Goal: Task Accomplishment & Management: Use online tool/utility

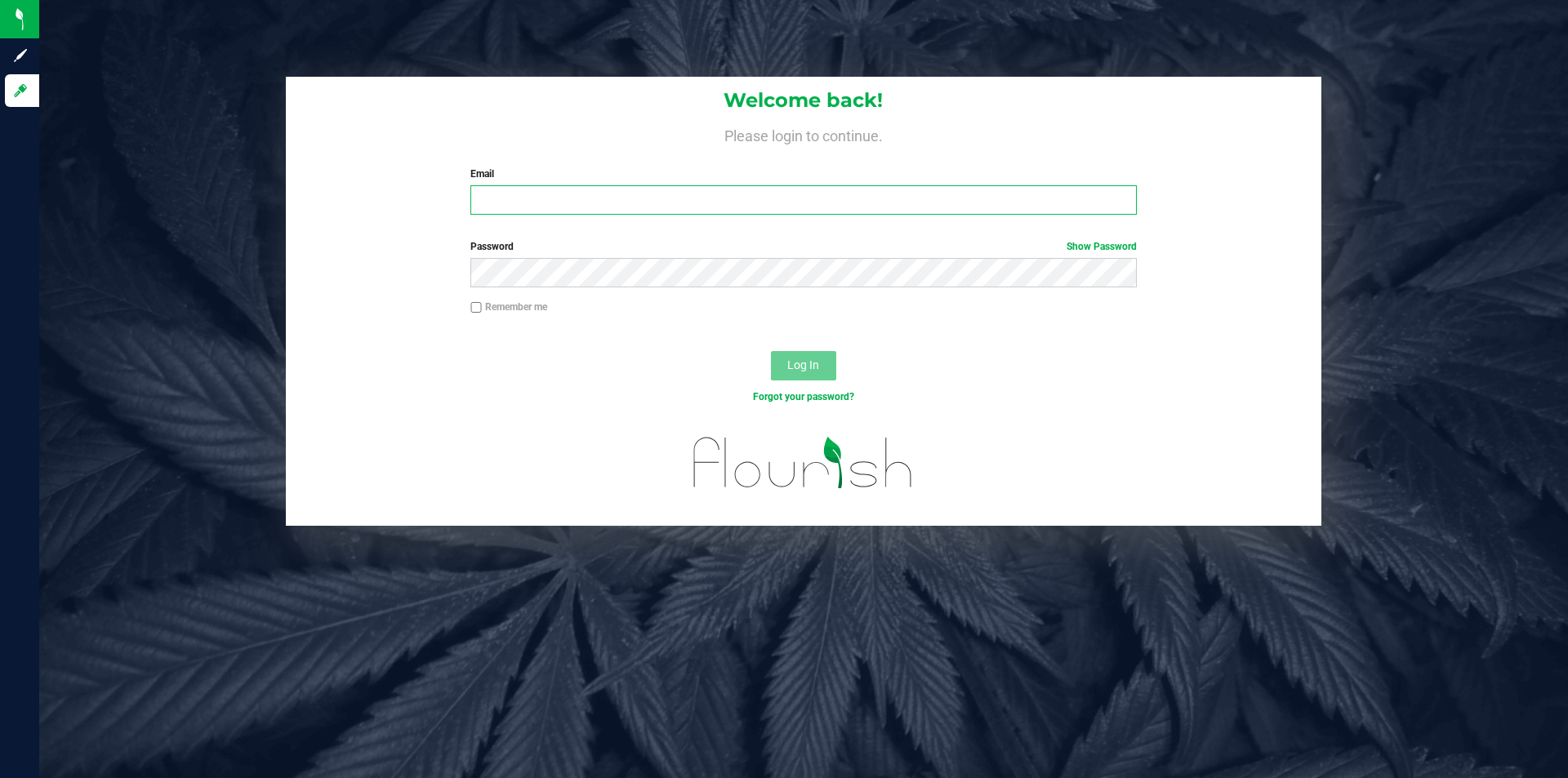
click at [572, 190] on input "Email" at bounding box center [803, 200] width 666 height 29
type input "[EMAIL_ADDRESS][DOMAIN_NAME]"
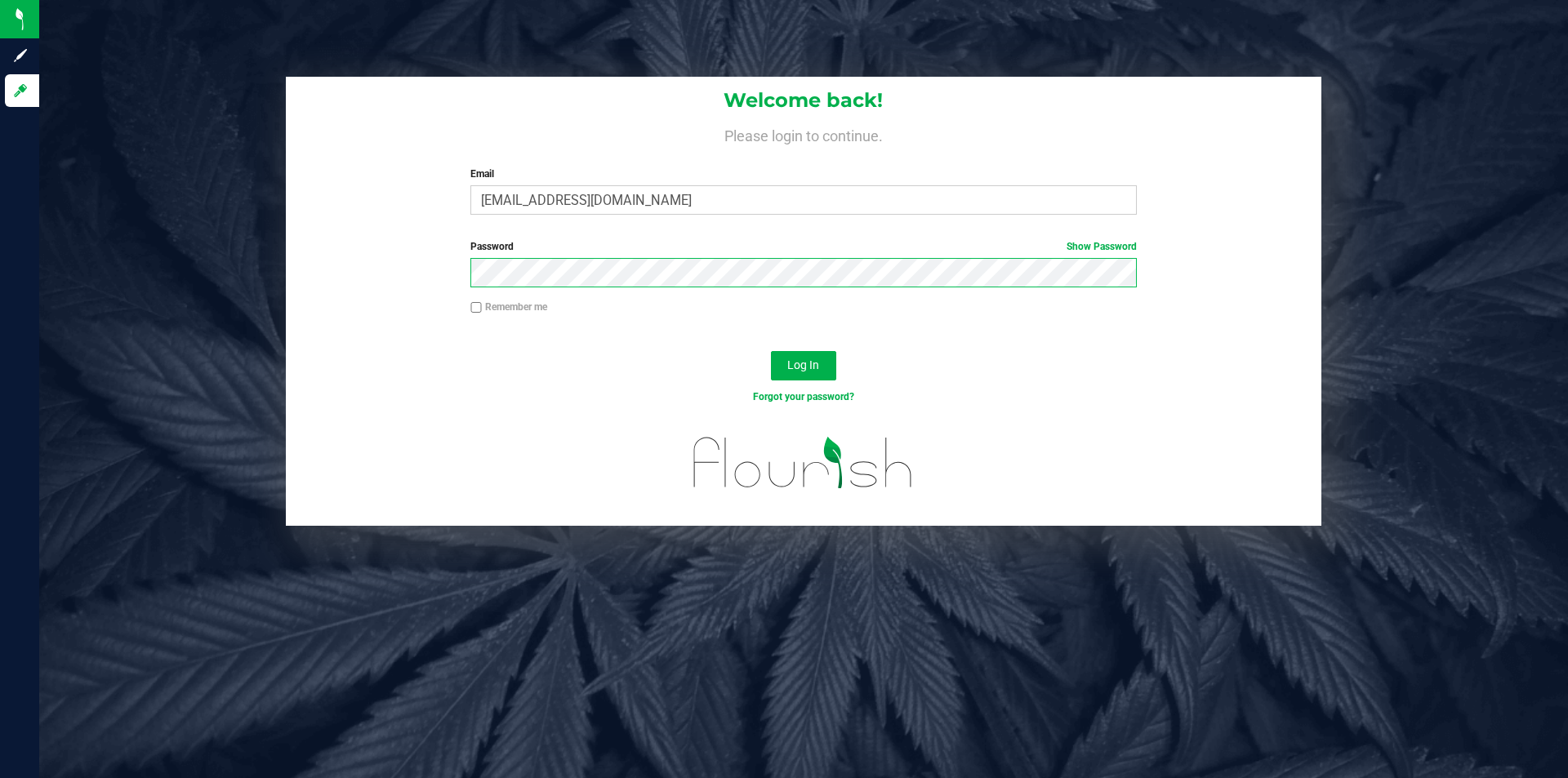
click at [771, 351] on button "Log In" at bounding box center [803, 365] width 65 height 29
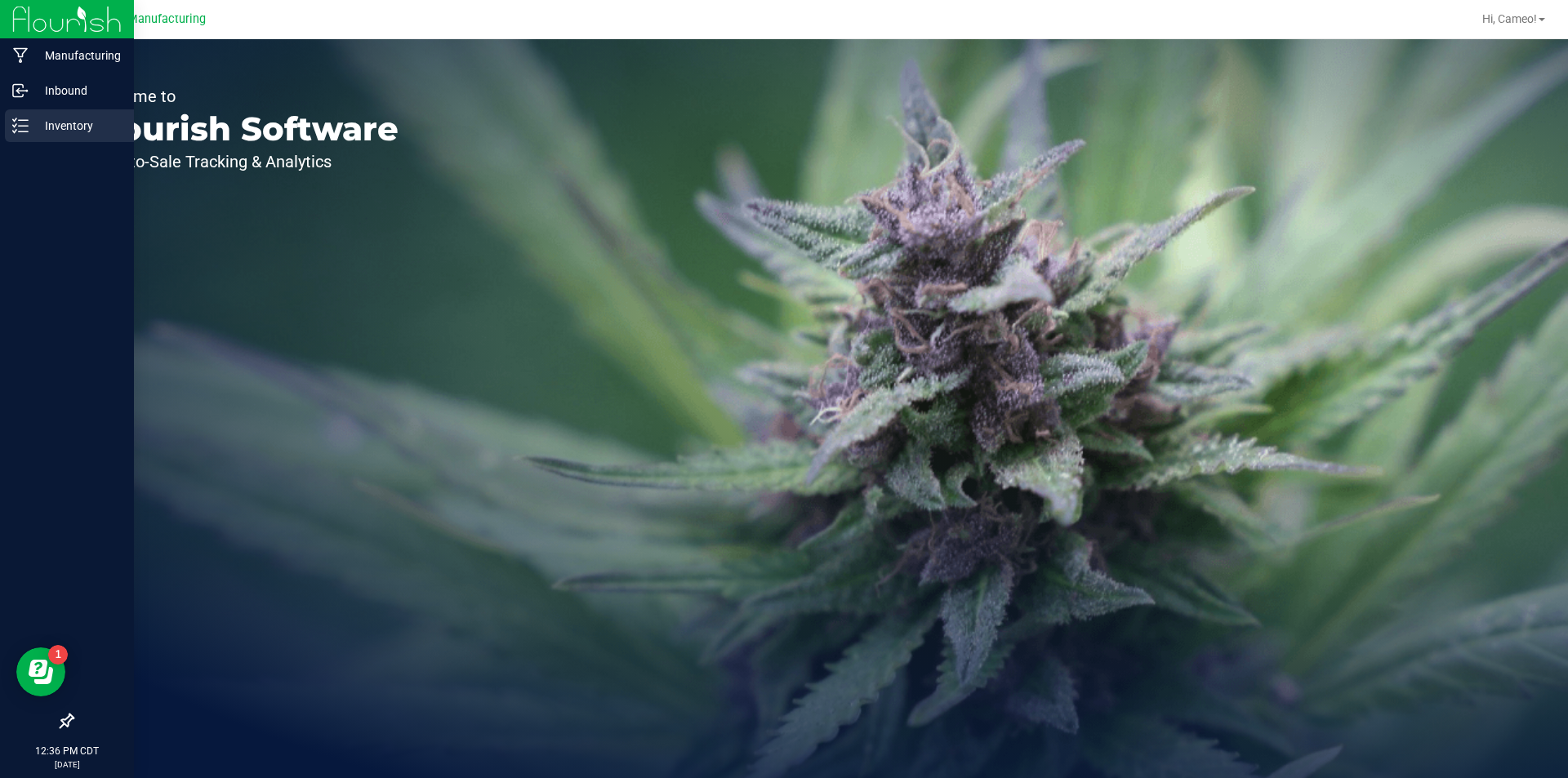
click at [99, 136] on div "Inventory" at bounding box center [69, 125] width 129 height 32
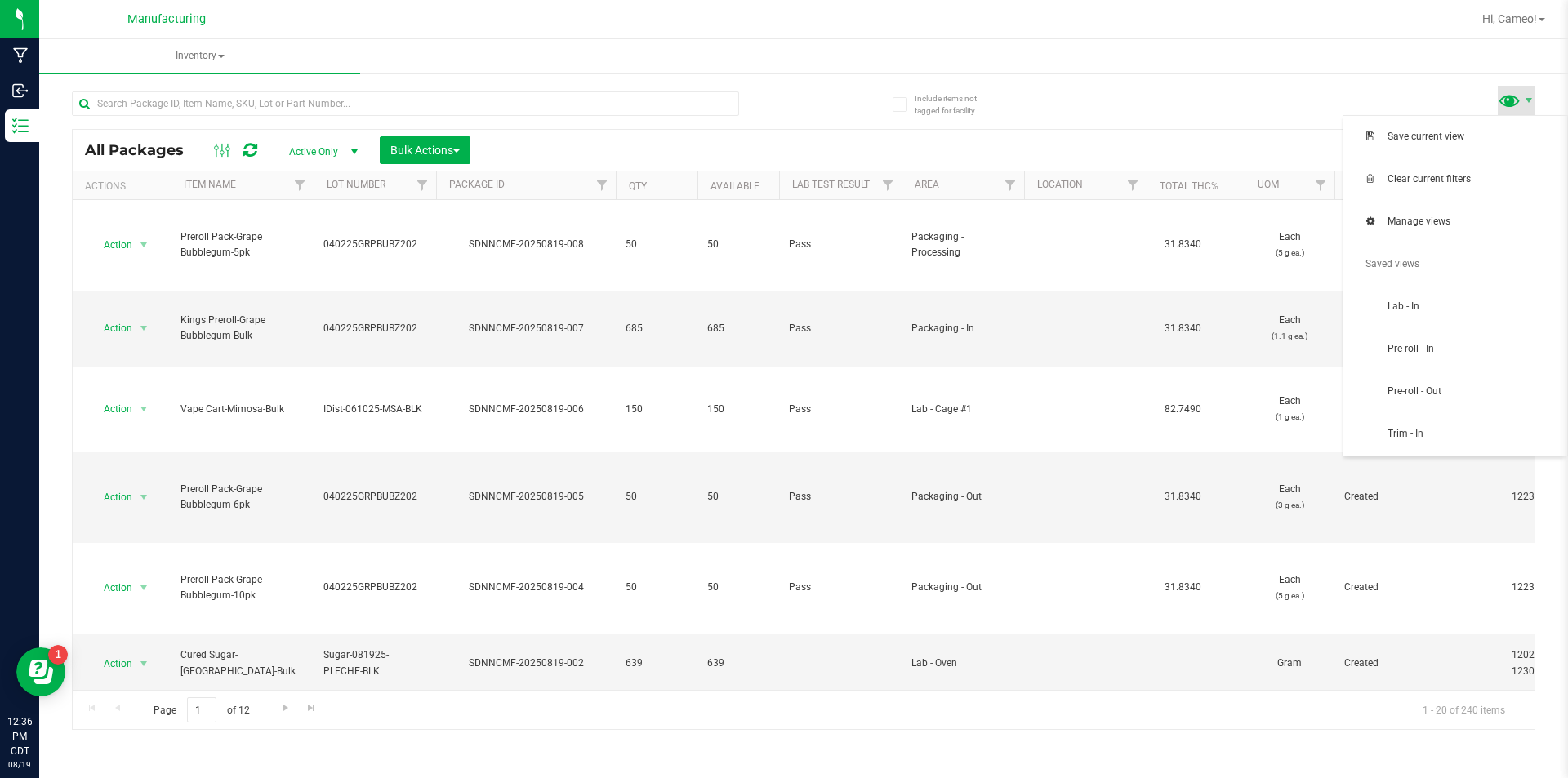
click at [1507, 105] on span at bounding box center [1509, 100] width 23 height 23
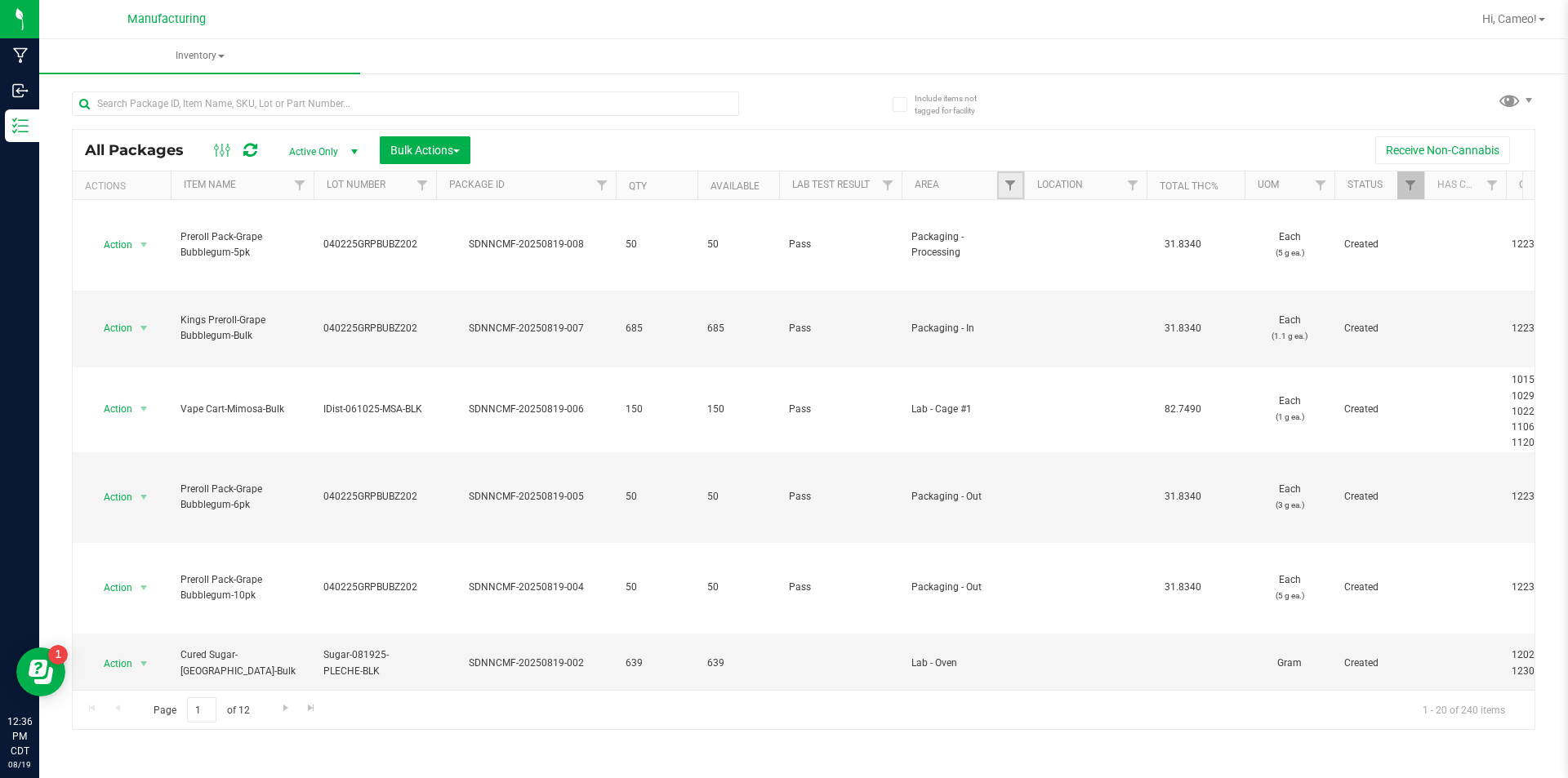
click at [1009, 194] on link "Filter" at bounding box center [1010, 185] width 27 height 27
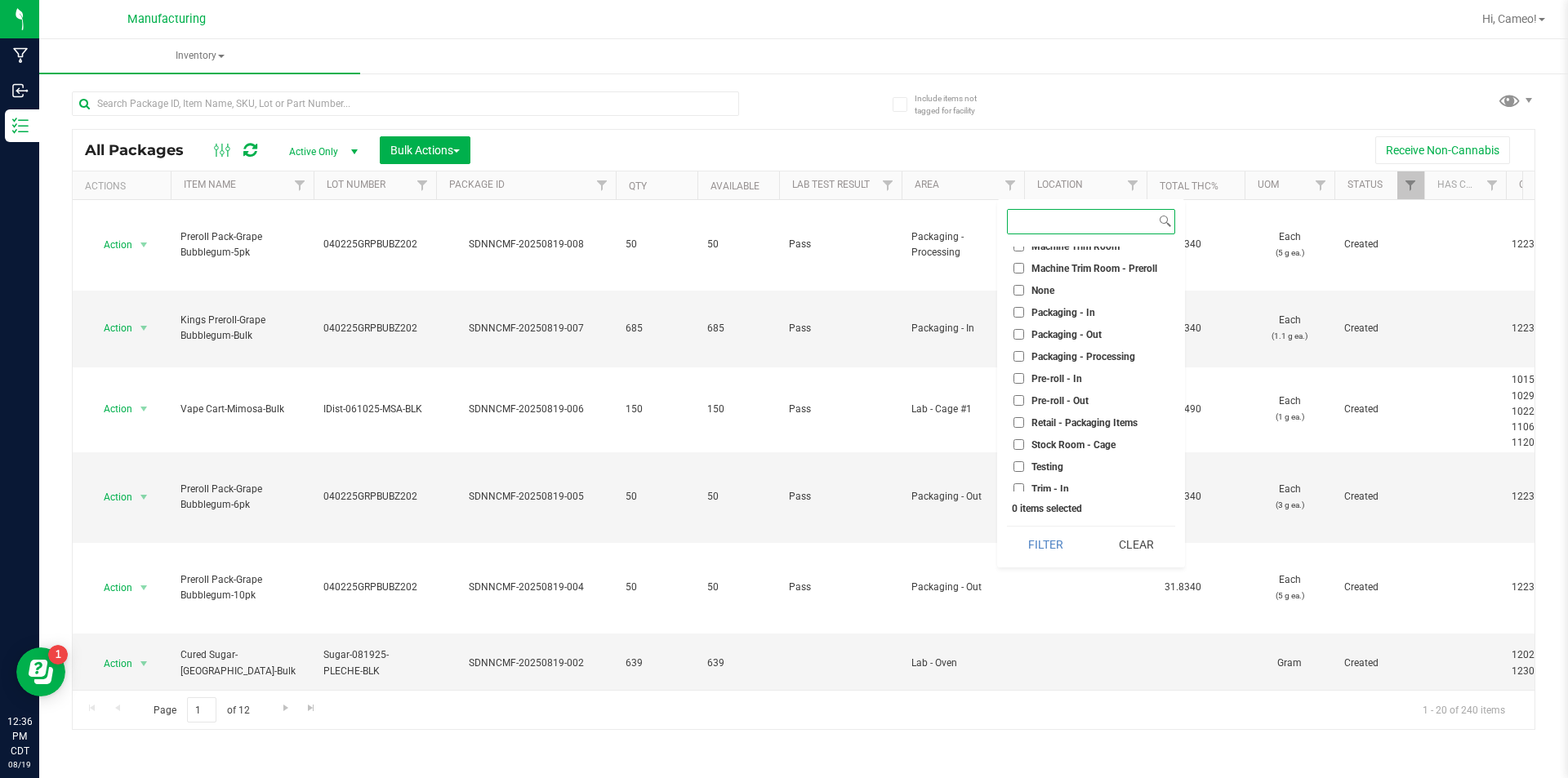
scroll to position [409, 0]
click at [1115, 263] on span "Machine Trim Room - Preroll" at bounding box center [1094, 266] width 126 height 10
click at [1024, 263] on input "Machine Trim Room - Preroll" at bounding box center [1019, 265] width 11 height 11
checkbox input "true"
click at [1054, 561] on button "Filter" at bounding box center [1046, 544] width 78 height 36
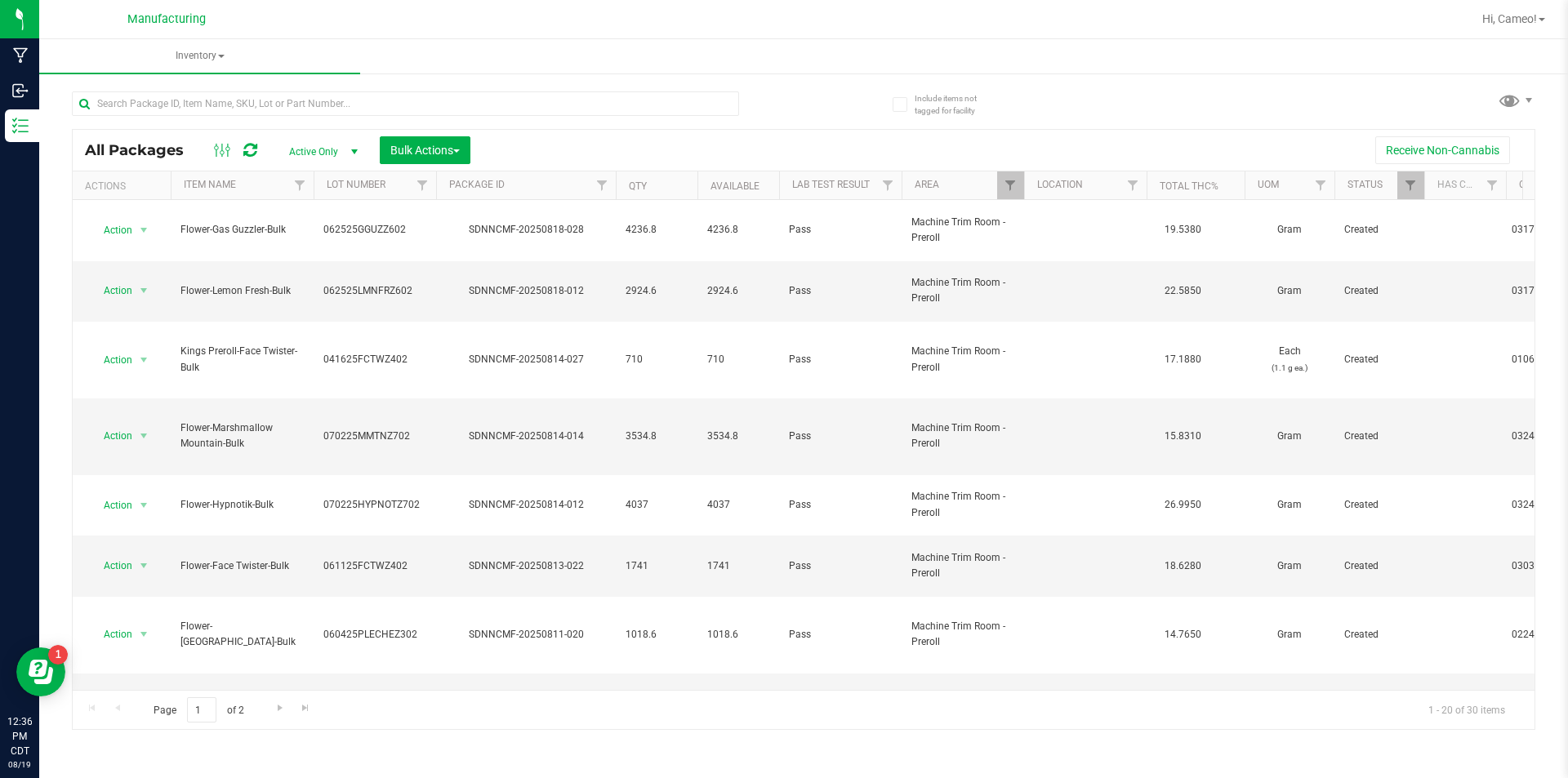
click at [421, 85] on div at bounding box center [437, 102] width 732 height 52
click at [424, 104] on input "text" at bounding box center [405, 103] width 667 height 24
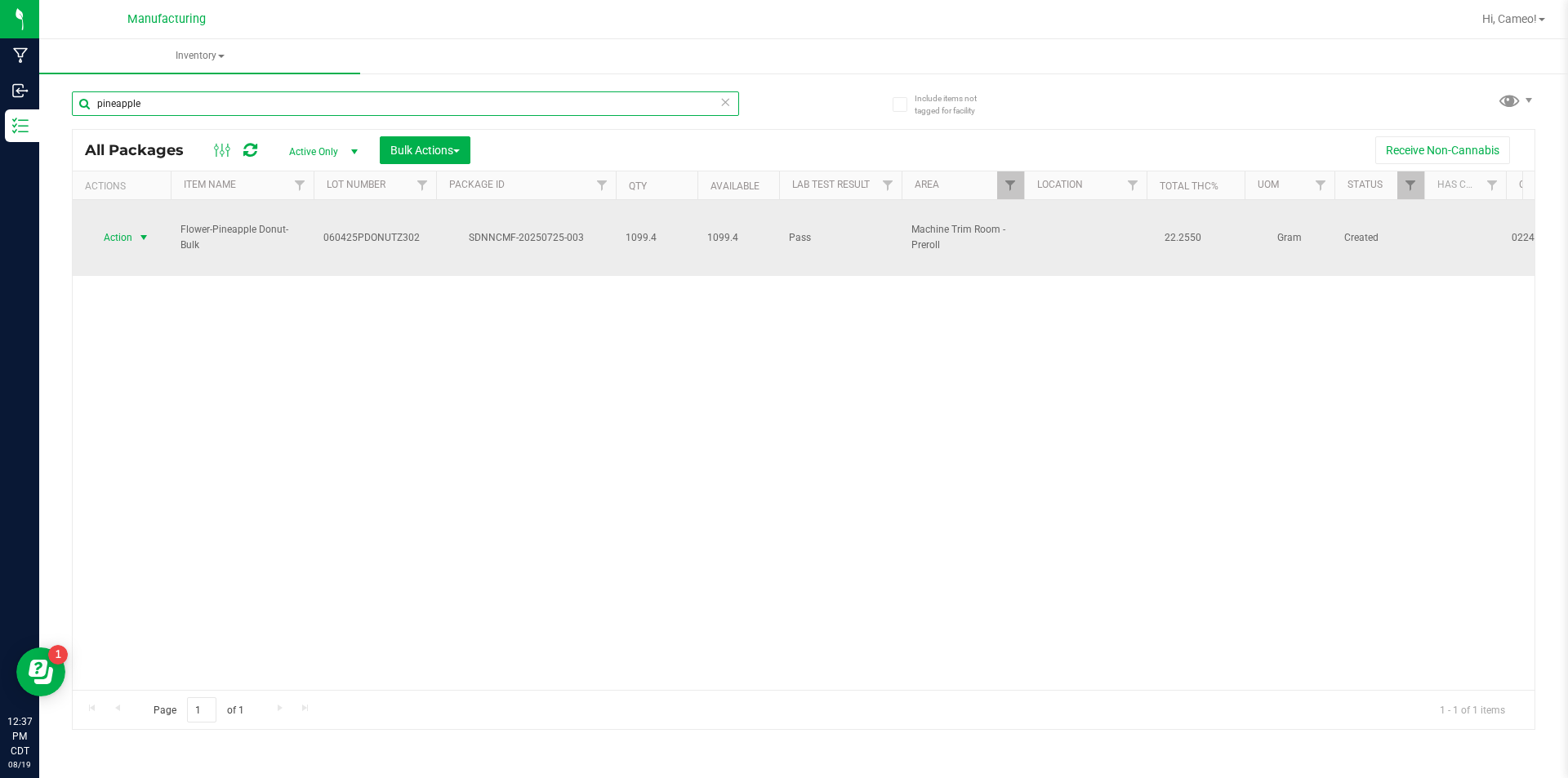
type input "pineapple"
click at [118, 226] on span "Action" at bounding box center [111, 237] width 44 height 22
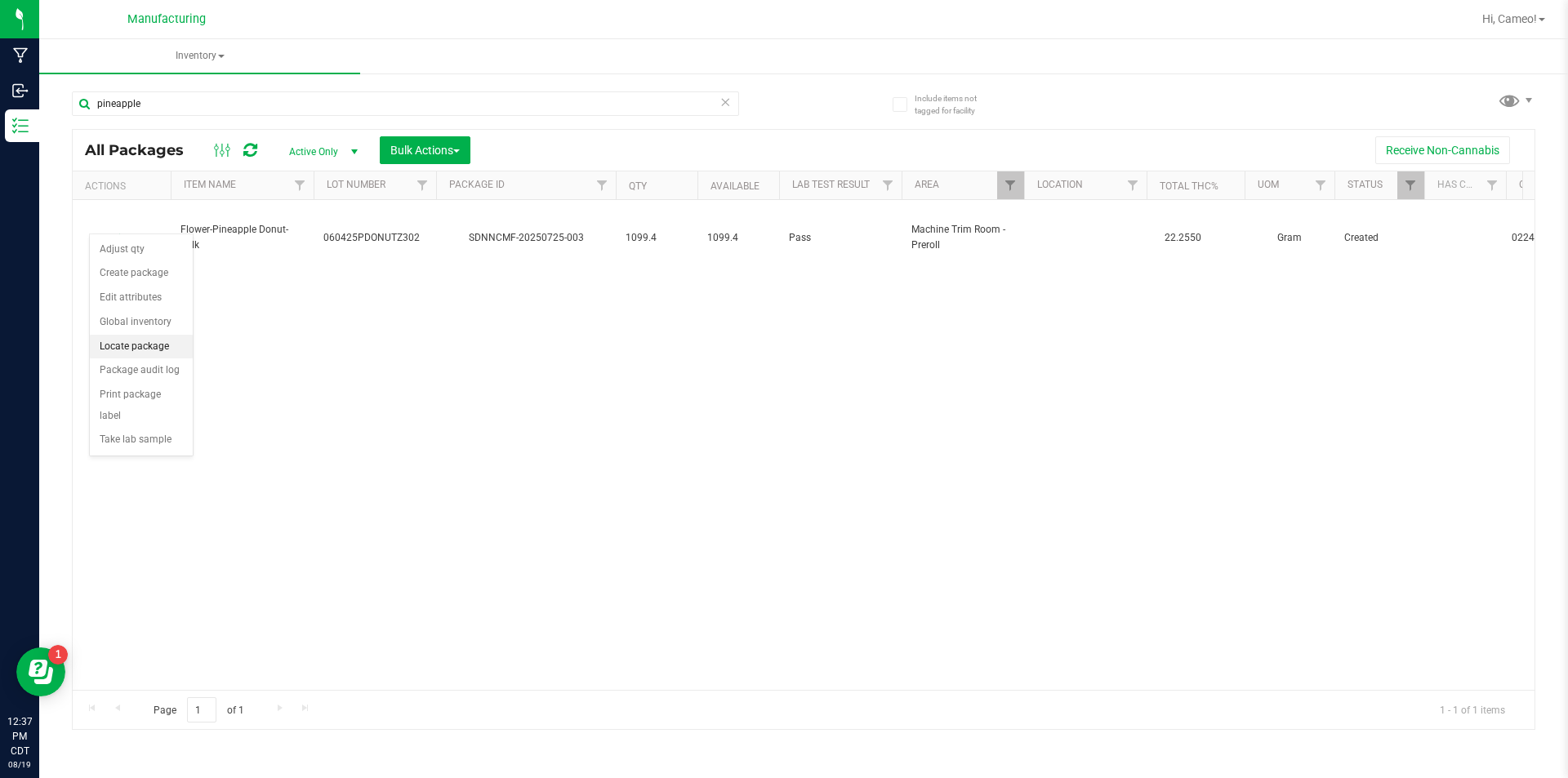
click at [128, 350] on li "Locate package" at bounding box center [141, 346] width 103 height 24
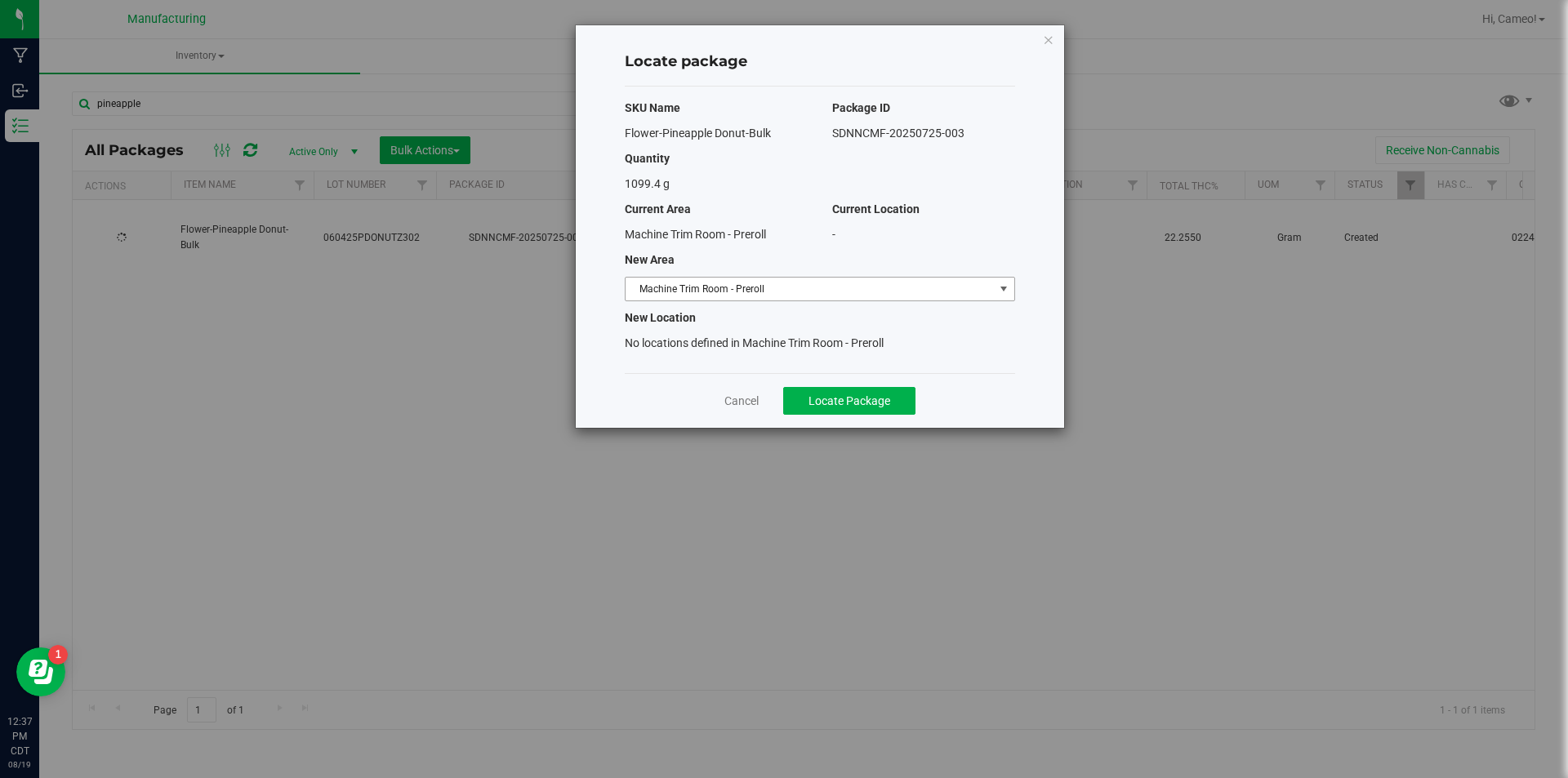
click at [717, 288] on span "Machine Trim Room - Preroll" at bounding box center [810, 289] width 368 height 22
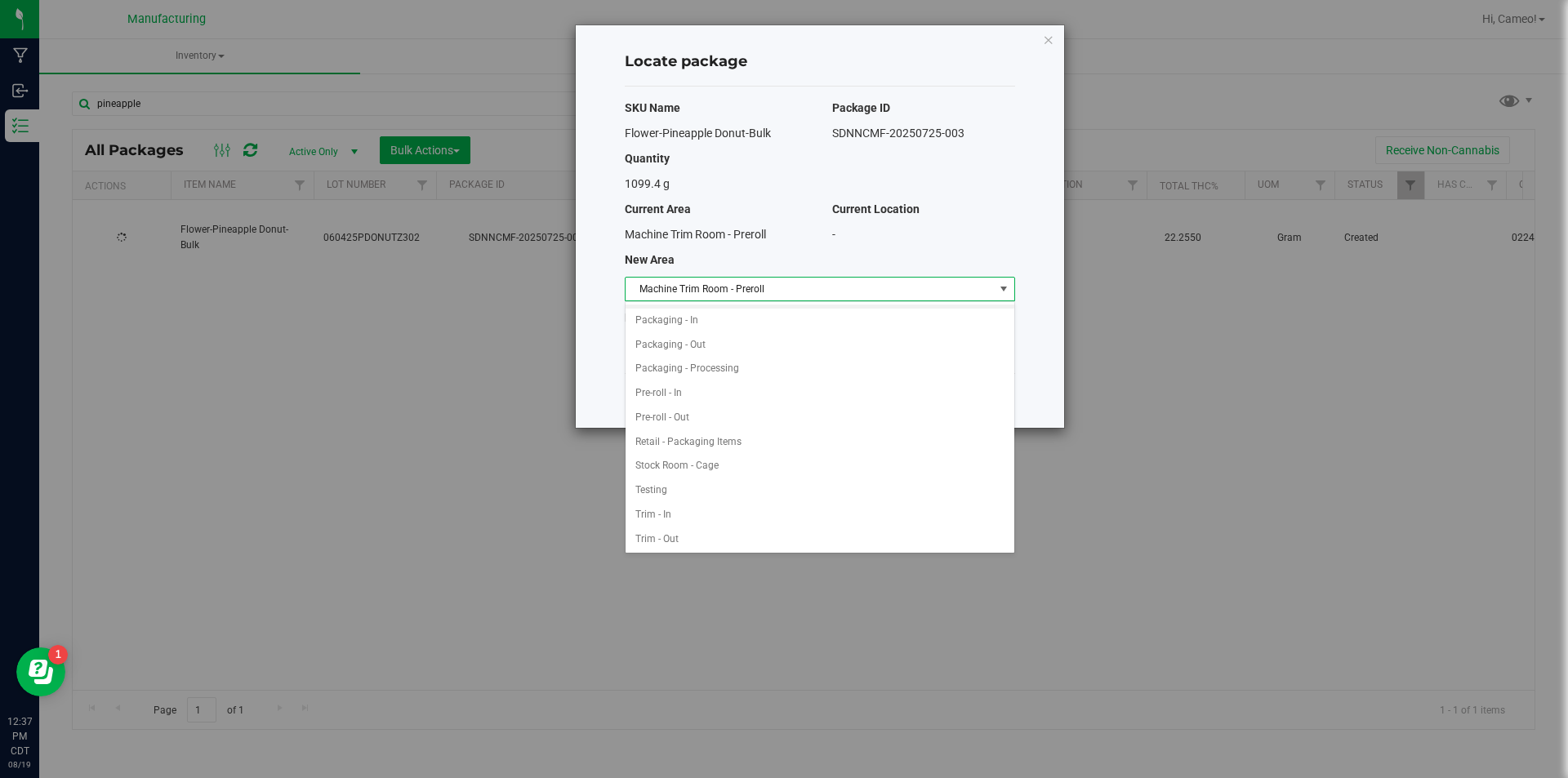
scroll to position [434, 0]
click at [709, 394] on li "Pre-roll - In" at bounding box center [820, 391] width 389 height 24
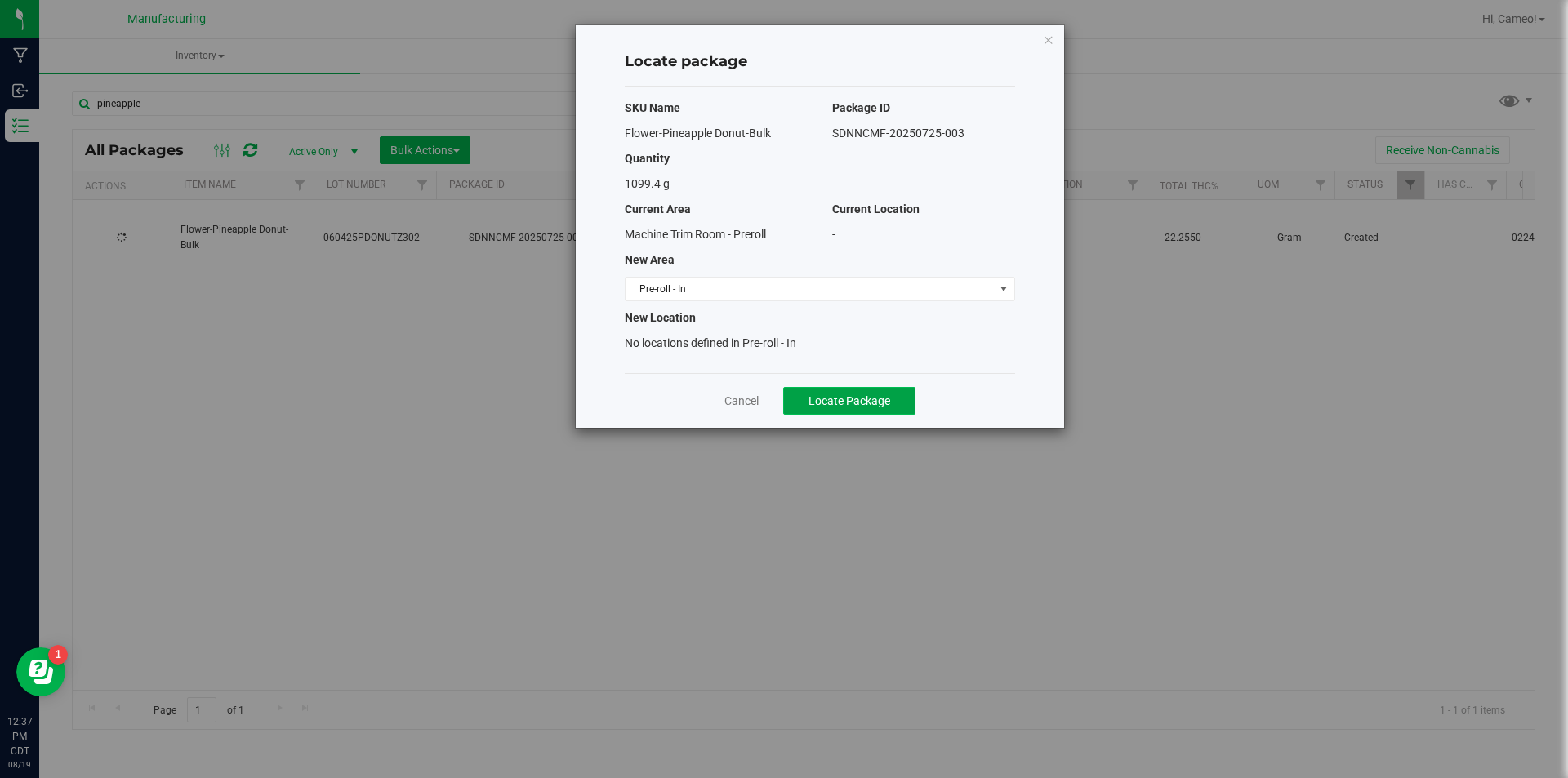
click at [841, 398] on span "Locate Package" at bounding box center [849, 401] width 82 height 13
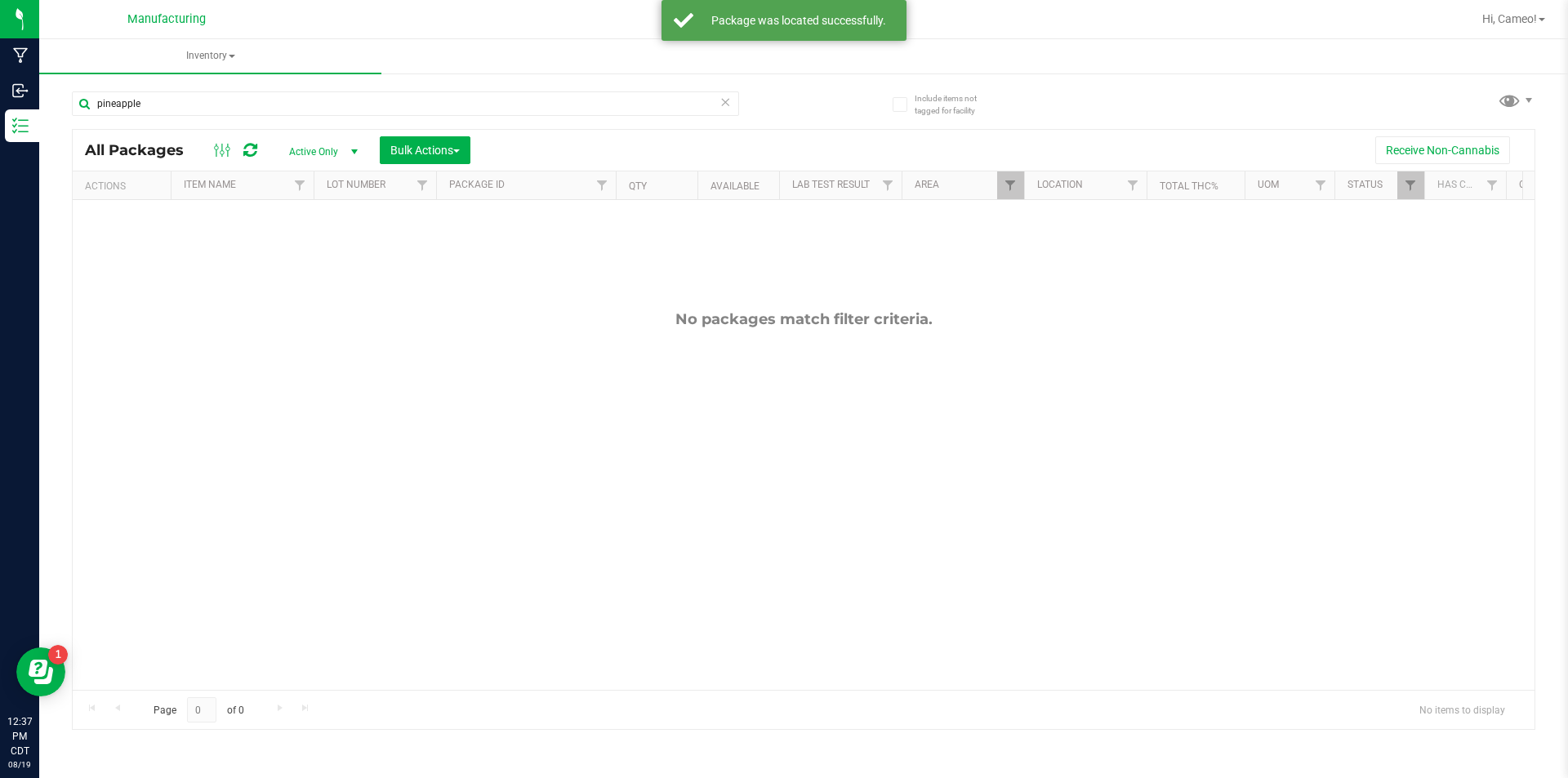
click at [1501, 84] on div "pineapple All Packages Active Only Active Only Lab Samples Locked All Bulk Acti…" at bounding box center [803, 403] width 1463 height 654
click at [1518, 106] on span at bounding box center [1509, 100] width 23 height 23
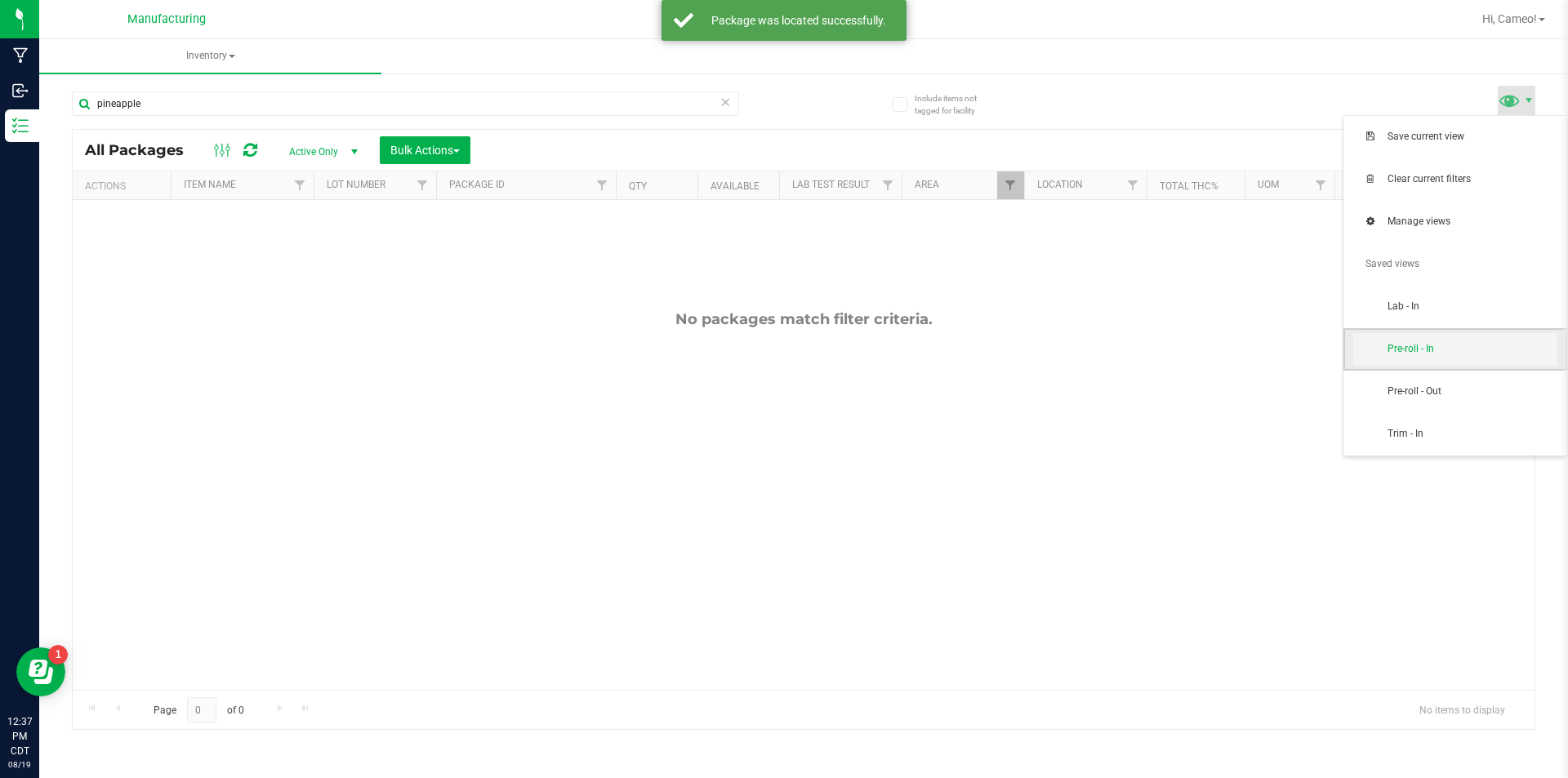
click at [1450, 341] on span "Pre-roll - In" at bounding box center [1455, 349] width 204 height 32
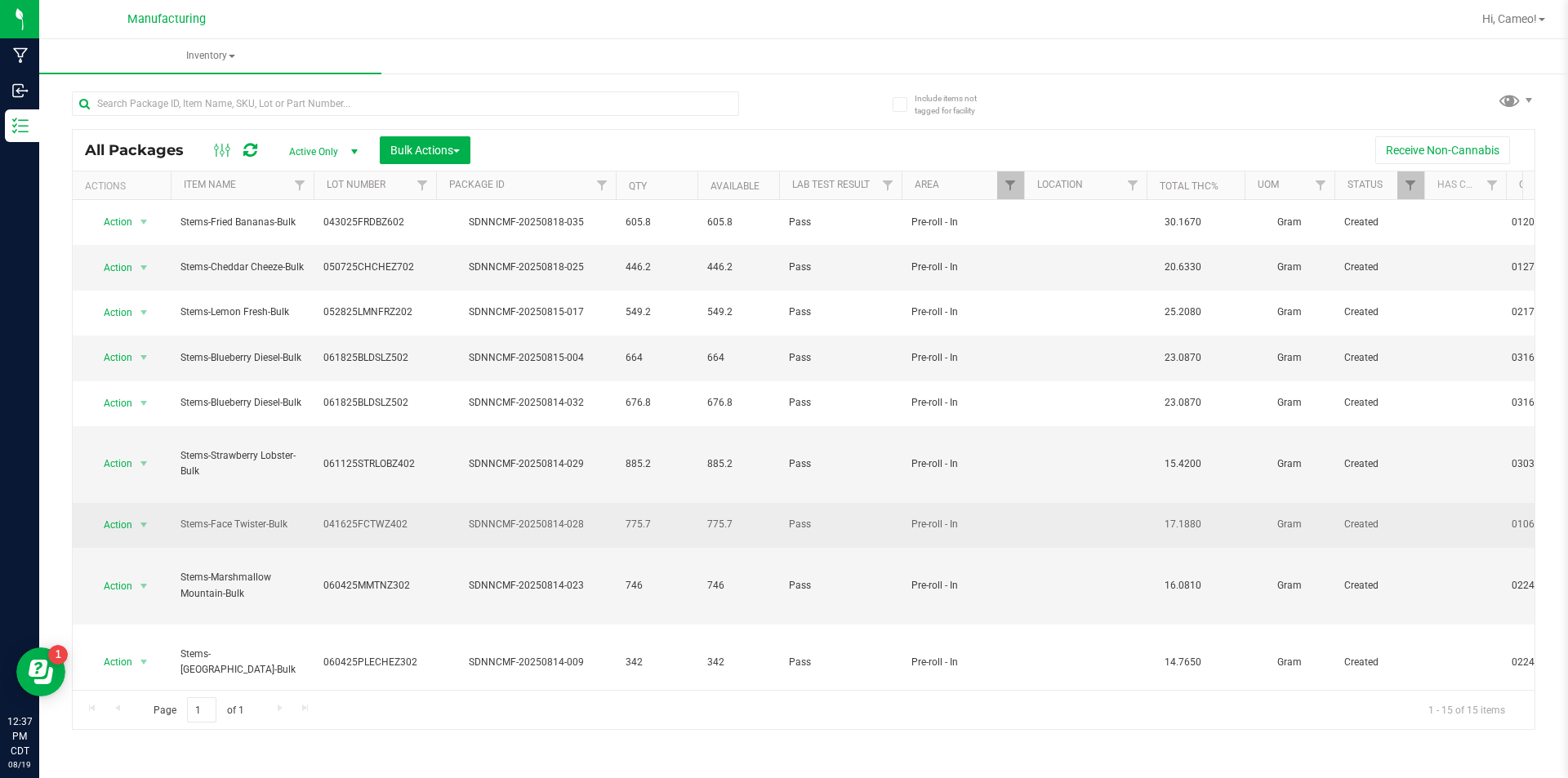
scroll to position [203, 0]
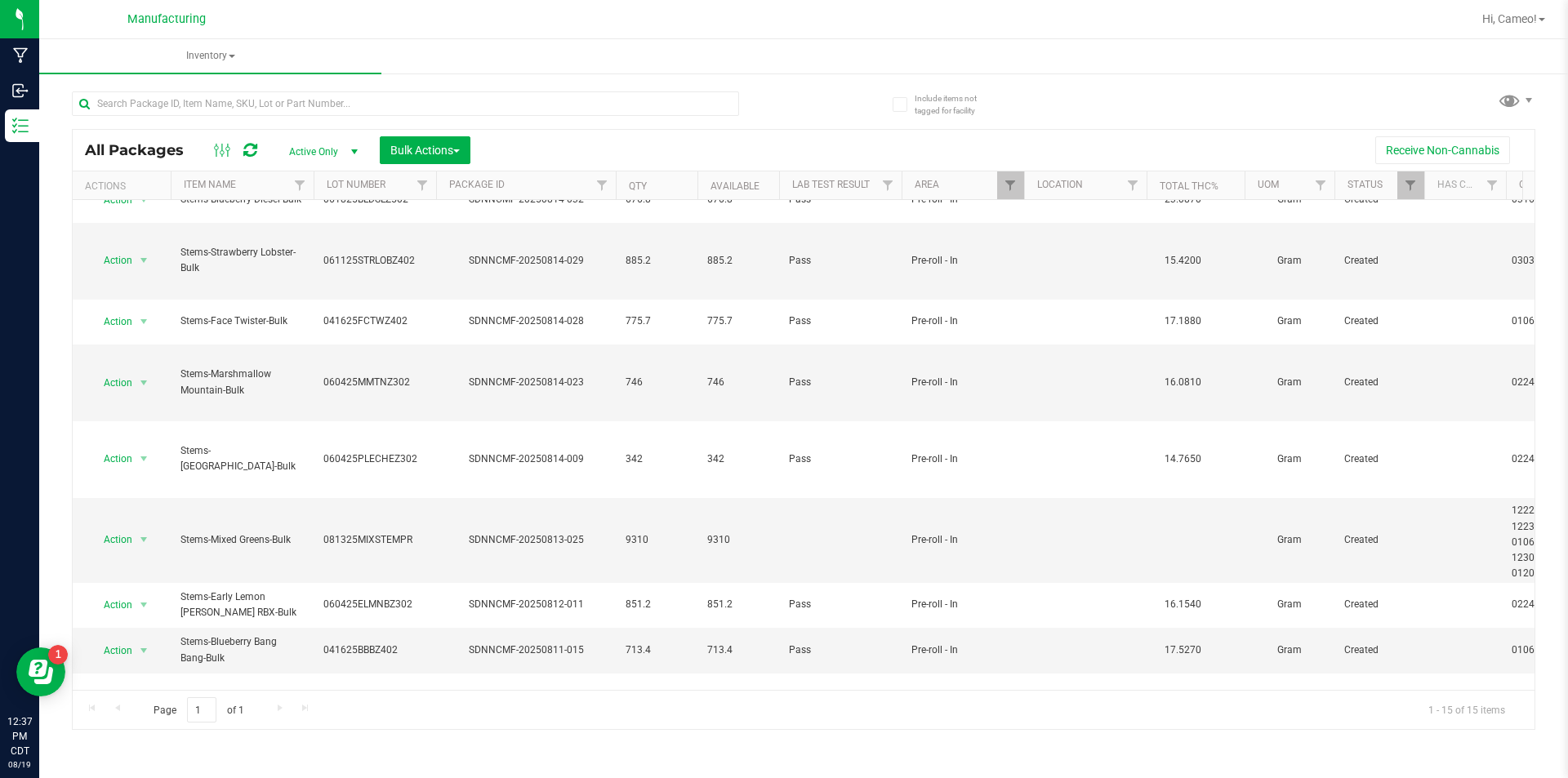
click at [1243, 77] on div "All Packages Active Only Active Only Lab Samples Locked All Bulk Actions Add to…" at bounding box center [803, 403] width 1463 height 654
click at [1497, 23] on span "Hi, Cameo!" at bounding box center [1510, 19] width 55 height 13
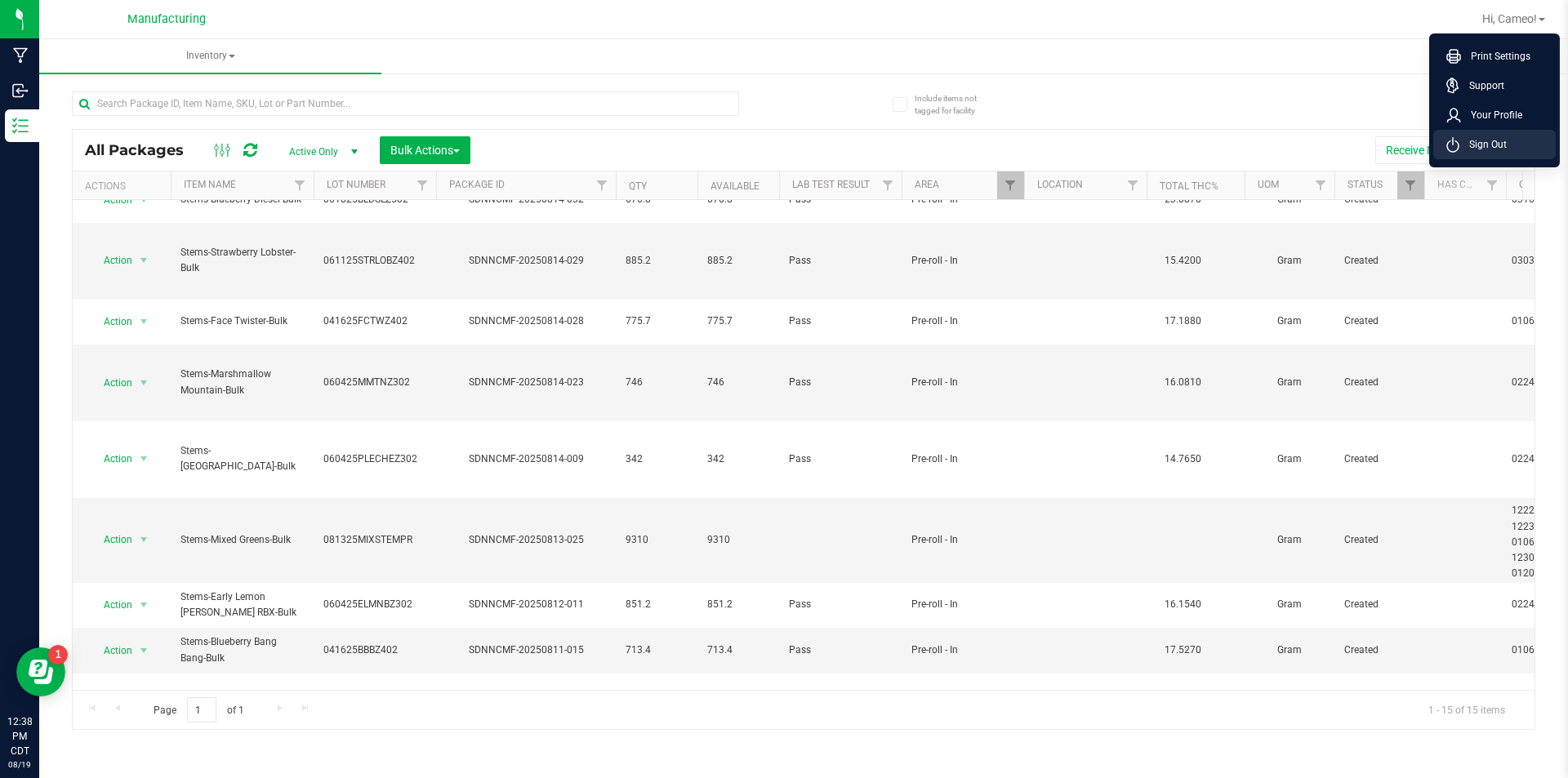
click at [1496, 146] on span "Sign Out" at bounding box center [1482, 145] width 47 height 17
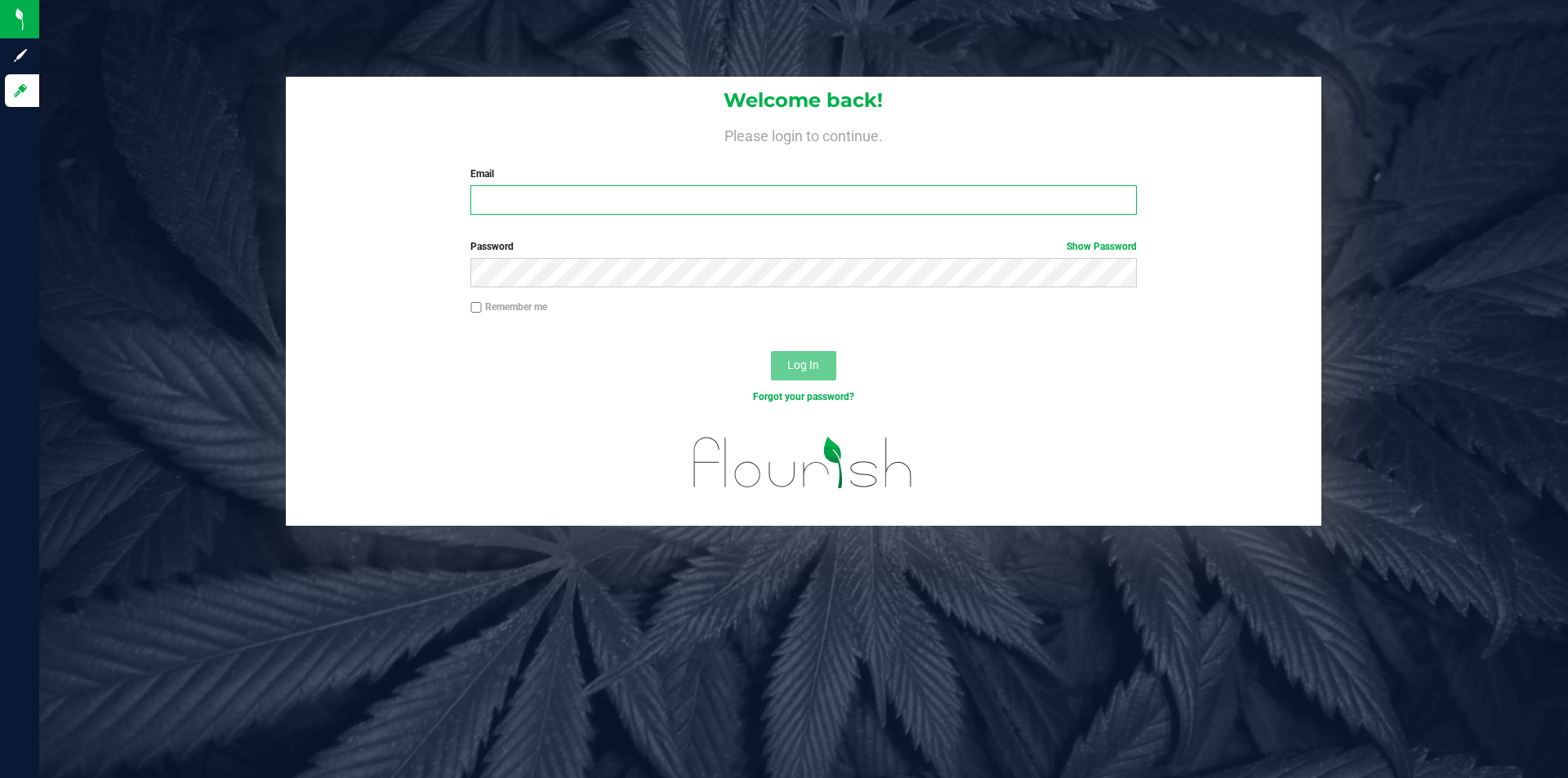
click at [940, 206] on input "Email" at bounding box center [803, 200] width 666 height 29
type input "[EMAIL_ADDRESS][DOMAIN_NAME]"
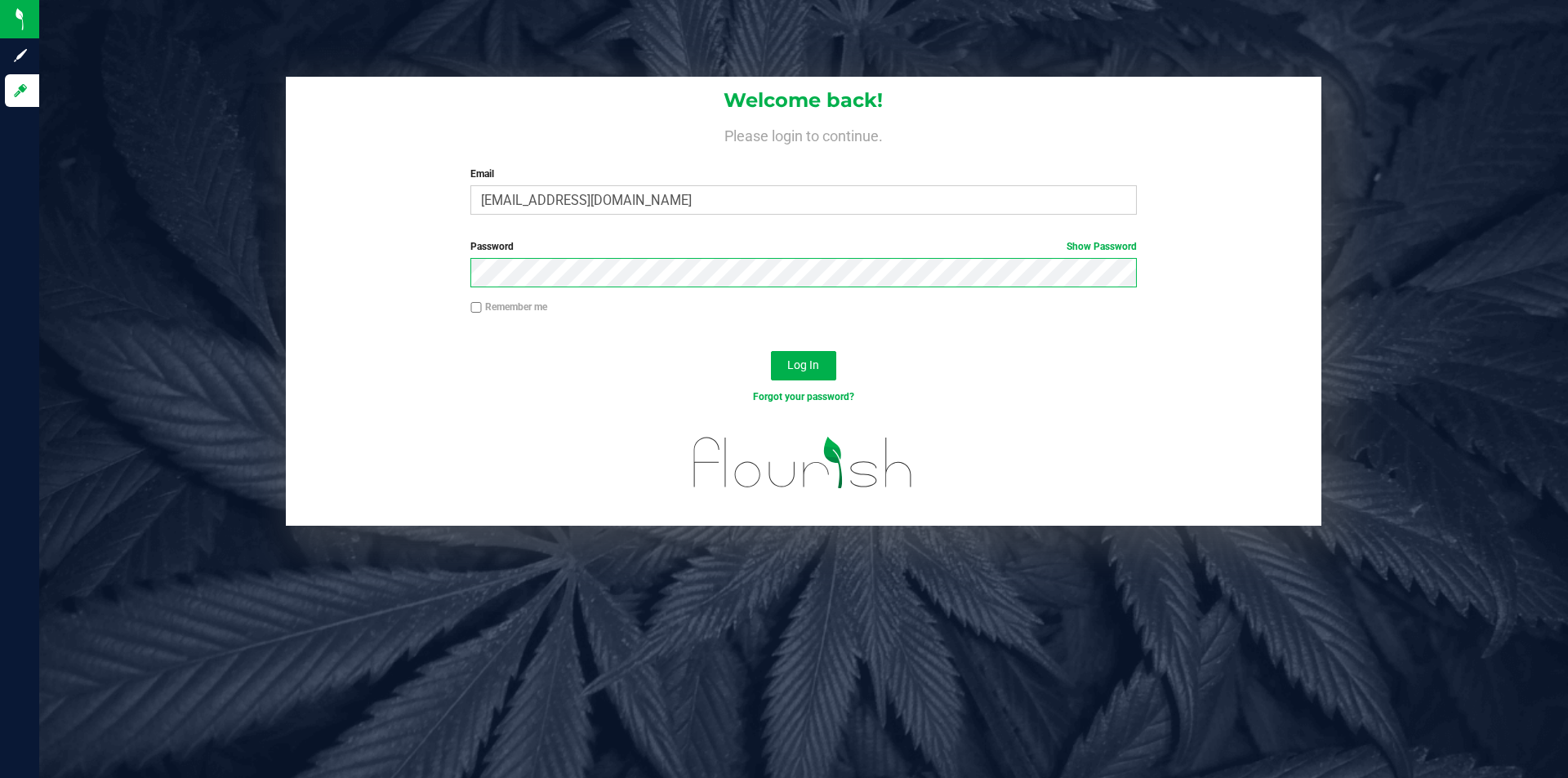
click at [771, 351] on button "Log In" at bounding box center [803, 365] width 65 height 29
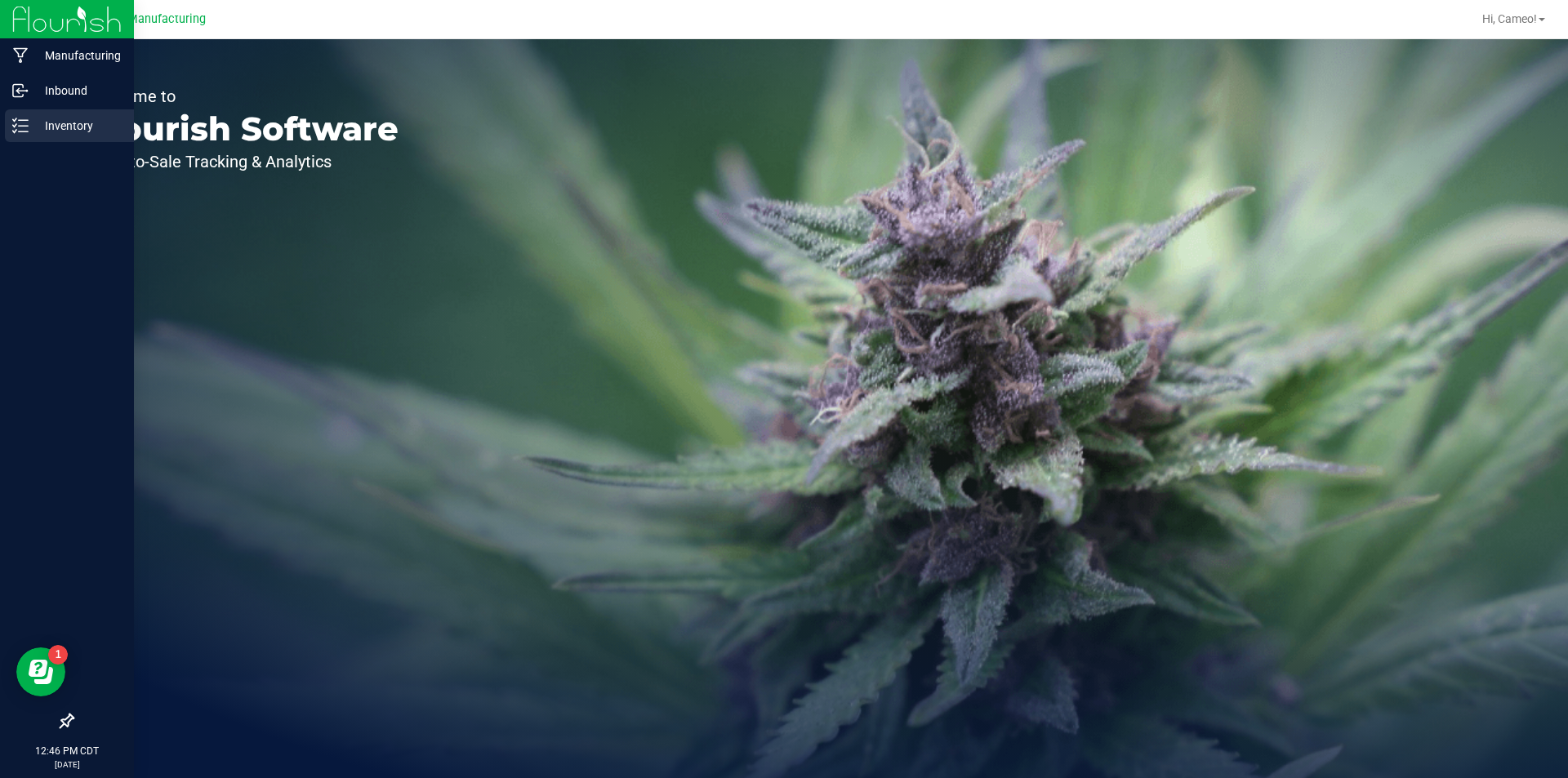
click at [79, 119] on p "Inventory" at bounding box center [77, 126] width 98 height 20
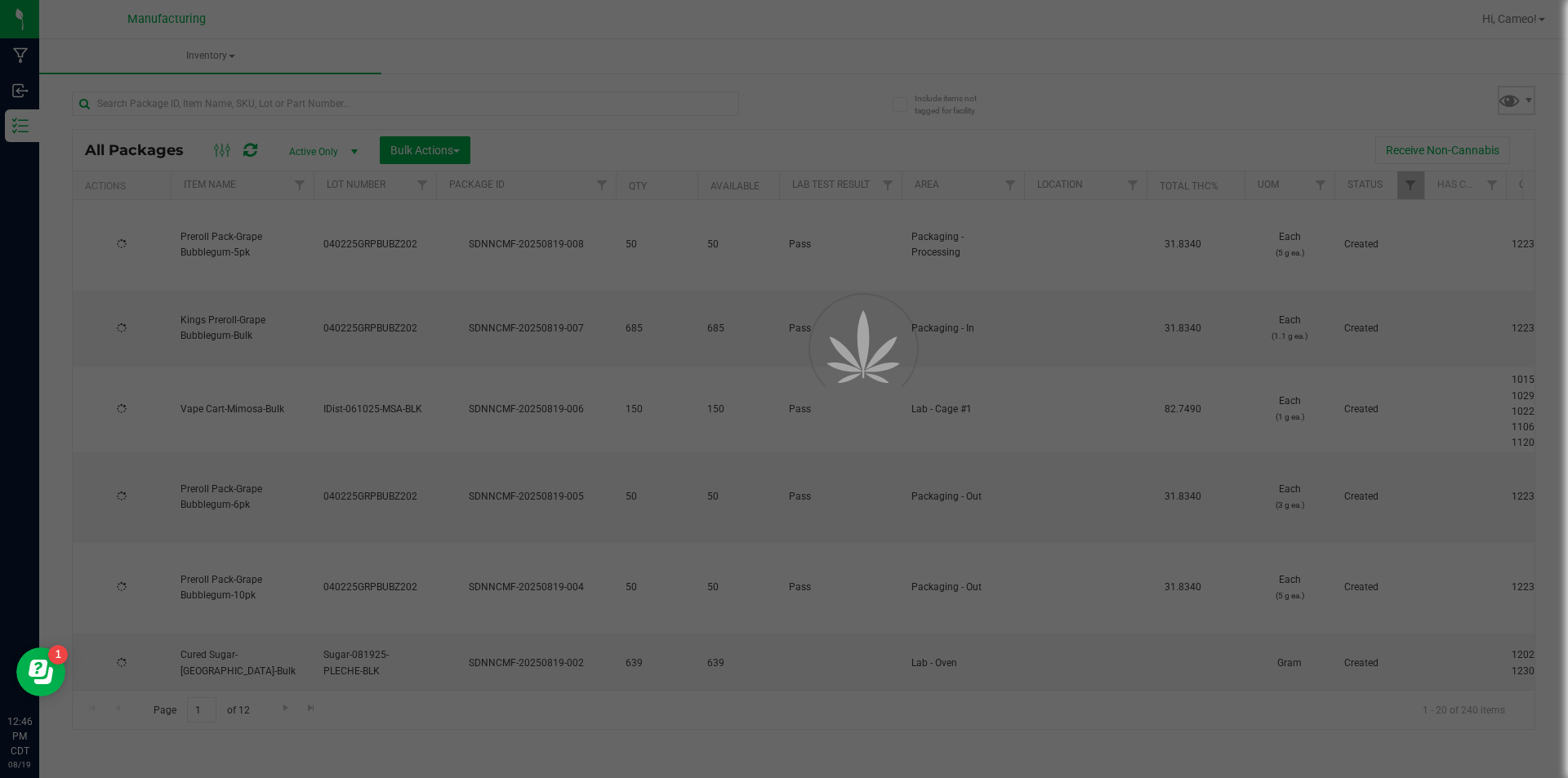
click at [1518, 95] on span at bounding box center [1509, 100] width 23 height 23
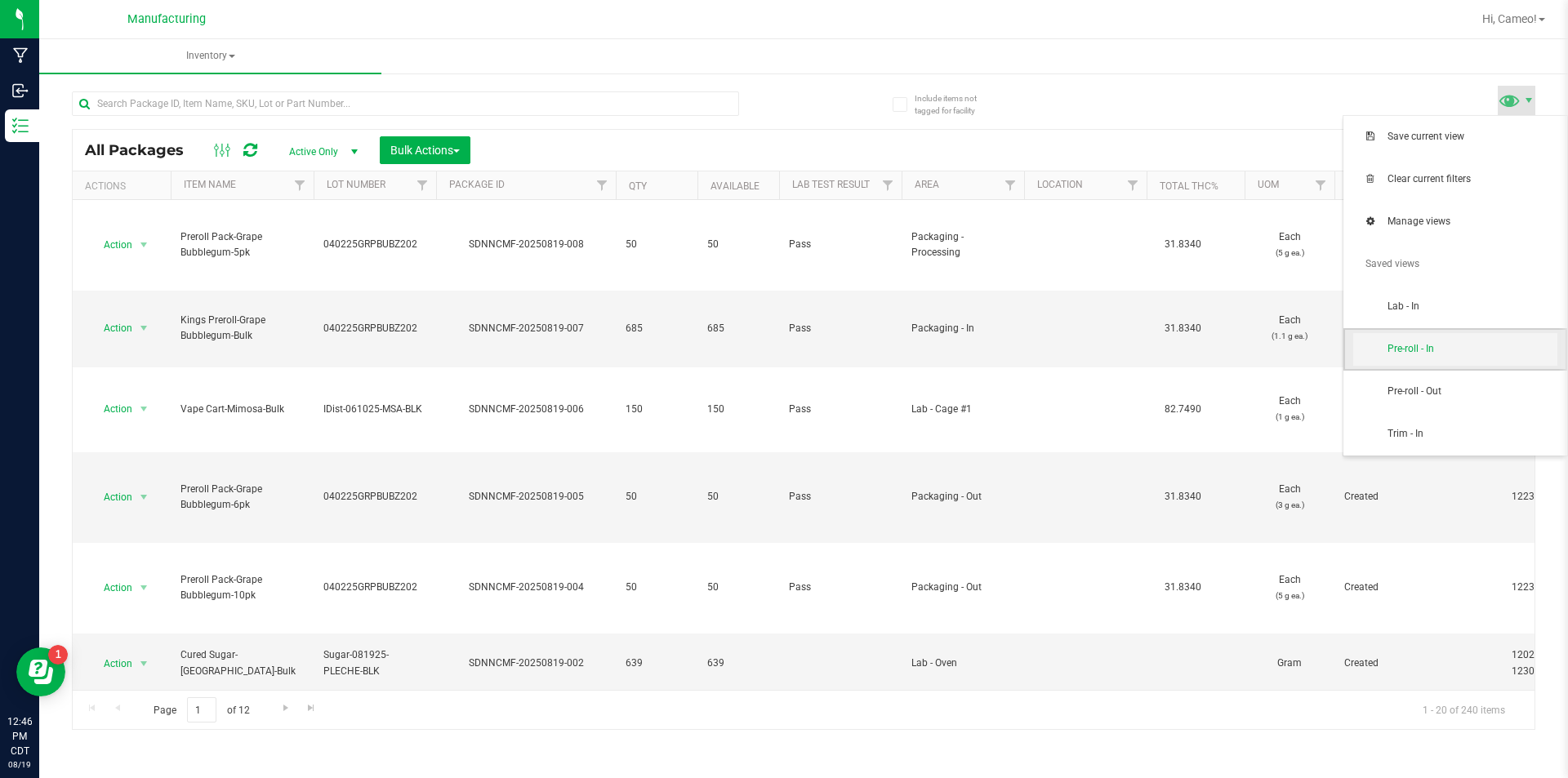
click at [1453, 347] on span "Pre-roll - In" at bounding box center [1472, 349] width 170 height 14
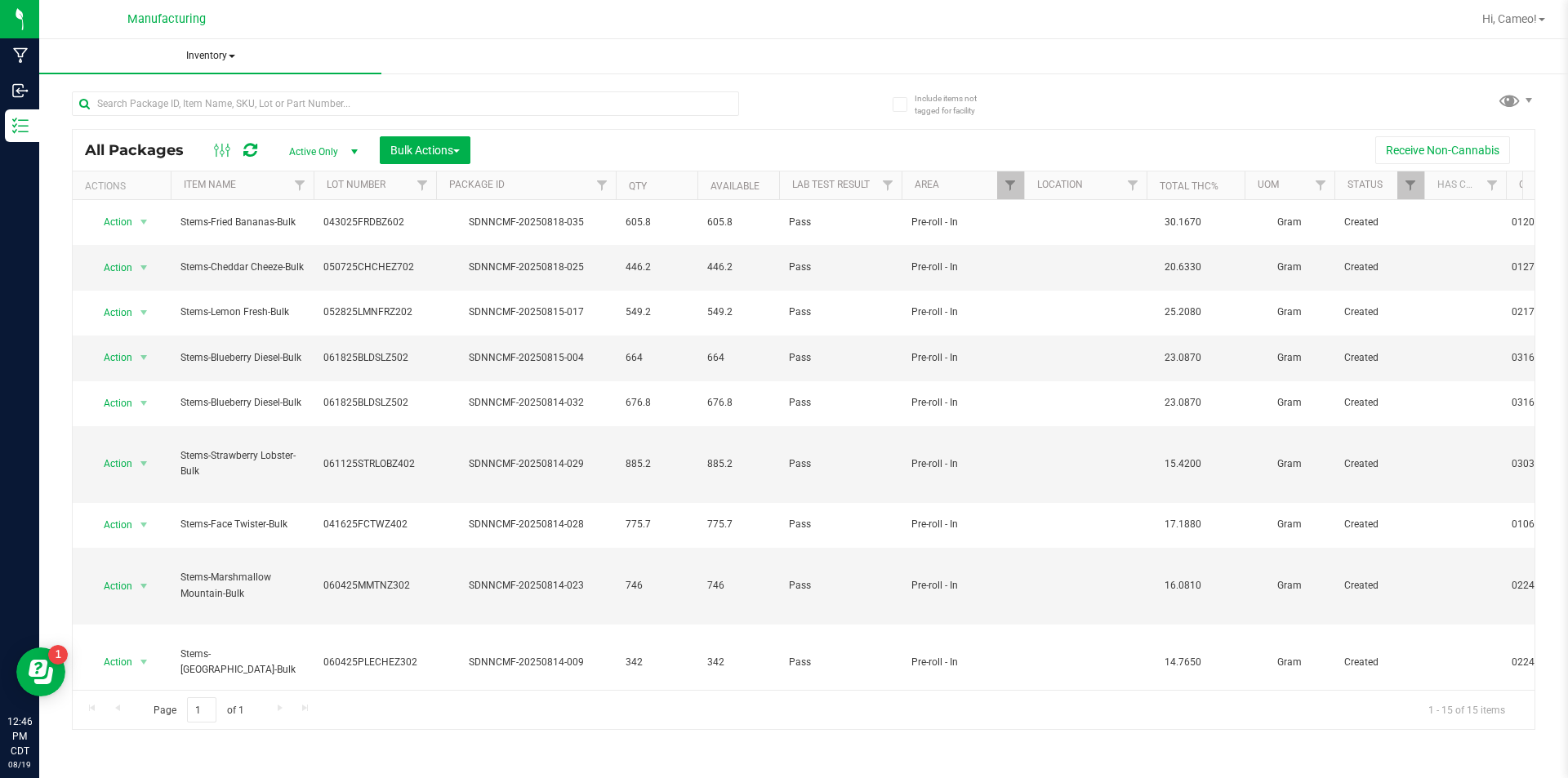
click at [203, 58] on span "Inventory" at bounding box center [210, 56] width 342 height 34
click at [128, 118] on span "All inventory" at bounding box center [117, 116] width 110 height 14
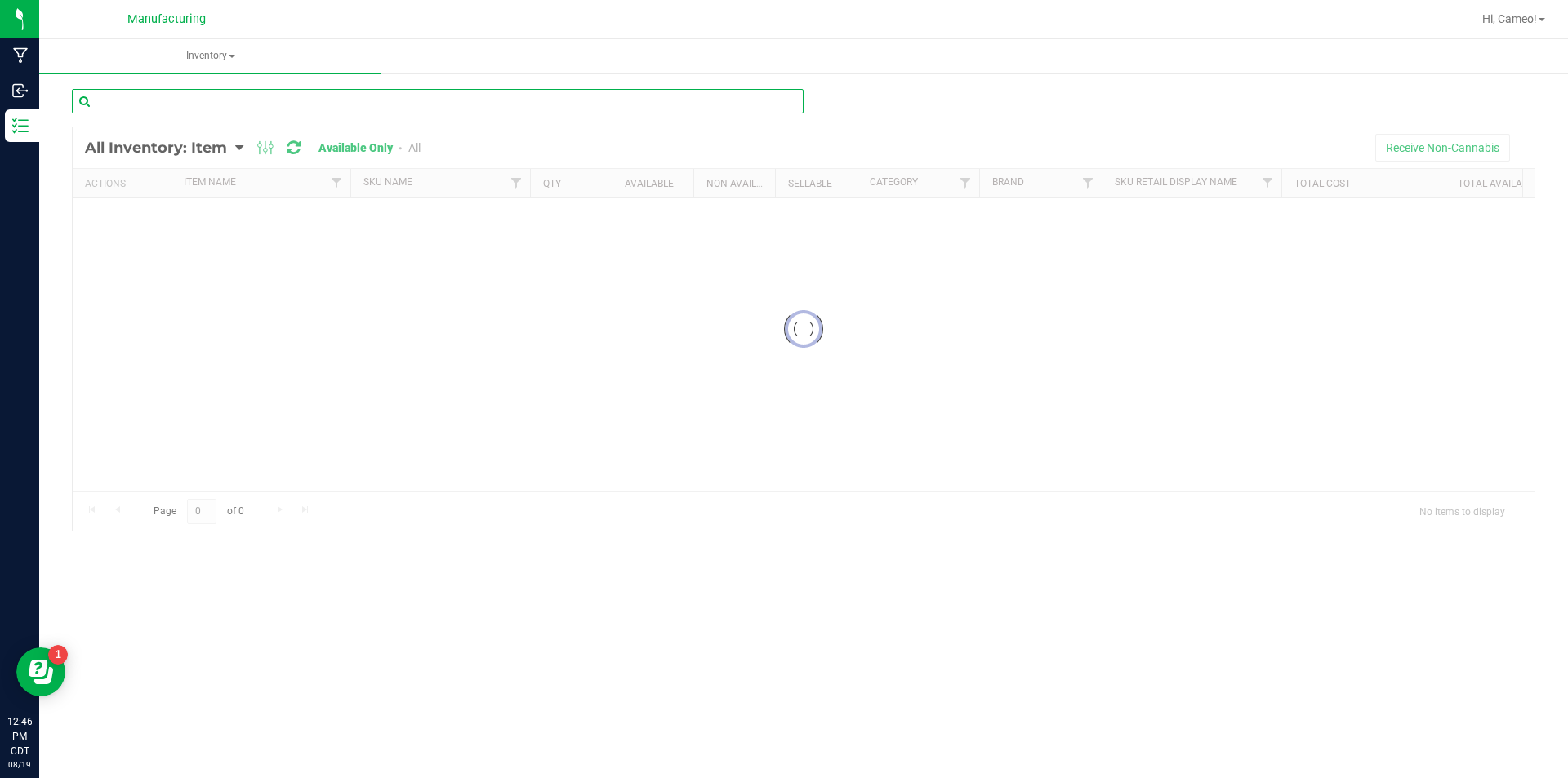
click at [416, 102] on div "Inventory All packages All inventory Waste log Create inventory Loading..." at bounding box center [803, 409] width 1529 height 739
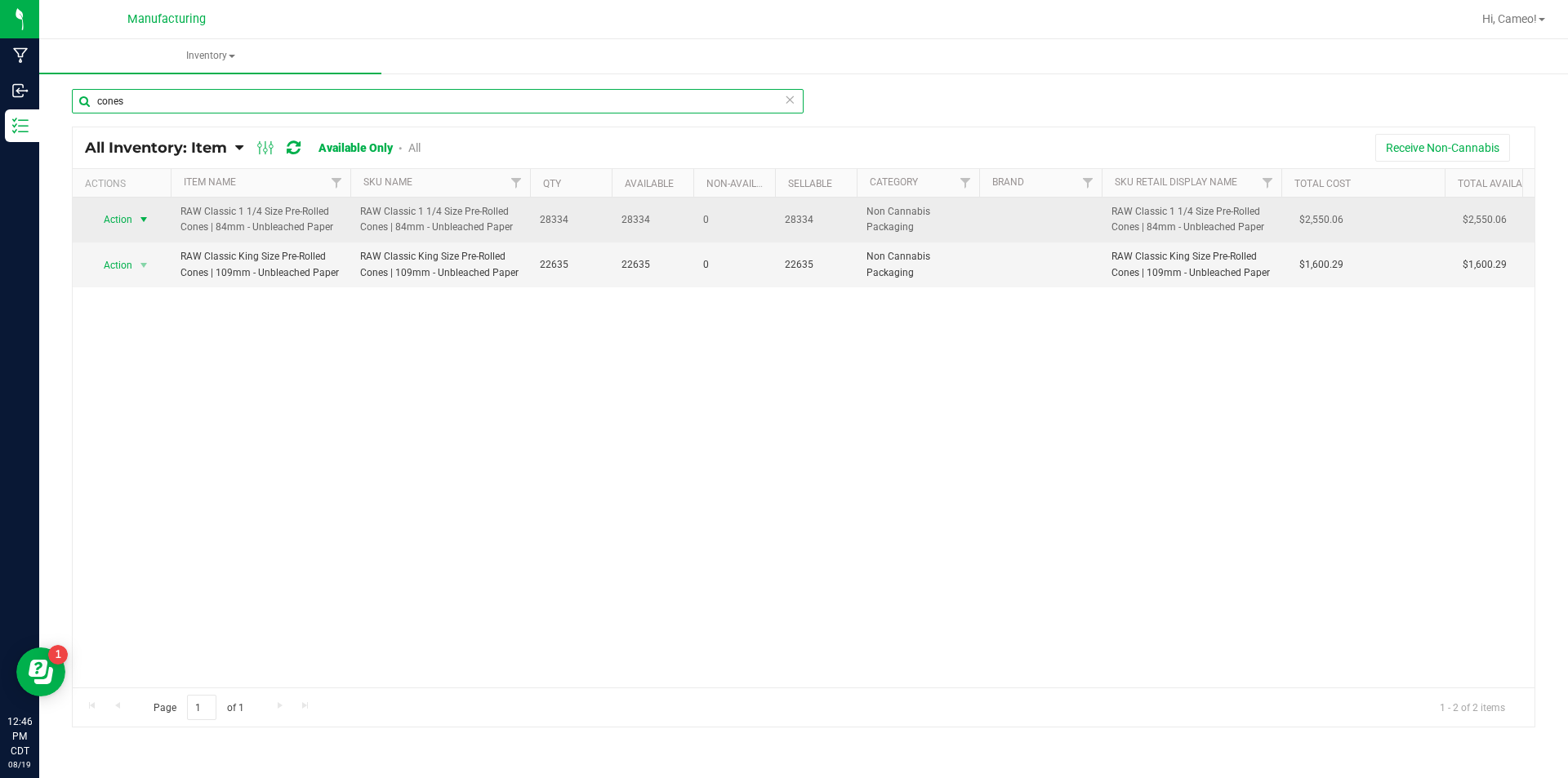
type input "cones"
click at [134, 222] on span "select" at bounding box center [144, 219] width 21 height 22
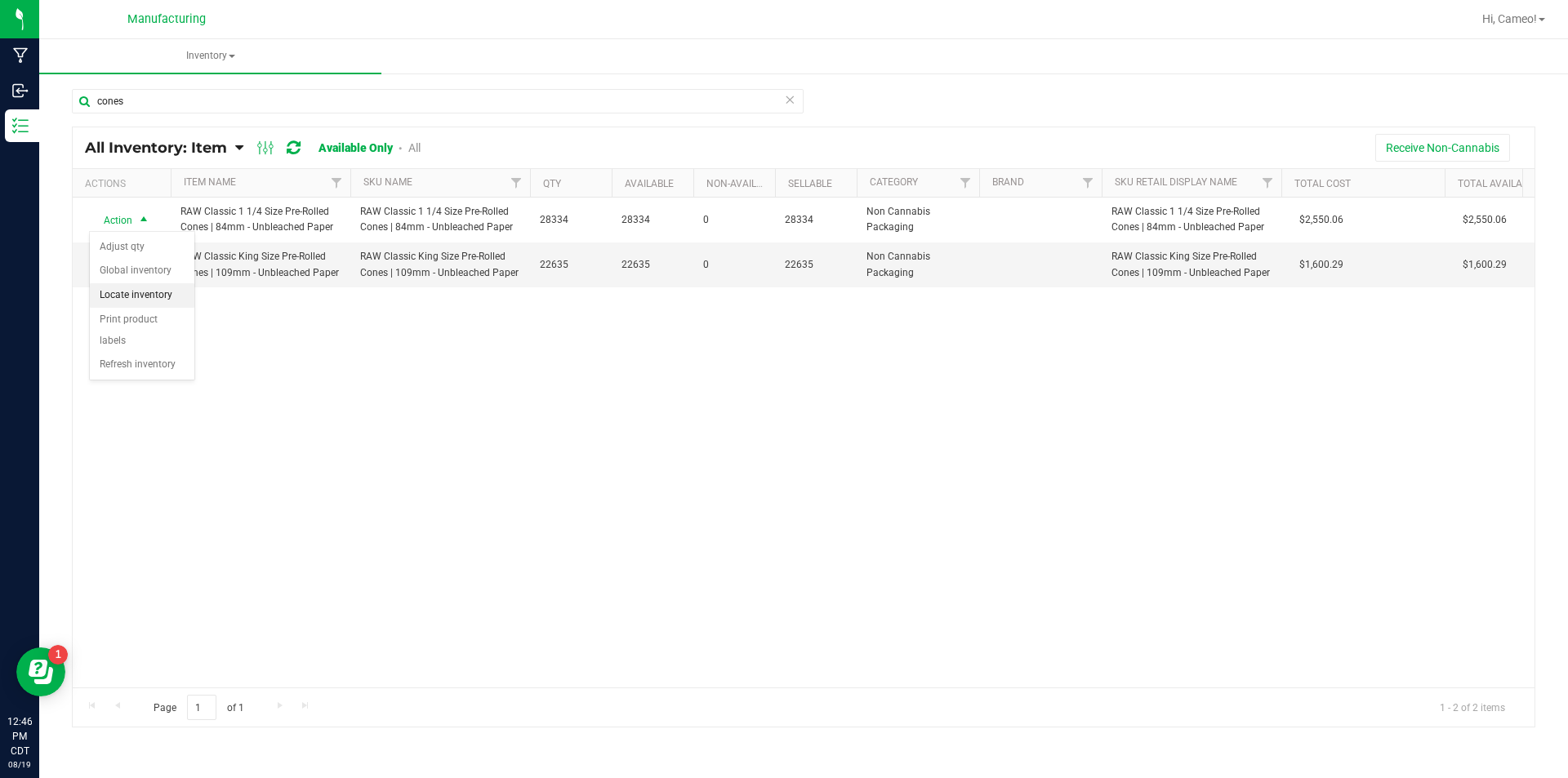
click at [149, 302] on li "Locate inventory" at bounding box center [142, 295] width 105 height 24
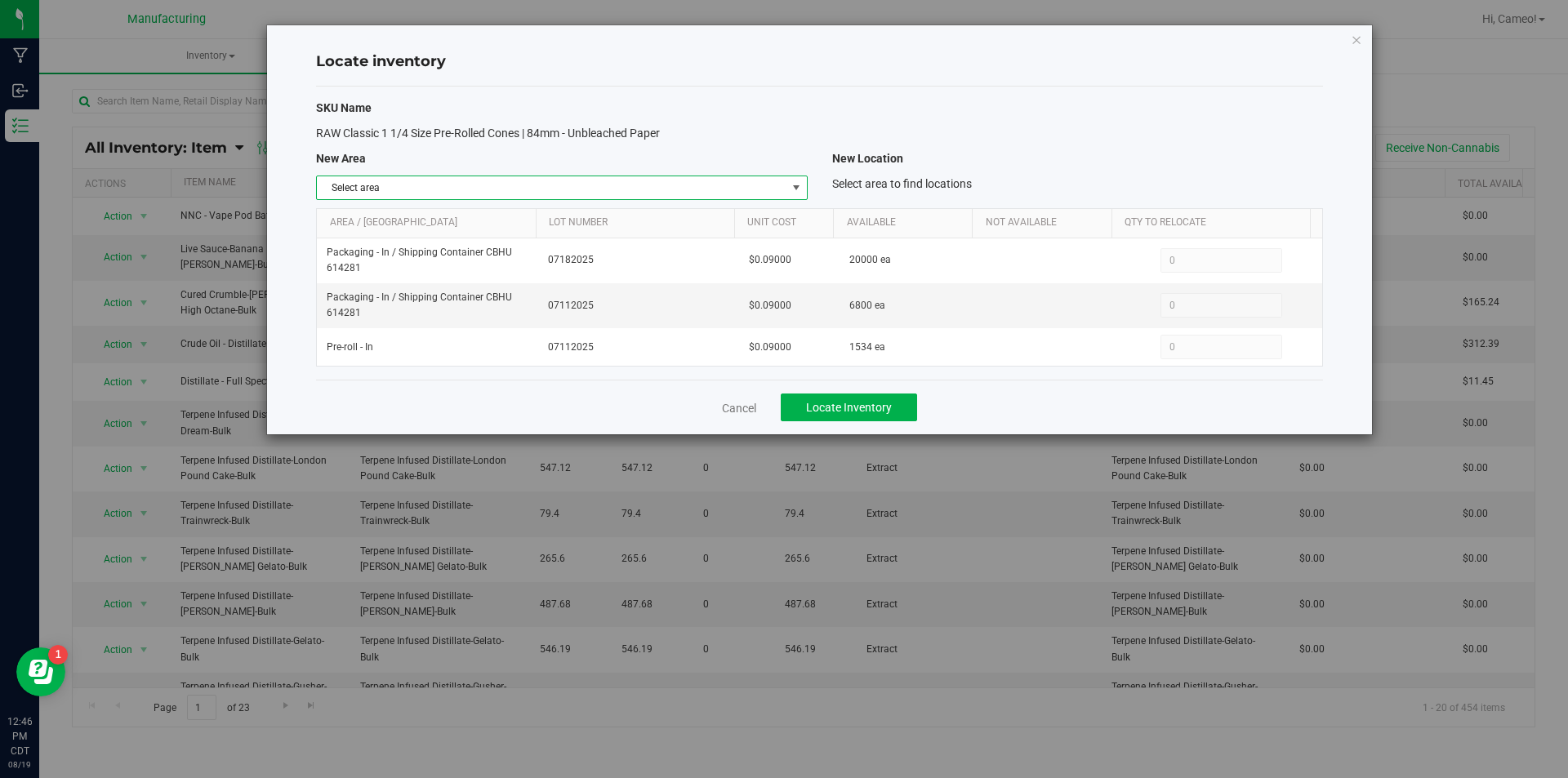
click at [782, 192] on span "Select area" at bounding box center [551, 187] width 469 height 22
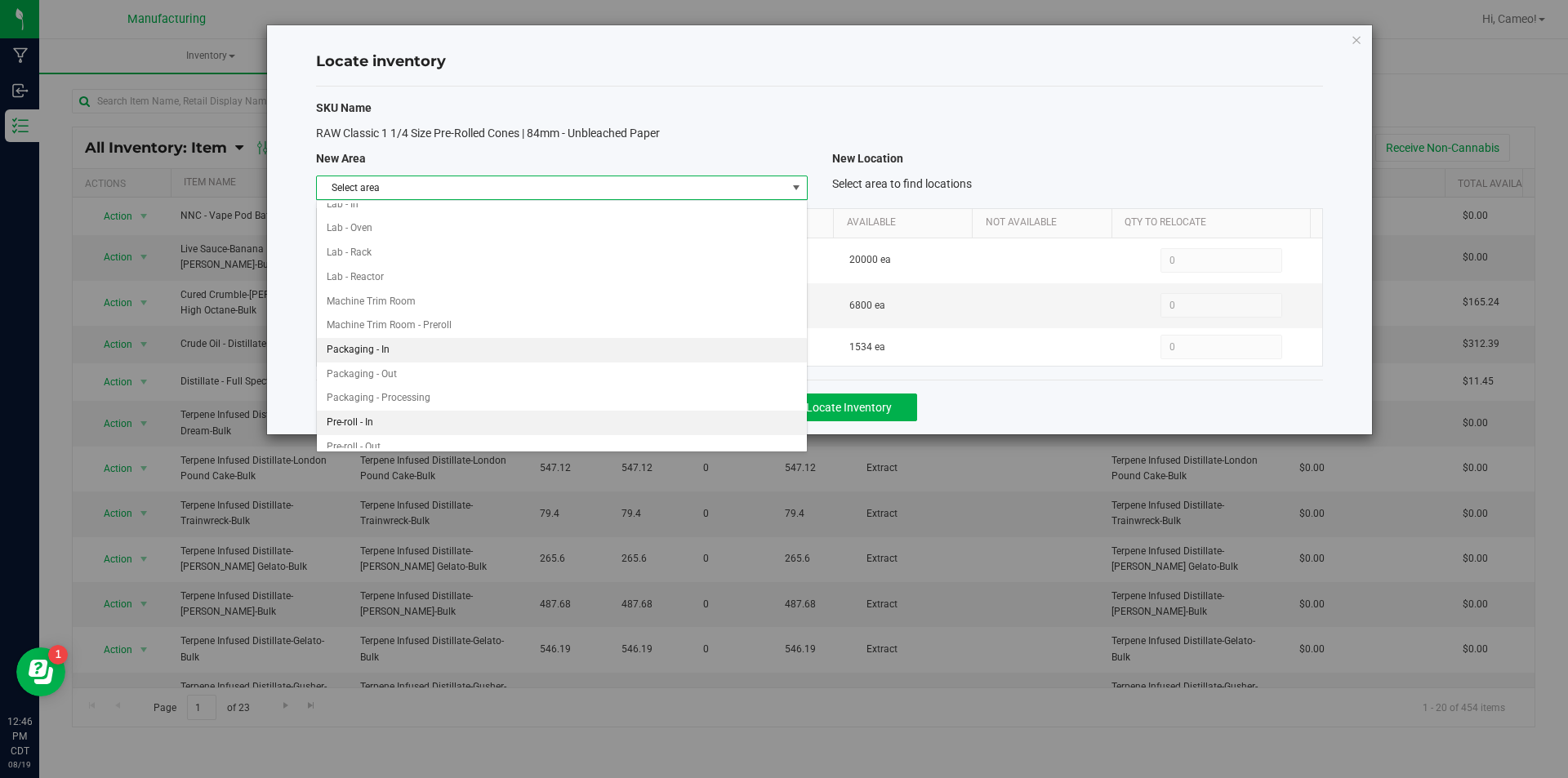
scroll to position [326, 0]
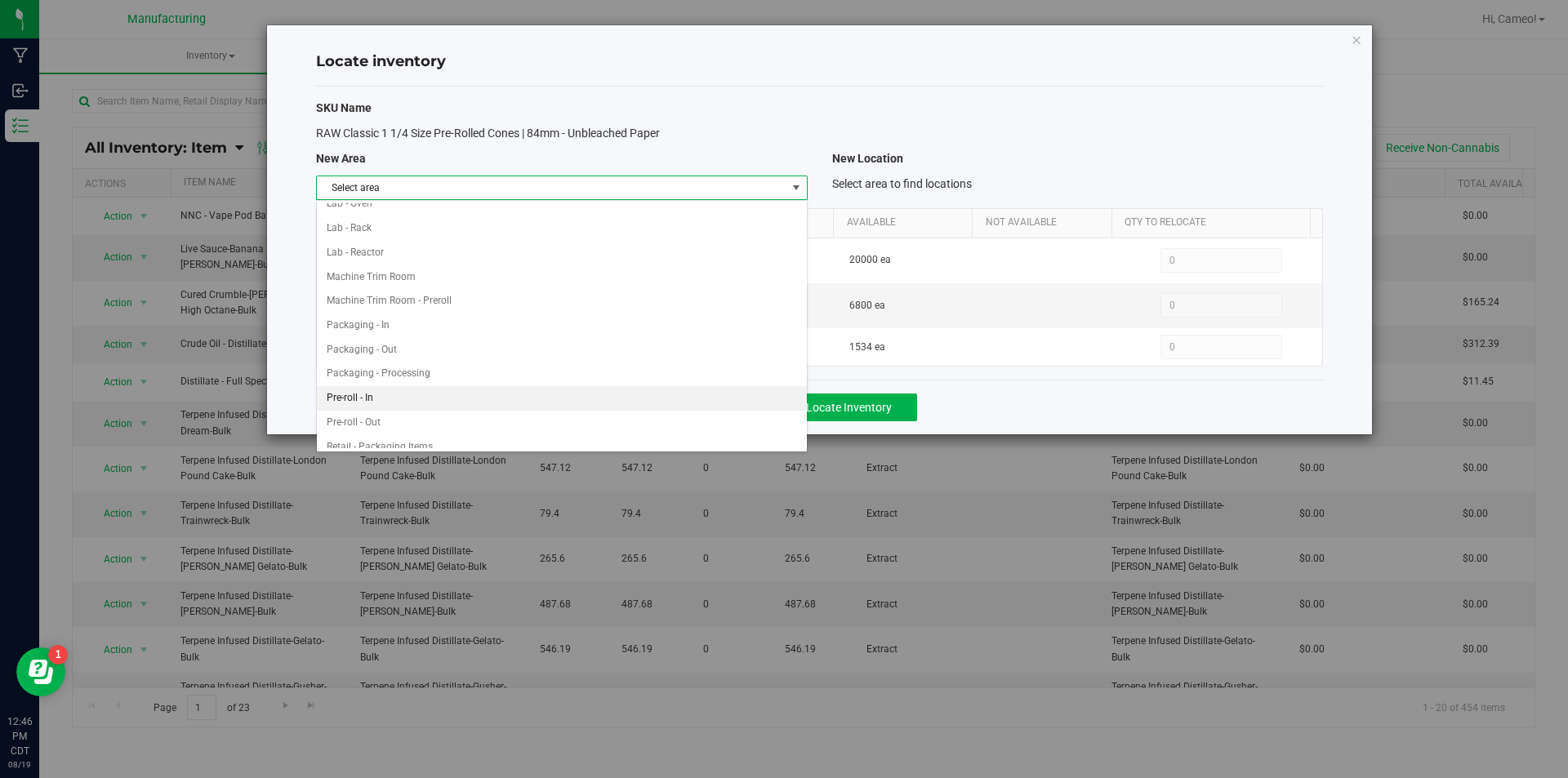
click at [390, 393] on li "Pre-roll - In" at bounding box center [562, 398] width 489 height 24
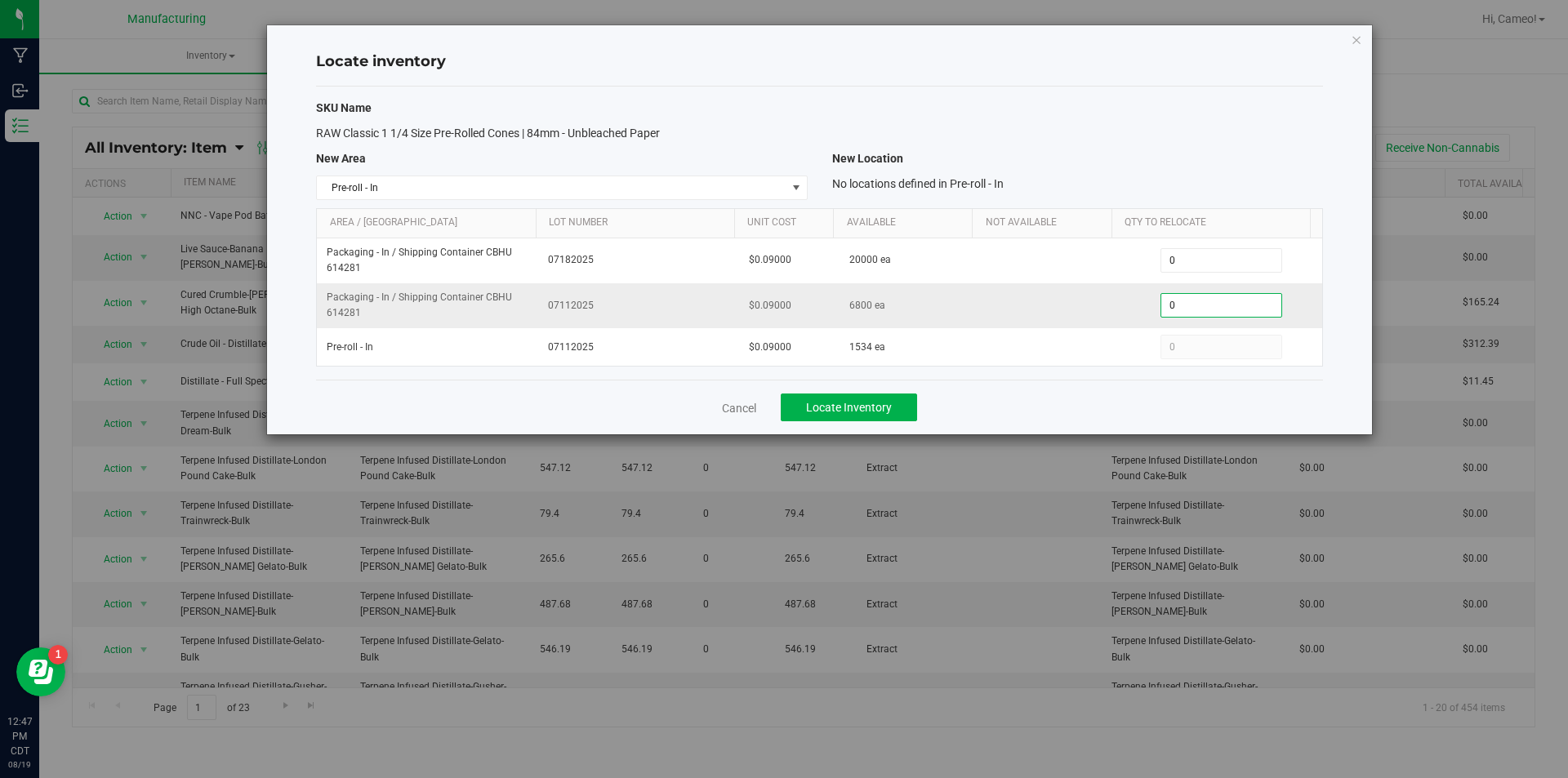
click at [1203, 308] on span "0 0" at bounding box center [1221, 305] width 122 height 24
type input "06800"
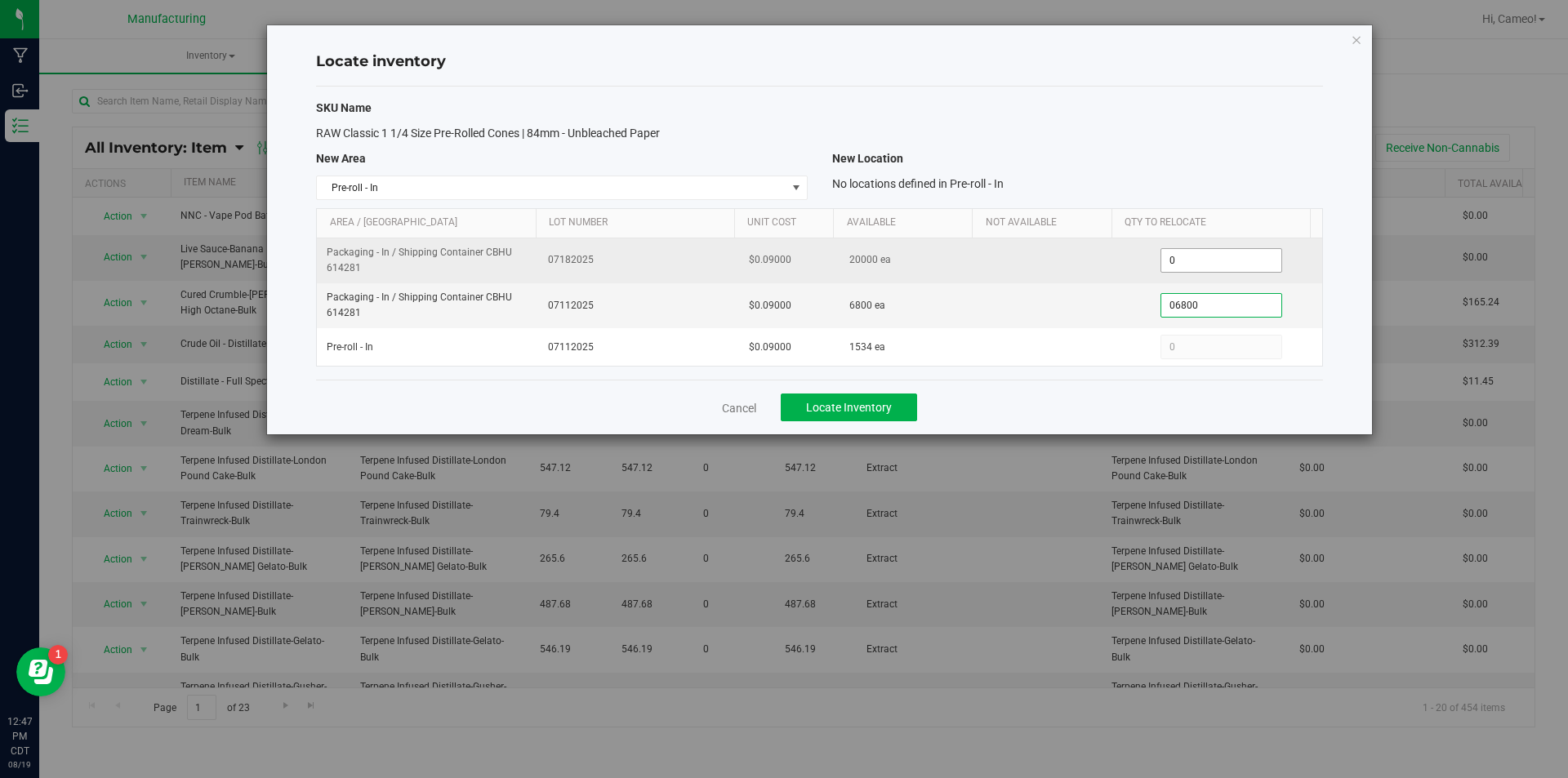
type input "6,800"
click at [1190, 251] on span "0 0" at bounding box center [1221, 260] width 122 height 24
type input "4000"
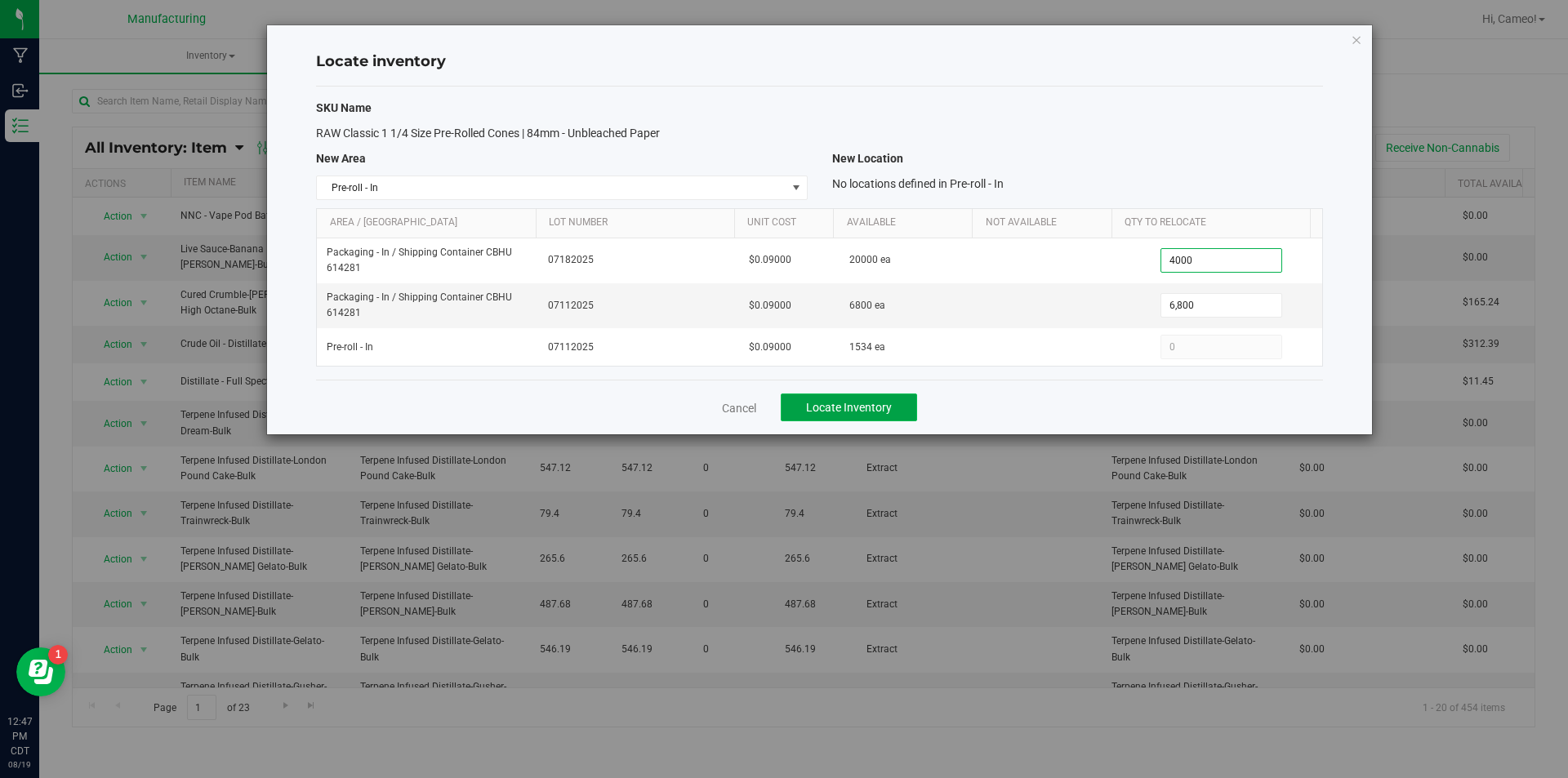
type input "4,000"
click at [892, 410] on button "Locate Inventory" at bounding box center [849, 407] width 136 height 27
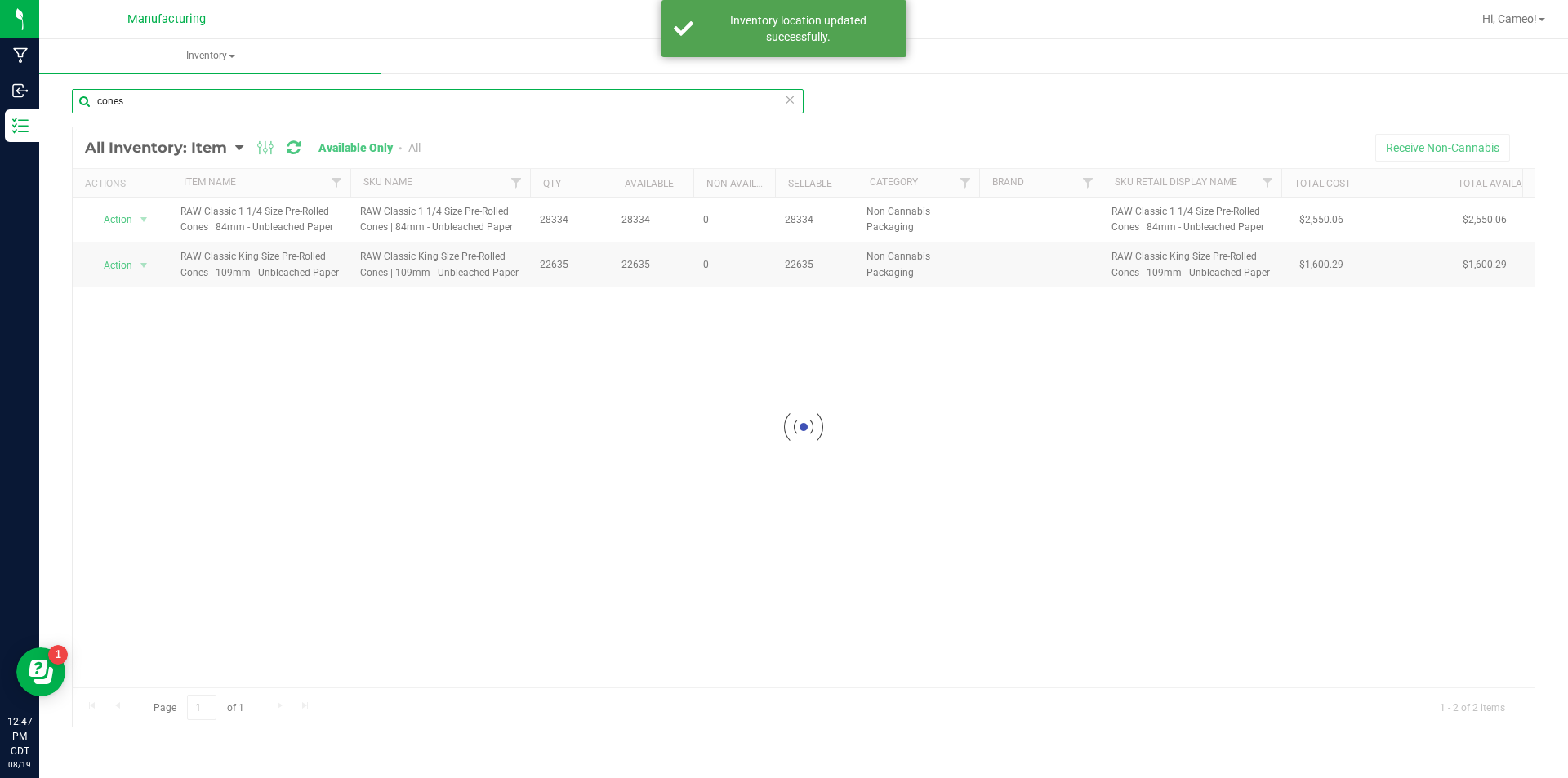
click at [329, 107] on input "cones" at bounding box center [437, 101] width 732 height 24
click at [330, 106] on input "cones" at bounding box center [437, 101] width 732 height 24
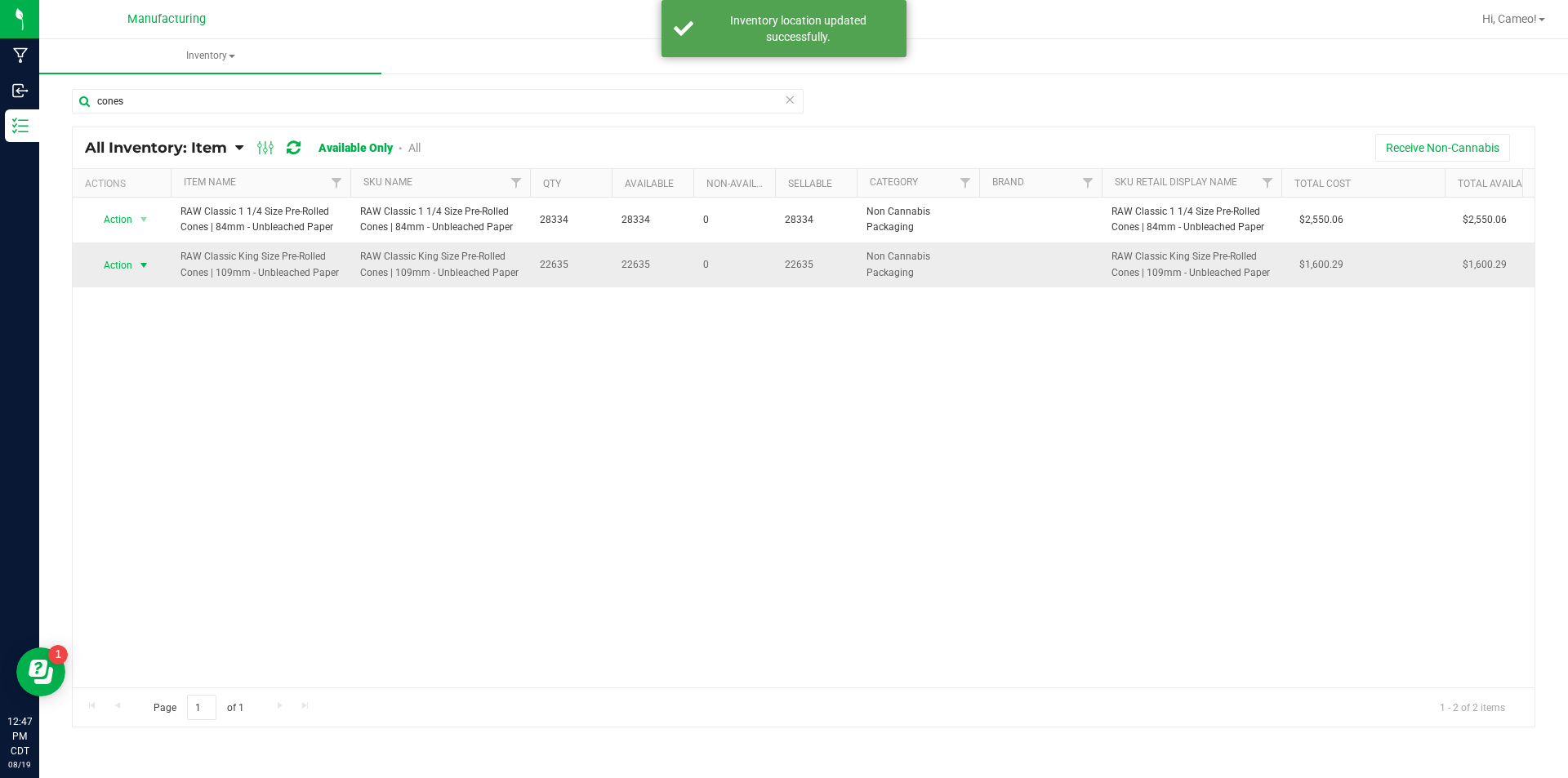
click at [146, 259] on span "select" at bounding box center [144, 265] width 13 height 13
click at [150, 337] on li "Locate inventory" at bounding box center [142, 339] width 105 height 24
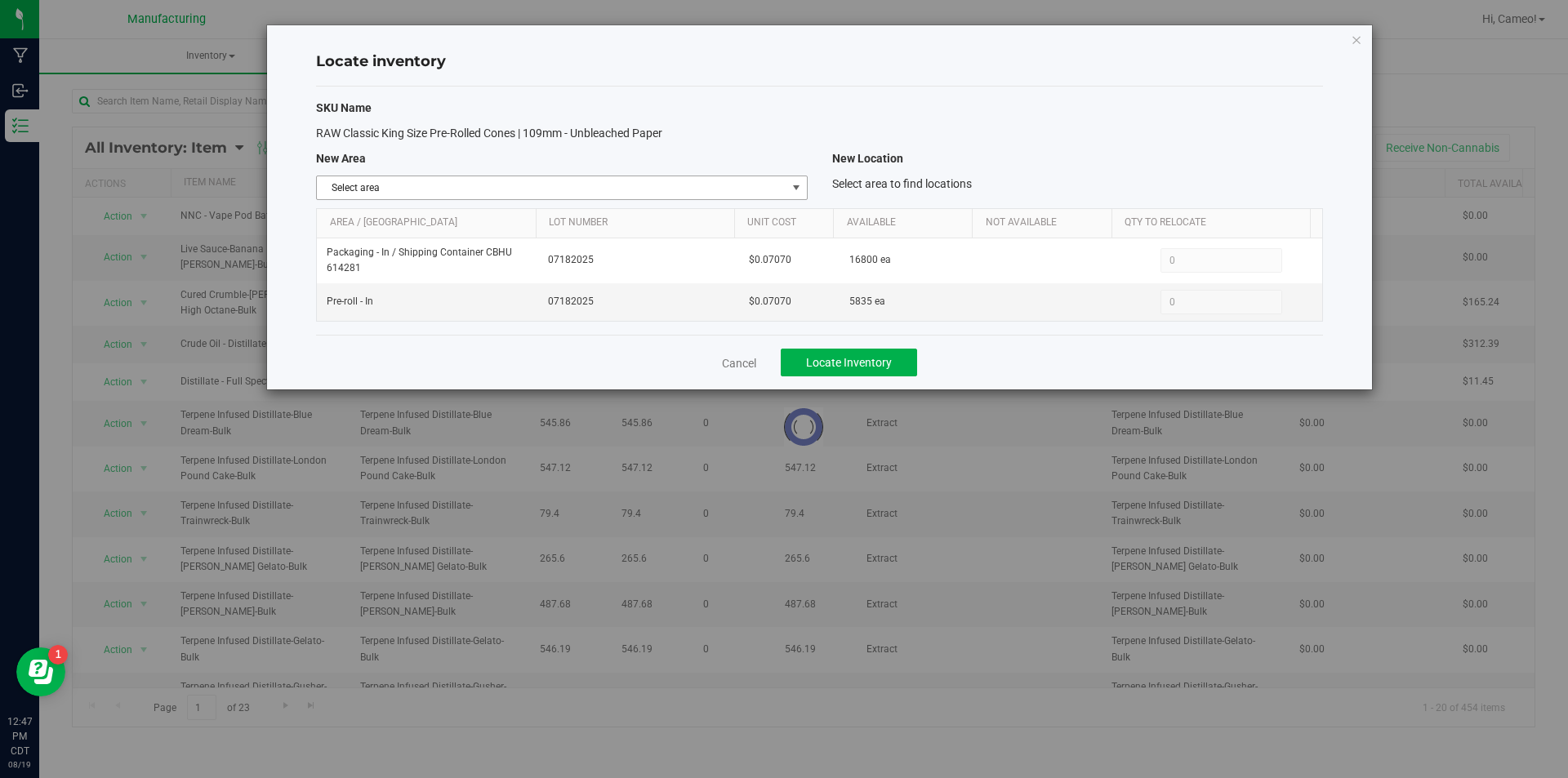
click at [663, 190] on span "Select area" at bounding box center [551, 187] width 469 height 22
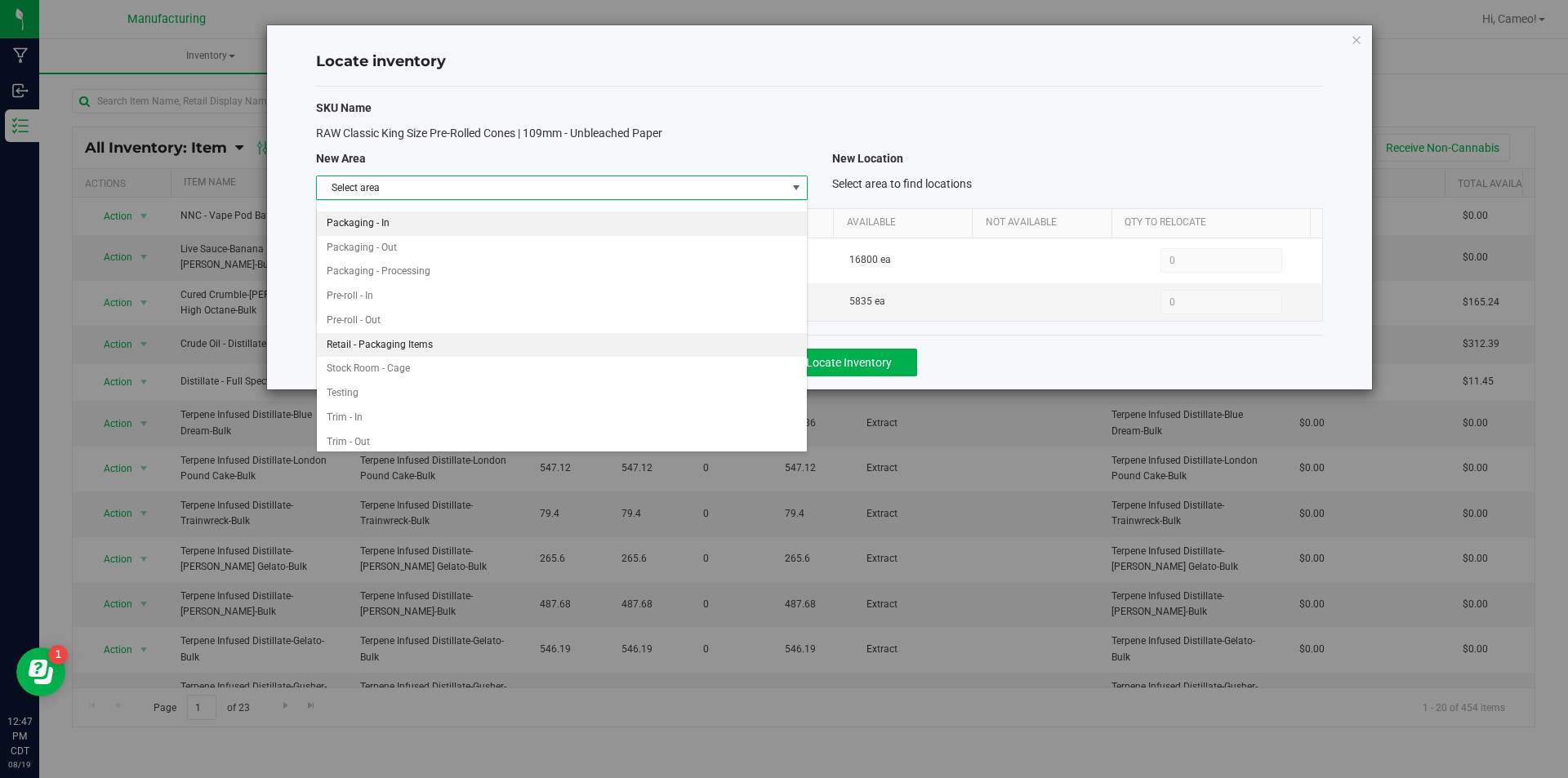
scroll to position [434, 0]
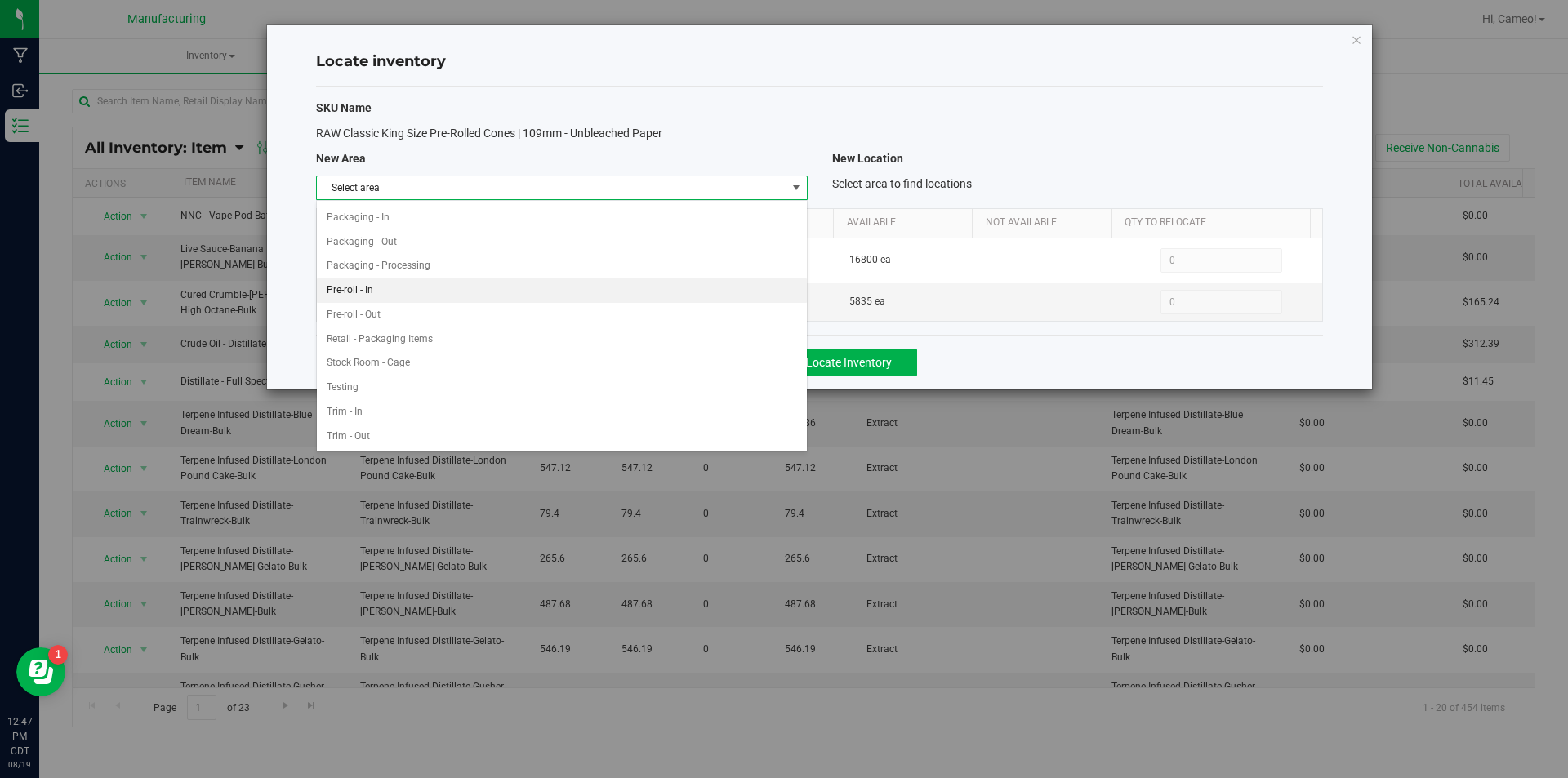
click at [419, 290] on li "Pre-roll - In" at bounding box center [562, 290] width 489 height 24
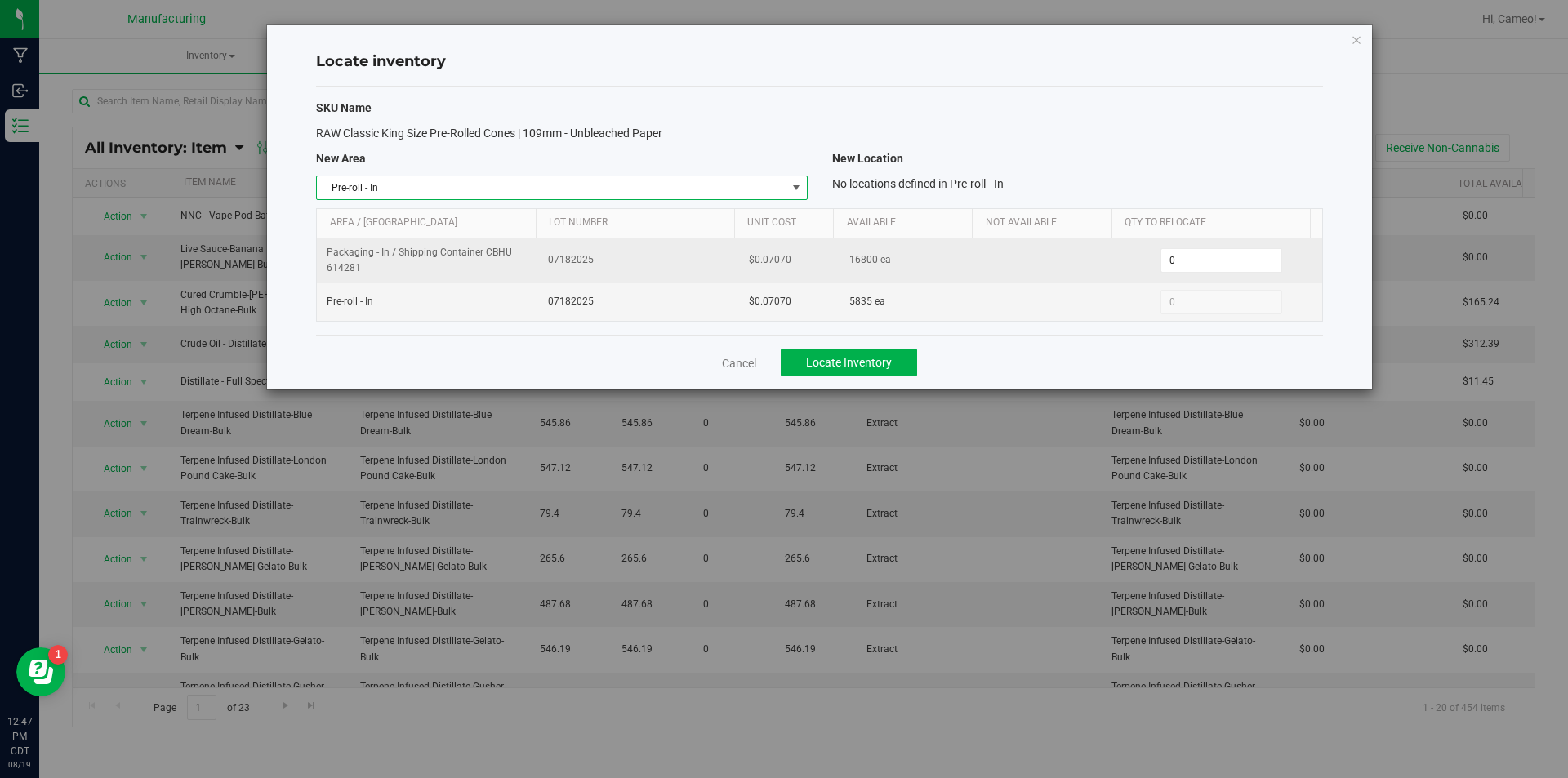
click at [1195, 276] on td "0 0" at bounding box center [1221, 260] width 201 height 45
click at [1202, 262] on span "0 0" at bounding box center [1221, 260] width 122 height 24
type input "05600"
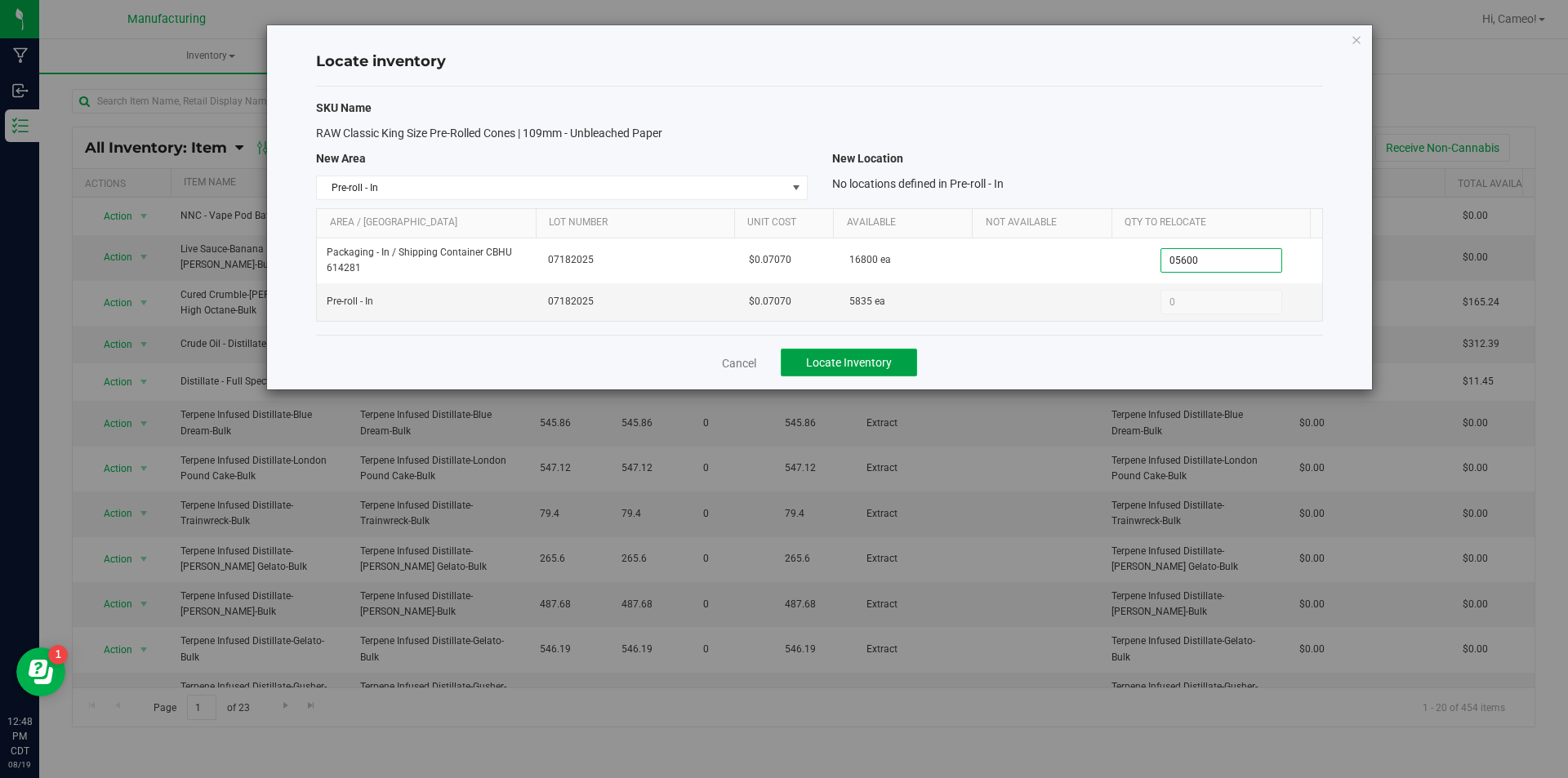
type input "5,600"
click at [814, 359] on span "Locate Inventory" at bounding box center [848, 363] width 86 height 13
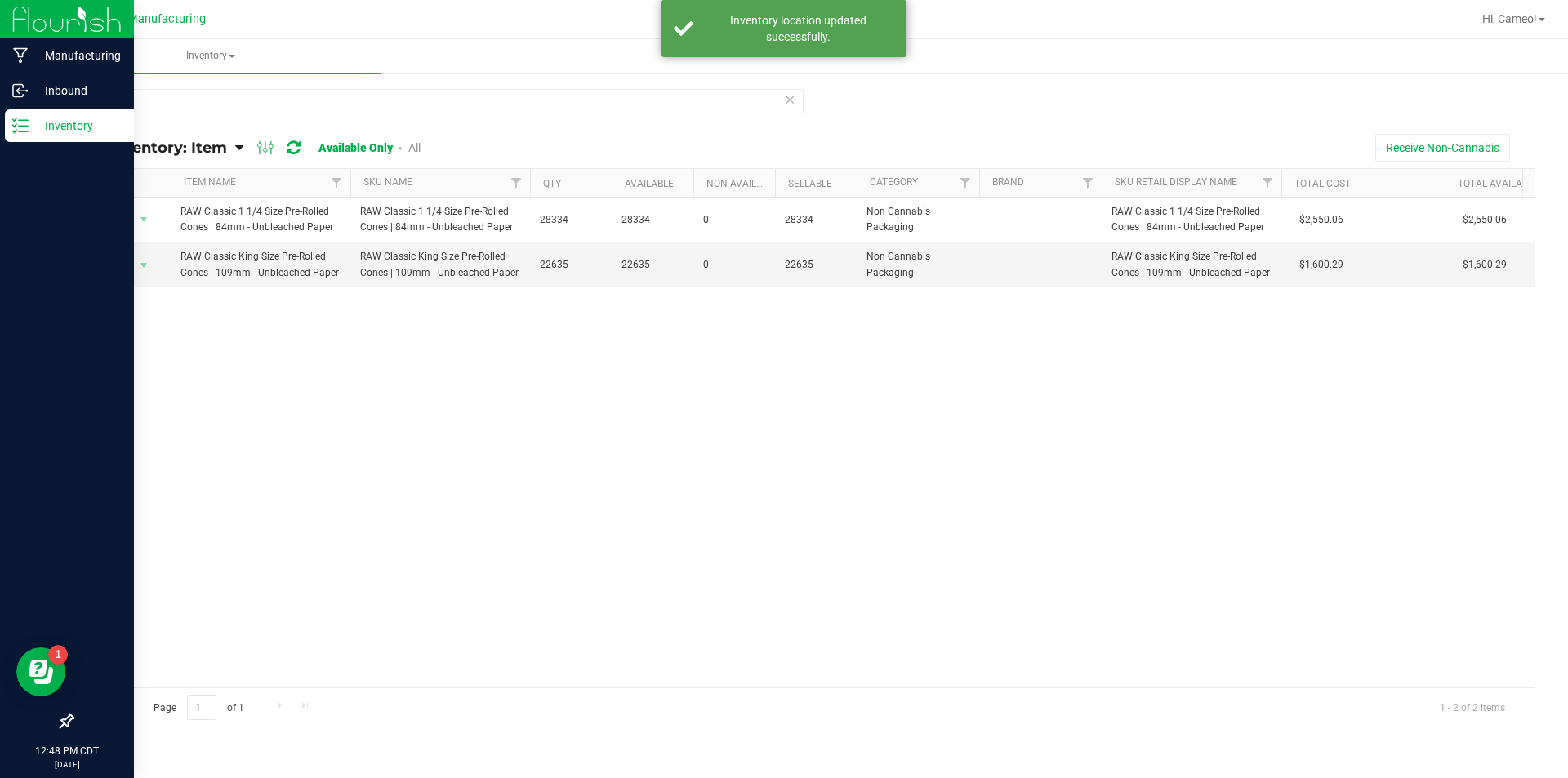
click at [38, 127] on p "Inventory" at bounding box center [77, 126] width 98 height 20
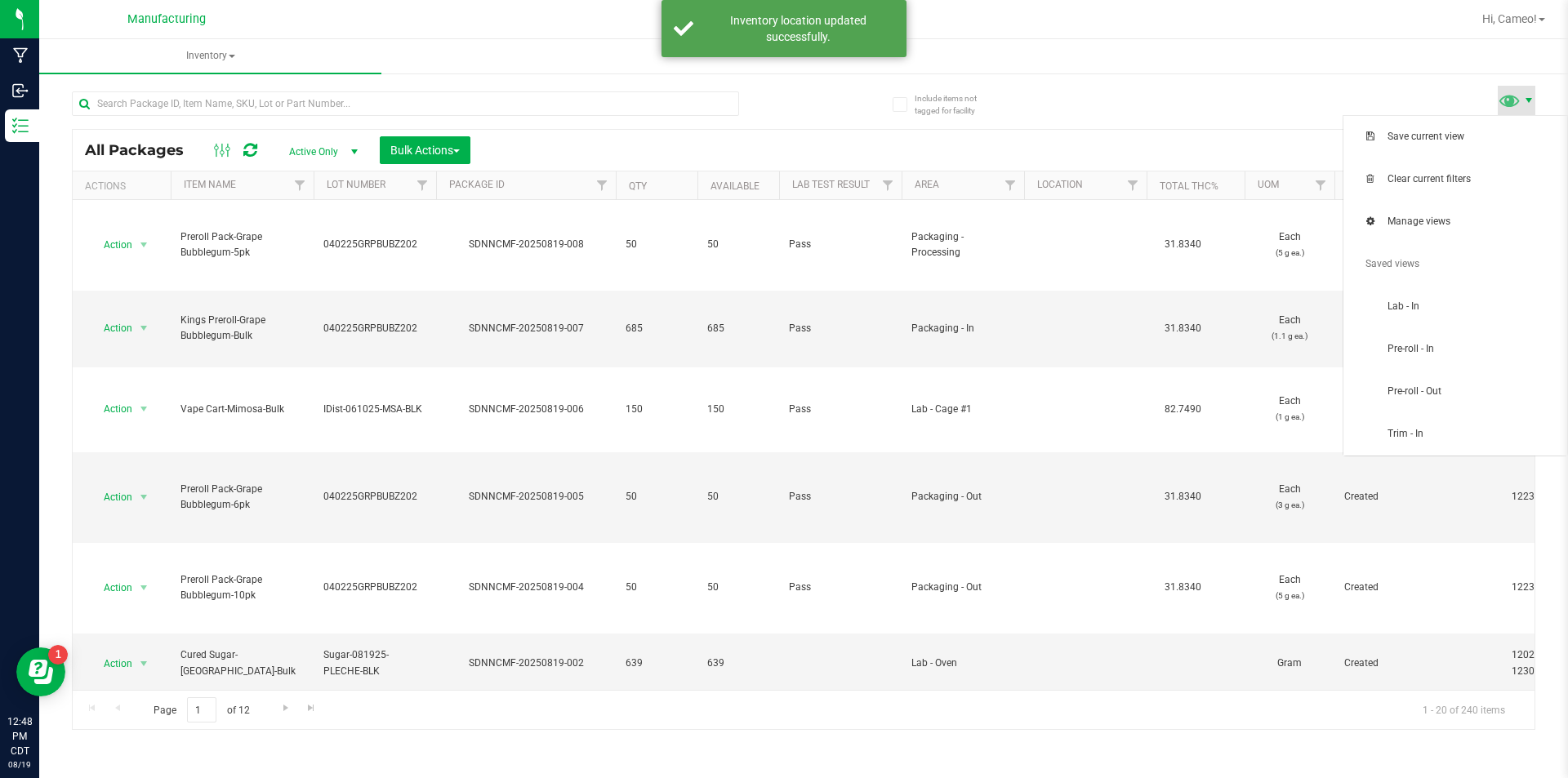
click at [1528, 97] on span at bounding box center [1529, 101] width 13 height 13
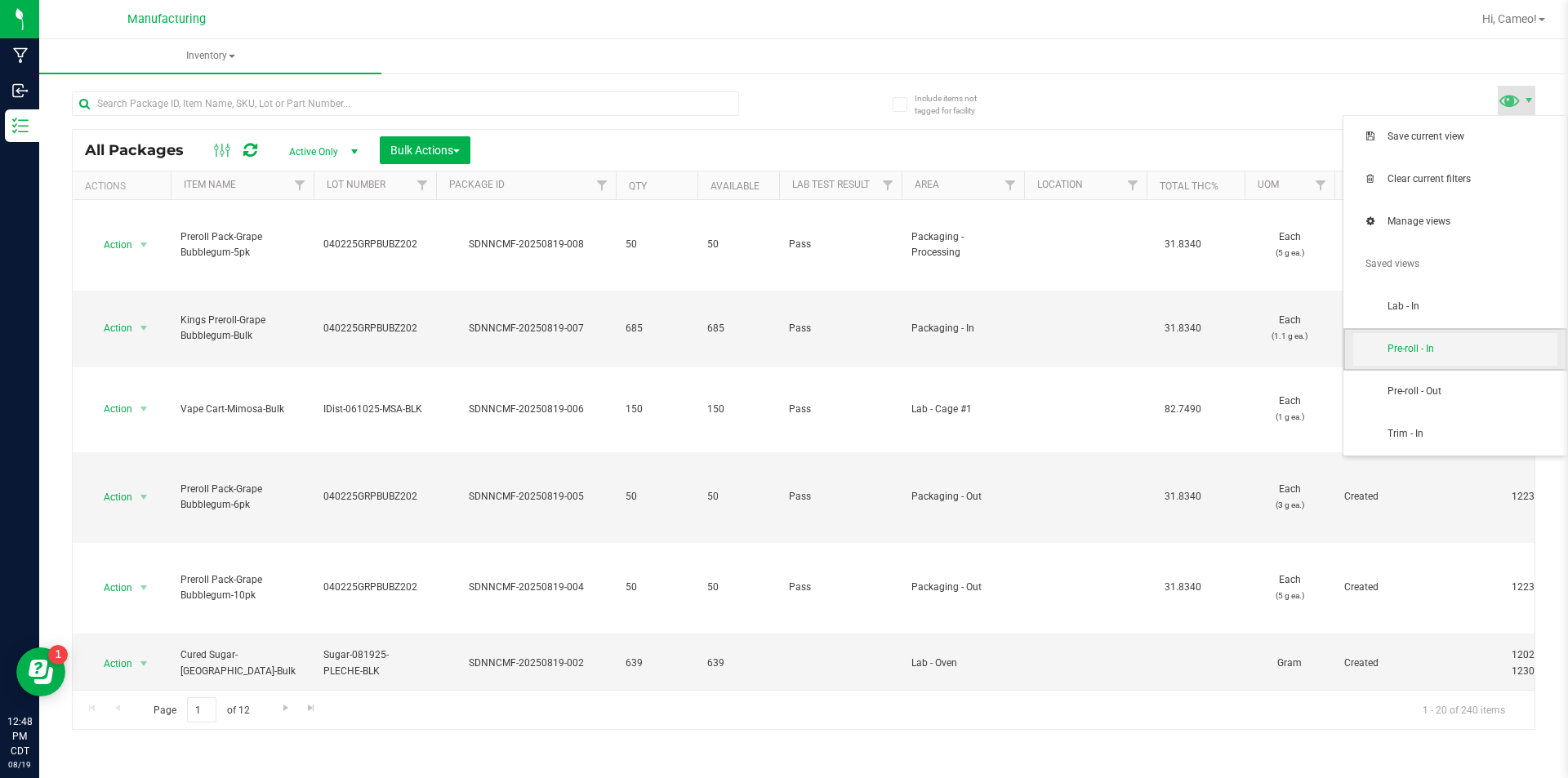
click at [1417, 342] on span "Pre-roll - In" at bounding box center [1472, 349] width 170 height 14
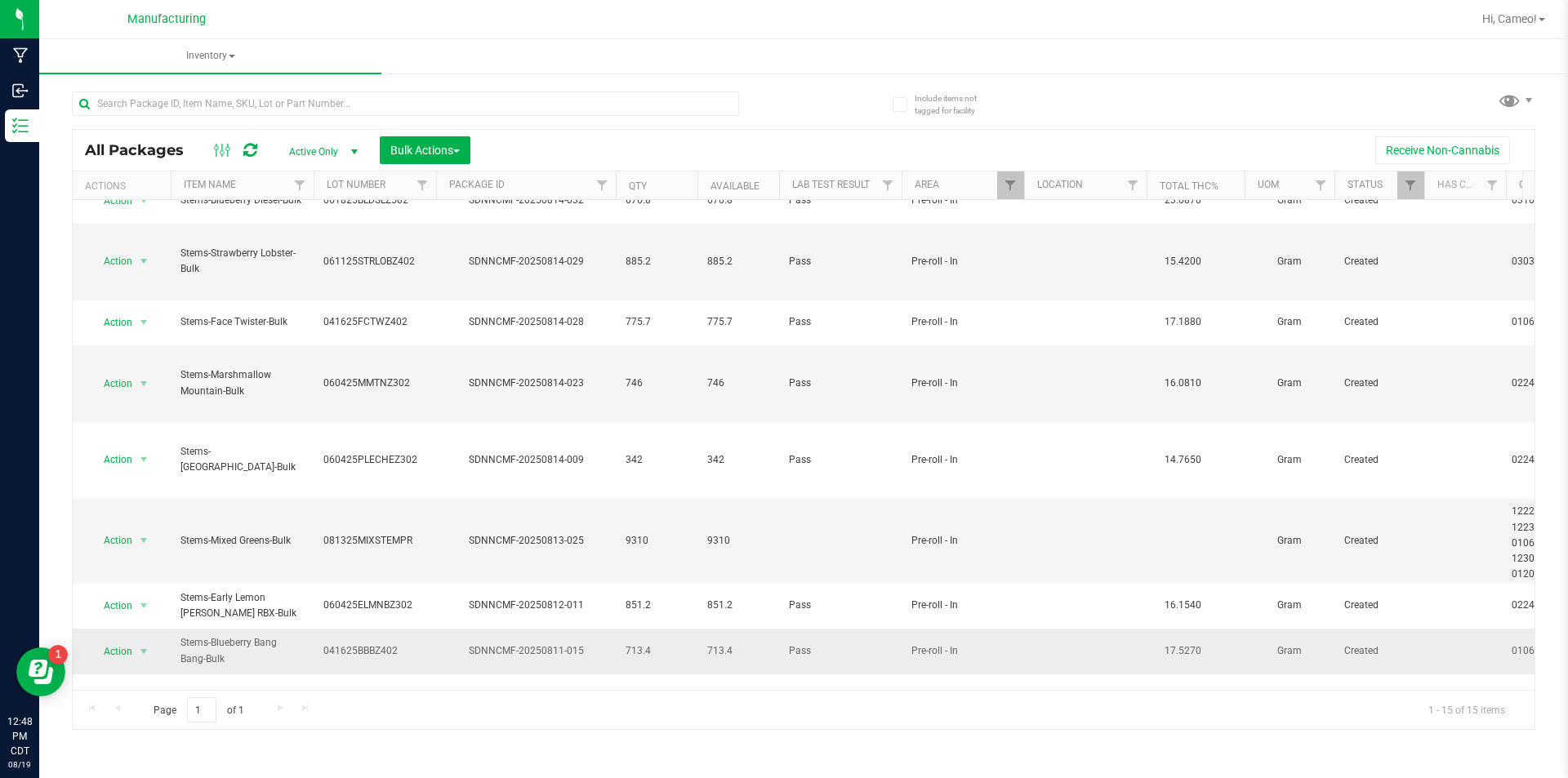
scroll to position [203, 0]
click at [59, 399] on div "Include items not tagged for facility All Packages Active Only Active Only Lab …" at bounding box center [803, 320] width 1529 height 498
click at [439, 140] on button "Bulk Actions" at bounding box center [424, 150] width 91 height 27
click at [449, 181] on span "Add to manufacturing run" at bounding box center [451, 187] width 123 height 13
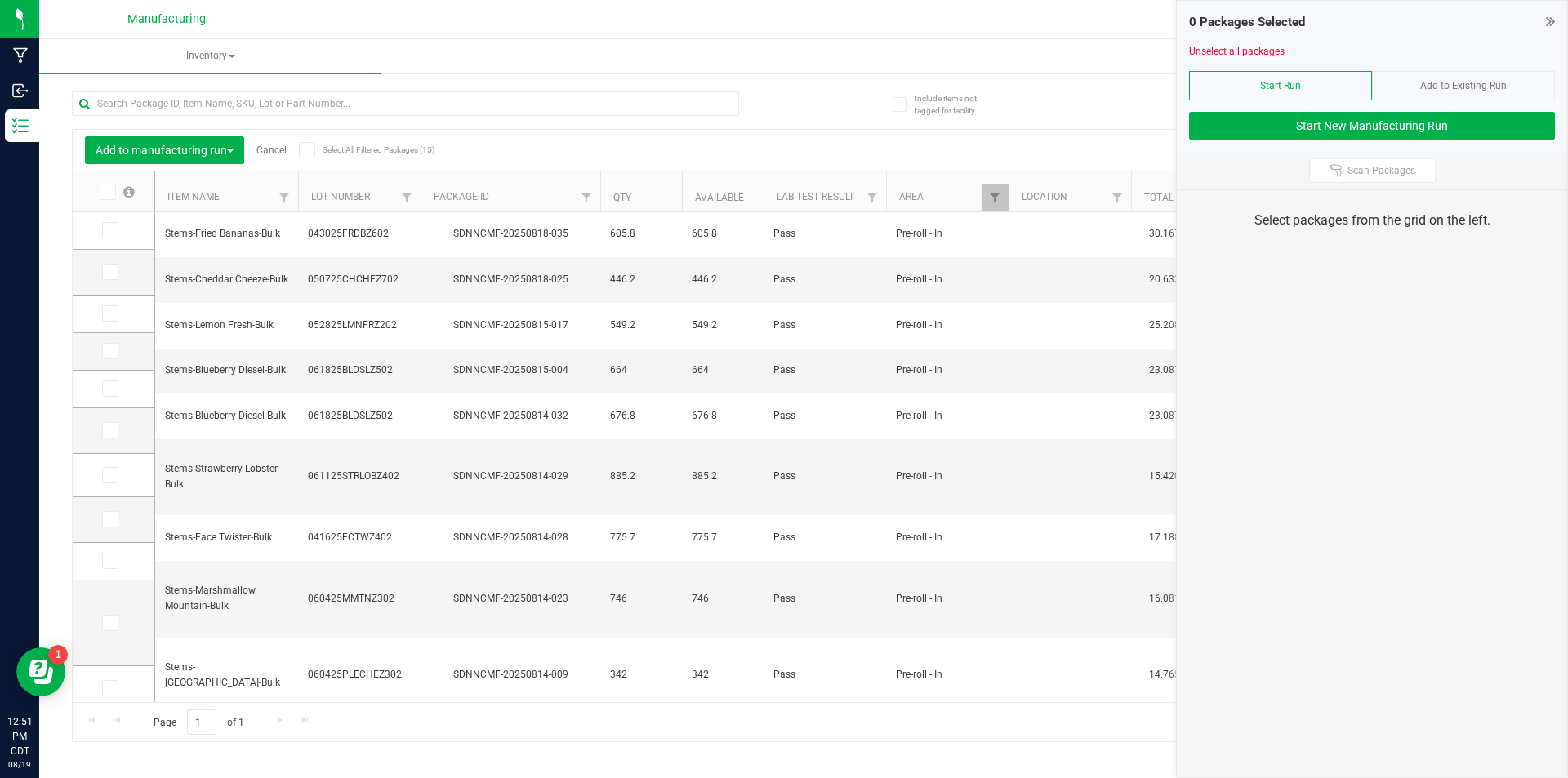
scroll to position [192, 0]
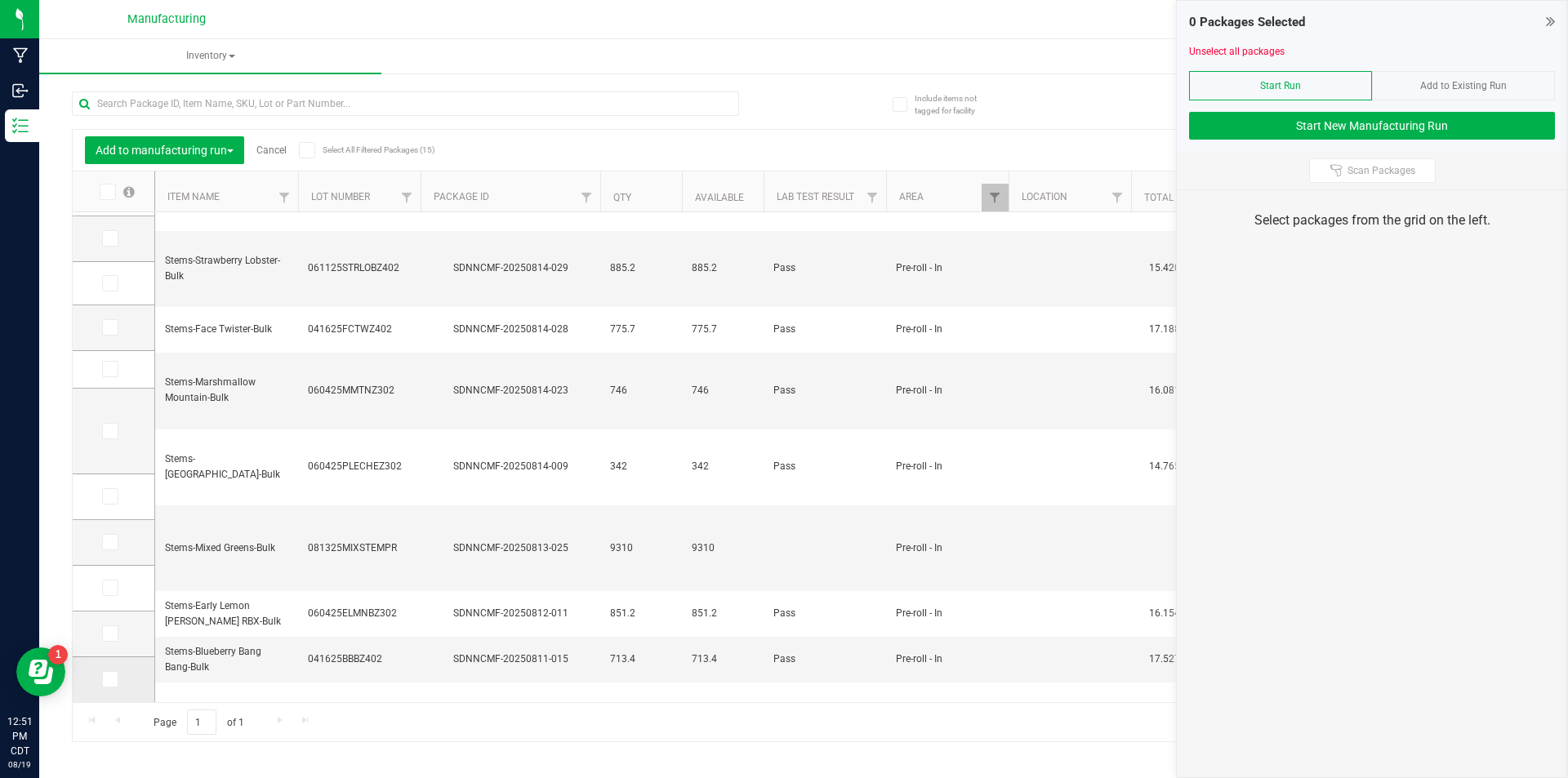
click at [100, 681] on td at bounding box center [113, 680] width 82 height 45
click at [108, 679] on icon at bounding box center [109, 679] width 11 height 0
click at [0, 0] on input "checkbox" at bounding box center [0, 0] width 0 height 0
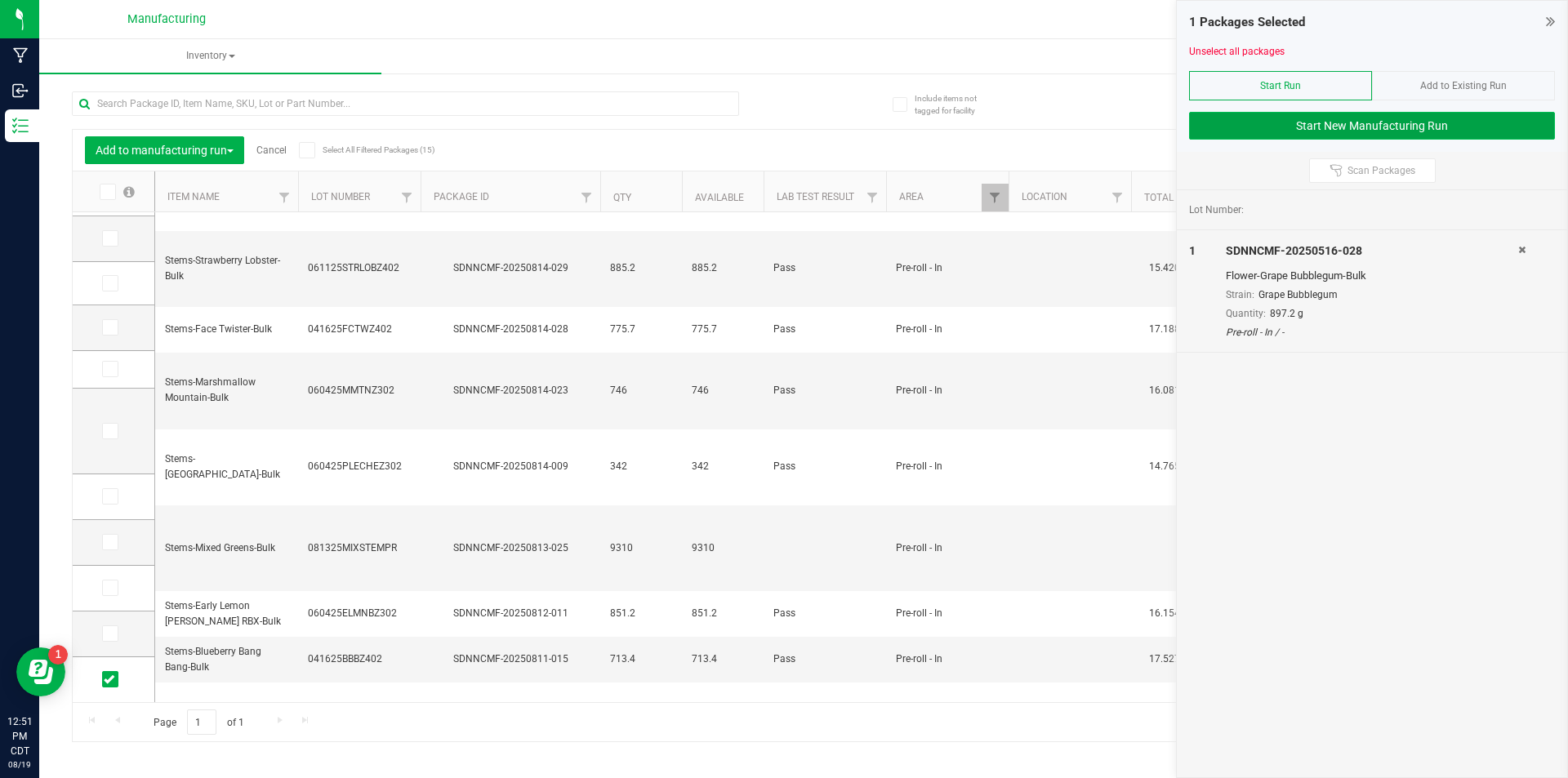
click at [1382, 114] on button "Start New Manufacturing Run" at bounding box center [1372, 125] width 366 height 27
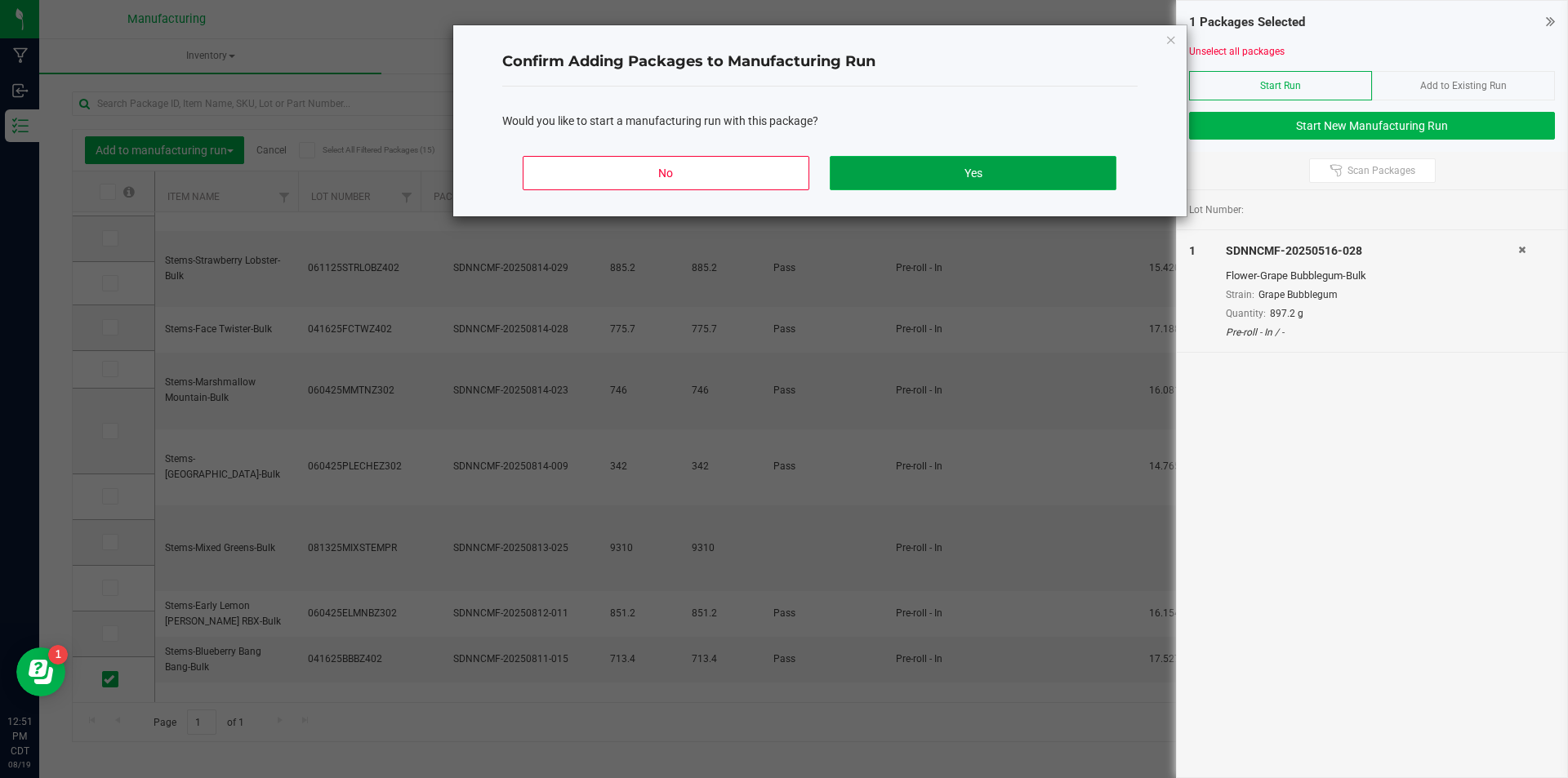
click at [970, 178] on button "Yes" at bounding box center [972, 172] width 285 height 34
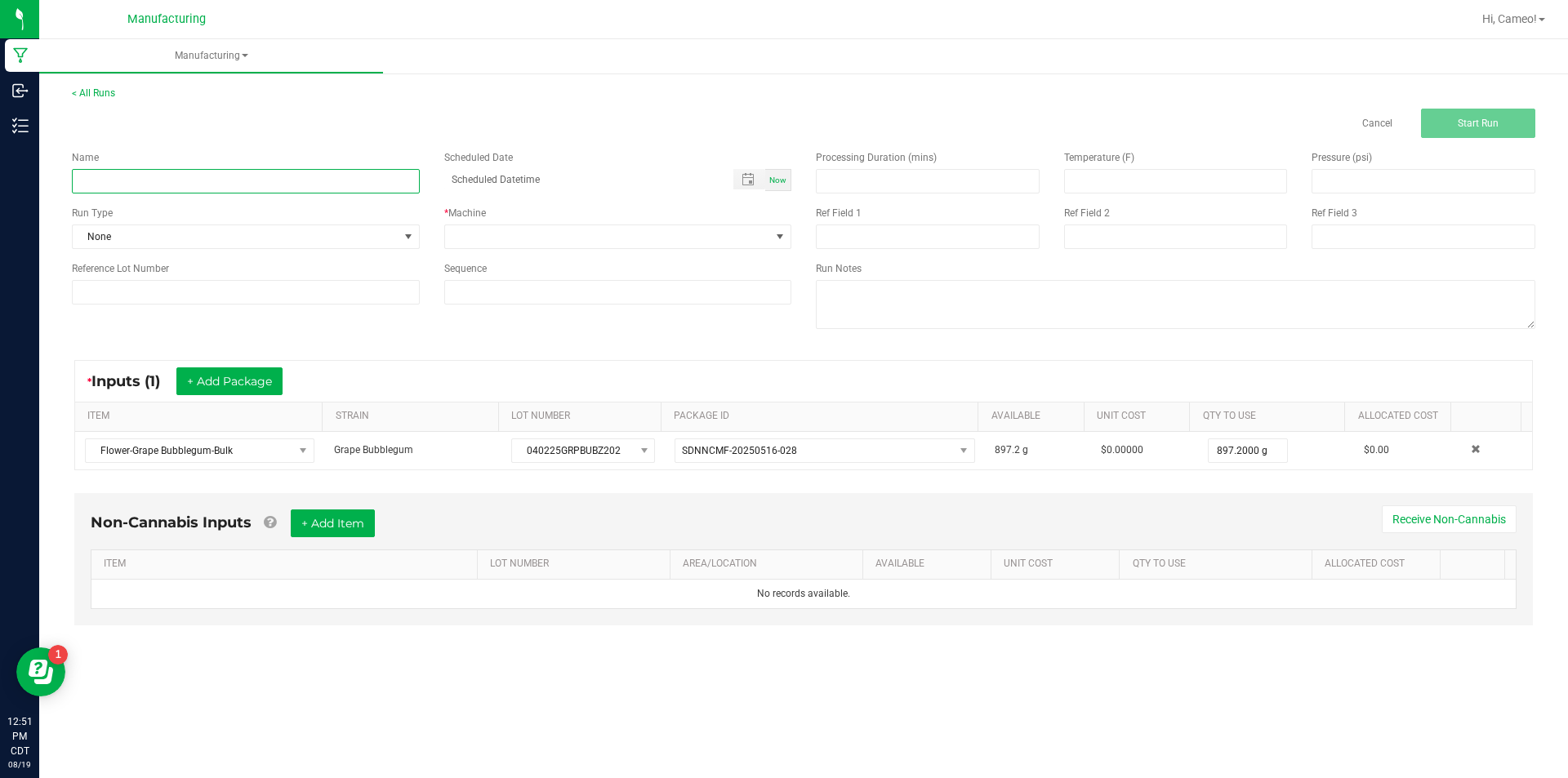
click at [301, 176] on input at bounding box center [246, 181] width 348 height 24
type input "081925 - Grape Bubblegum"
click at [787, 186] on div "Now" at bounding box center [777, 180] width 26 height 22
type input "[DATE] 12:52 PM"
click at [772, 230] on span at bounding box center [780, 236] width 21 height 22
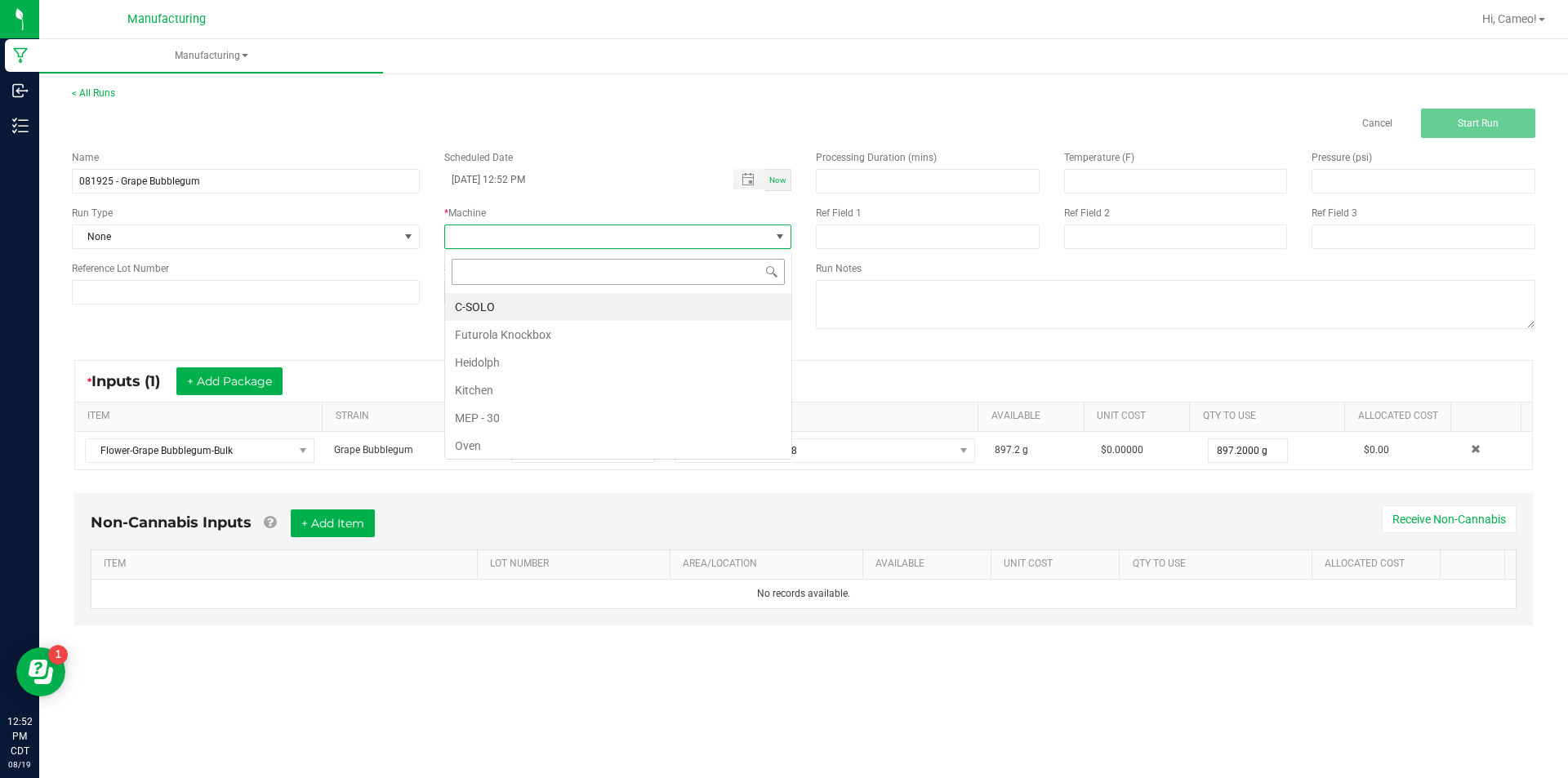
scroll to position [24, 347]
click at [538, 330] on li "Futurola Knockbox" at bounding box center [618, 334] width 346 height 27
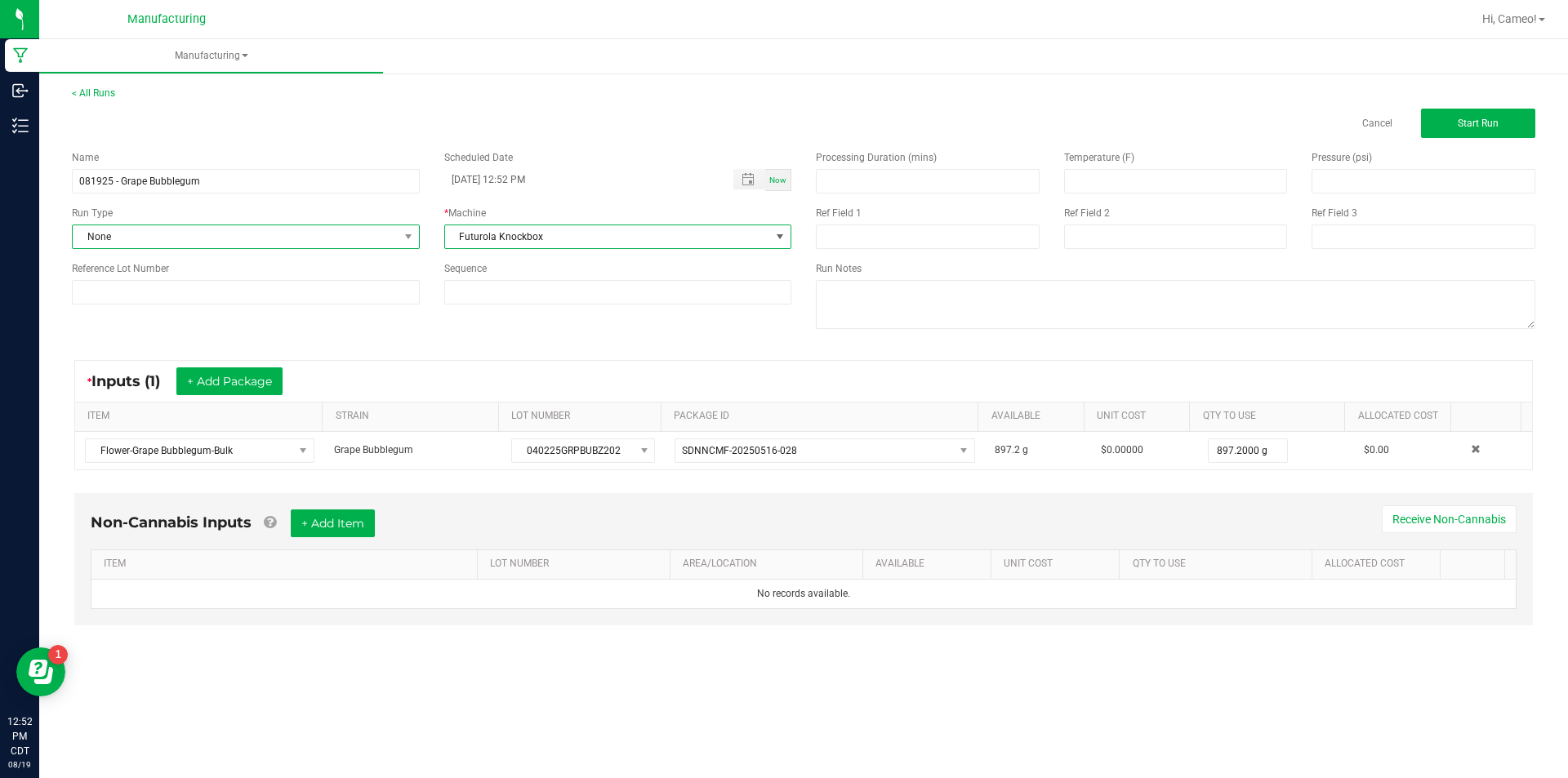
click at [340, 236] on span "None" at bounding box center [235, 236] width 325 height 22
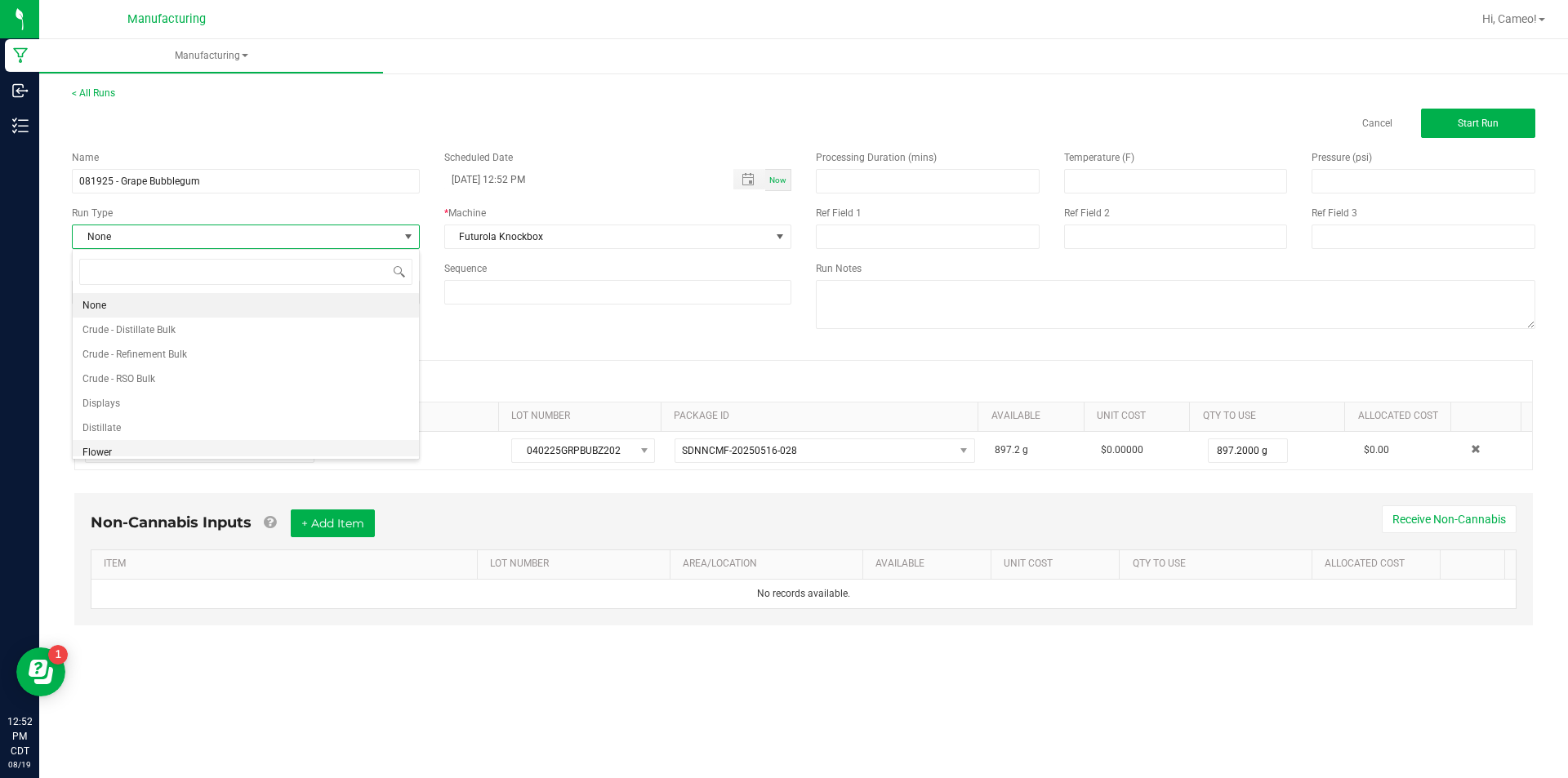
scroll to position [82, 0]
click at [131, 444] on li "Pre-roll" at bounding box center [246, 444] width 346 height 24
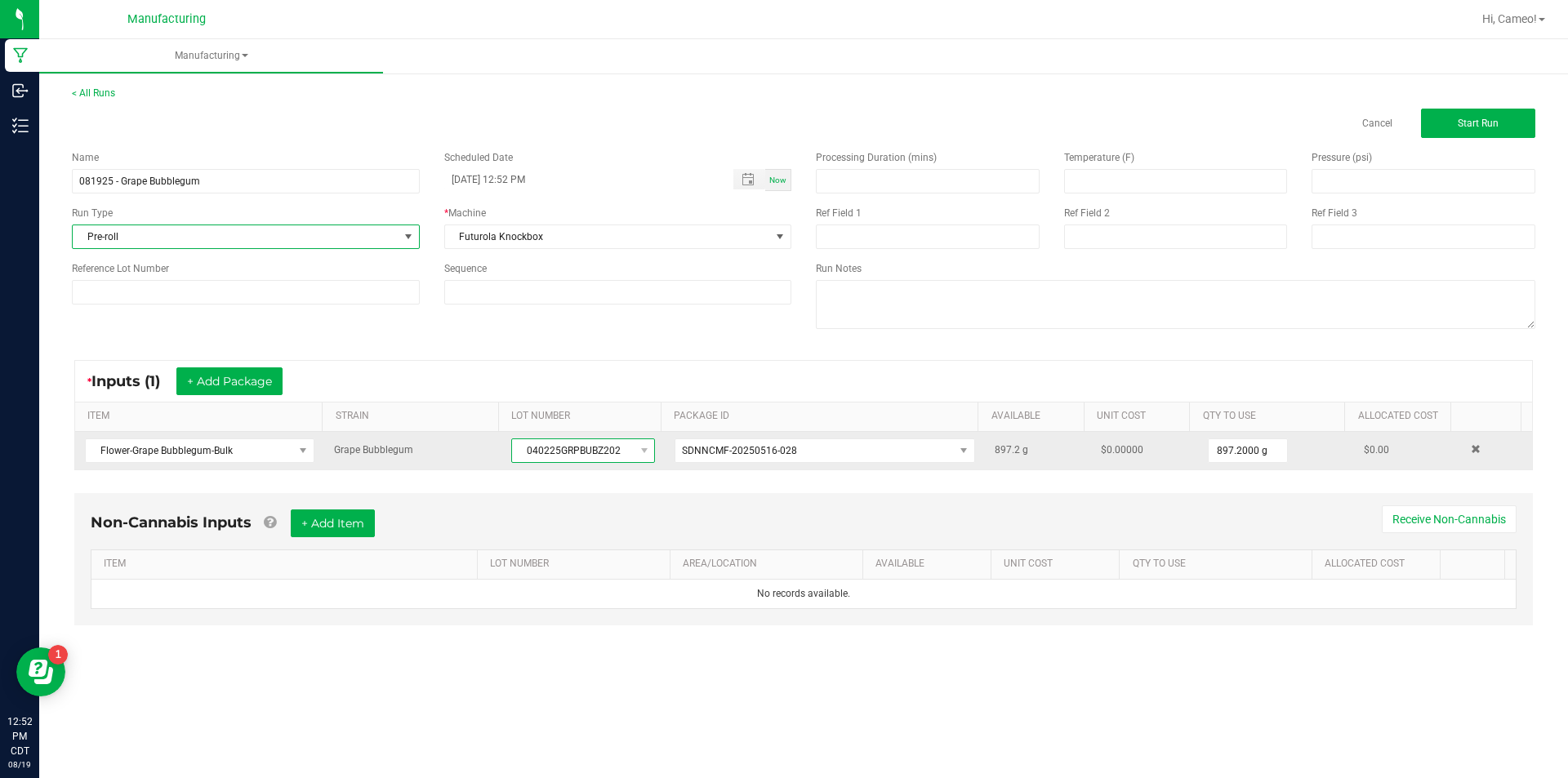
click at [576, 450] on span "040225GRPBUBZ202" at bounding box center [573, 450] width 122 height 22
copy span "040225GRPBUBZ202"
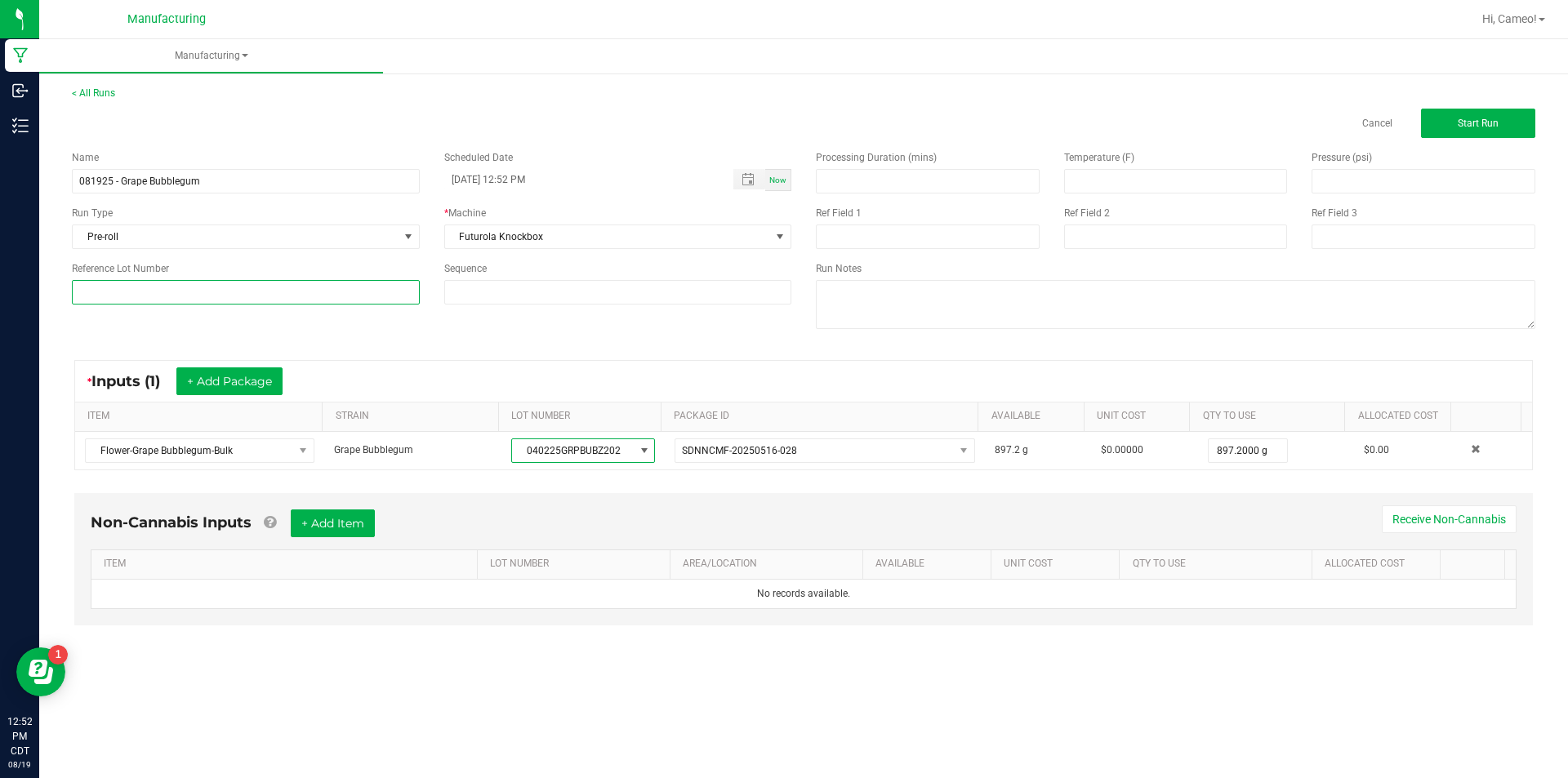
click at [296, 297] on input at bounding box center [246, 292] width 348 height 24
paste input "040225GRPBUBZ202"
type input "040225GRPBUBZ202"
click at [1455, 114] on button "Start Run" at bounding box center [1477, 122] width 114 height 29
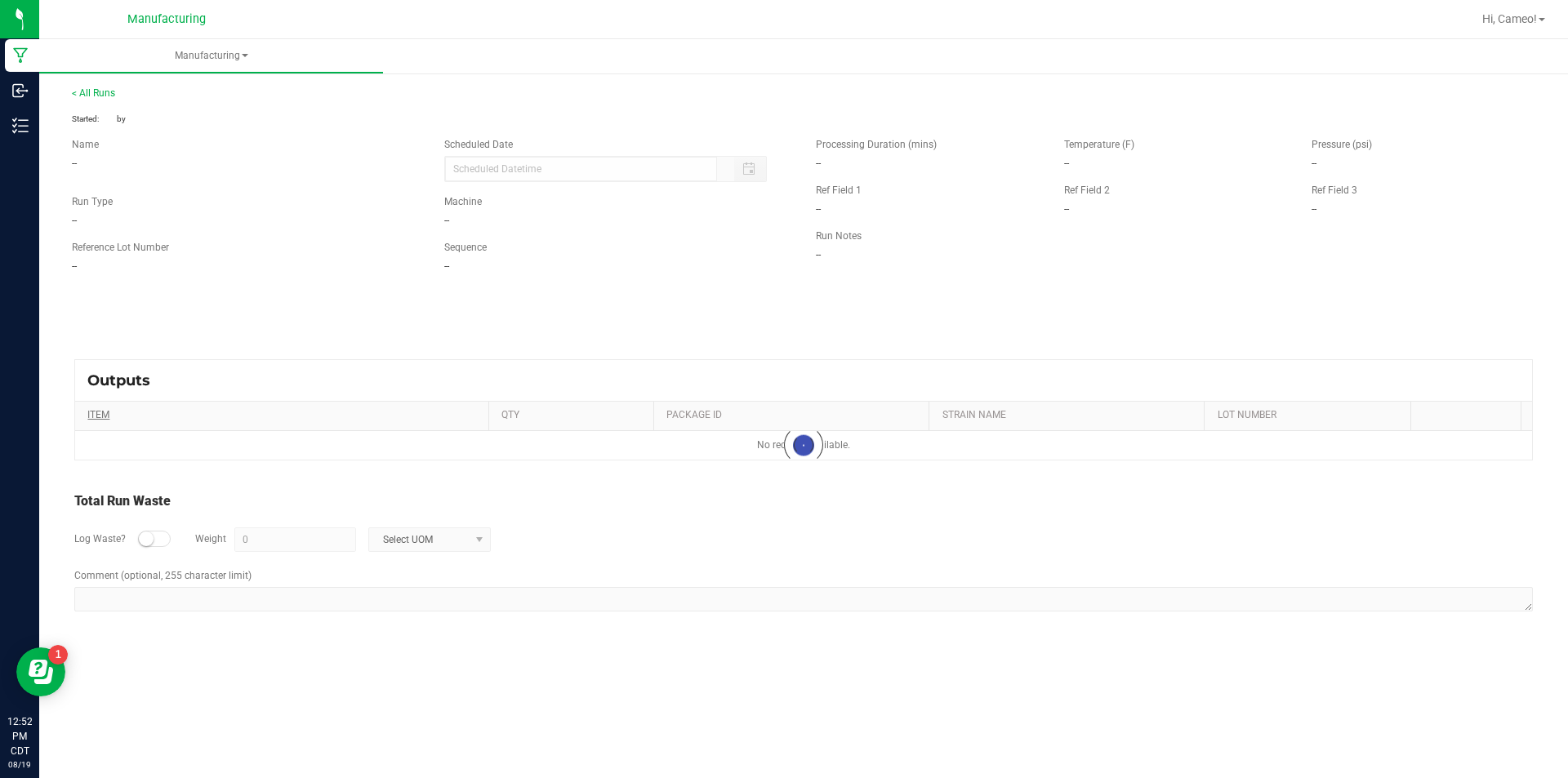
type input "[DATE] 12:52 PM"
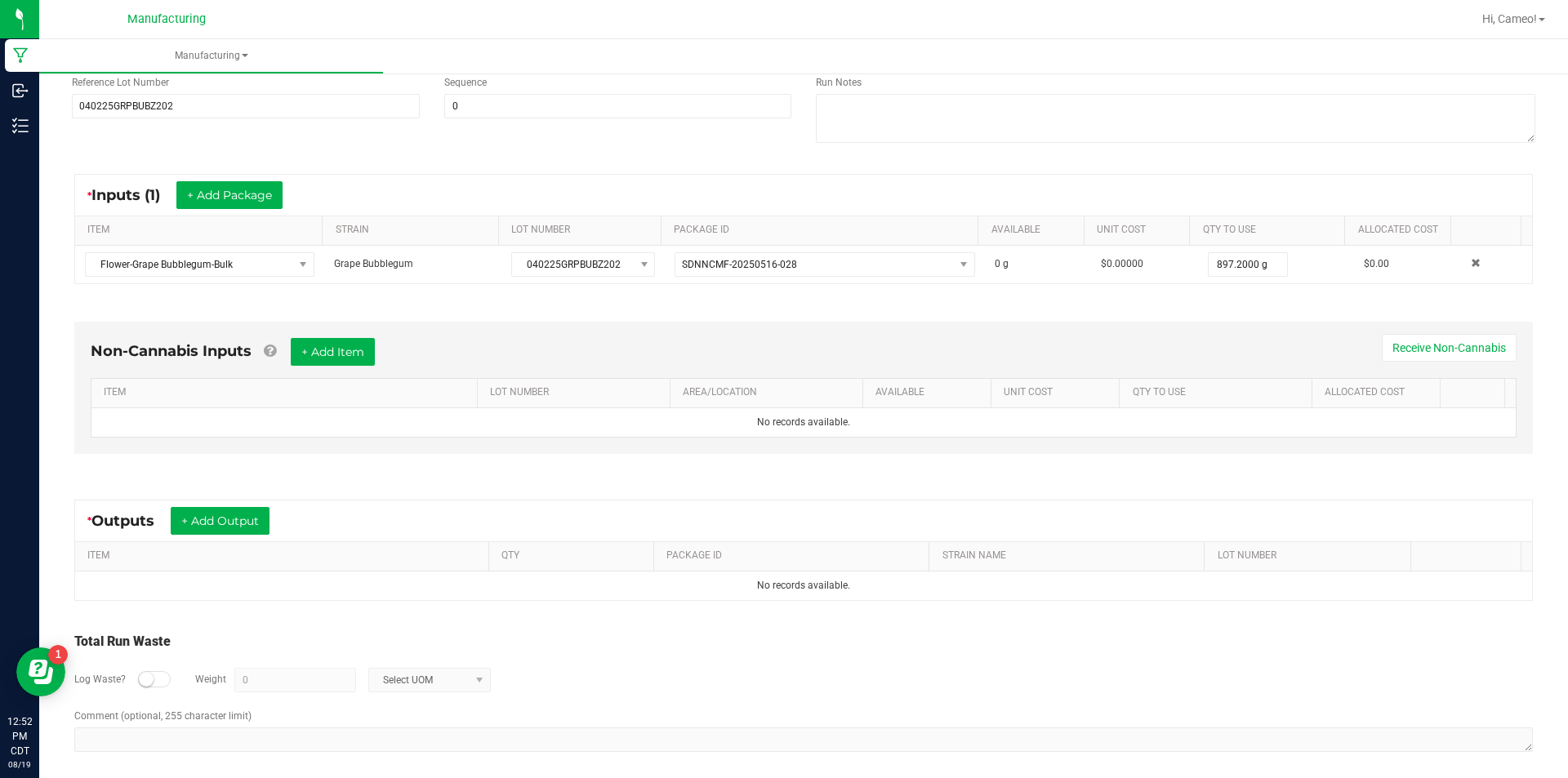
scroll to position [216, 0]
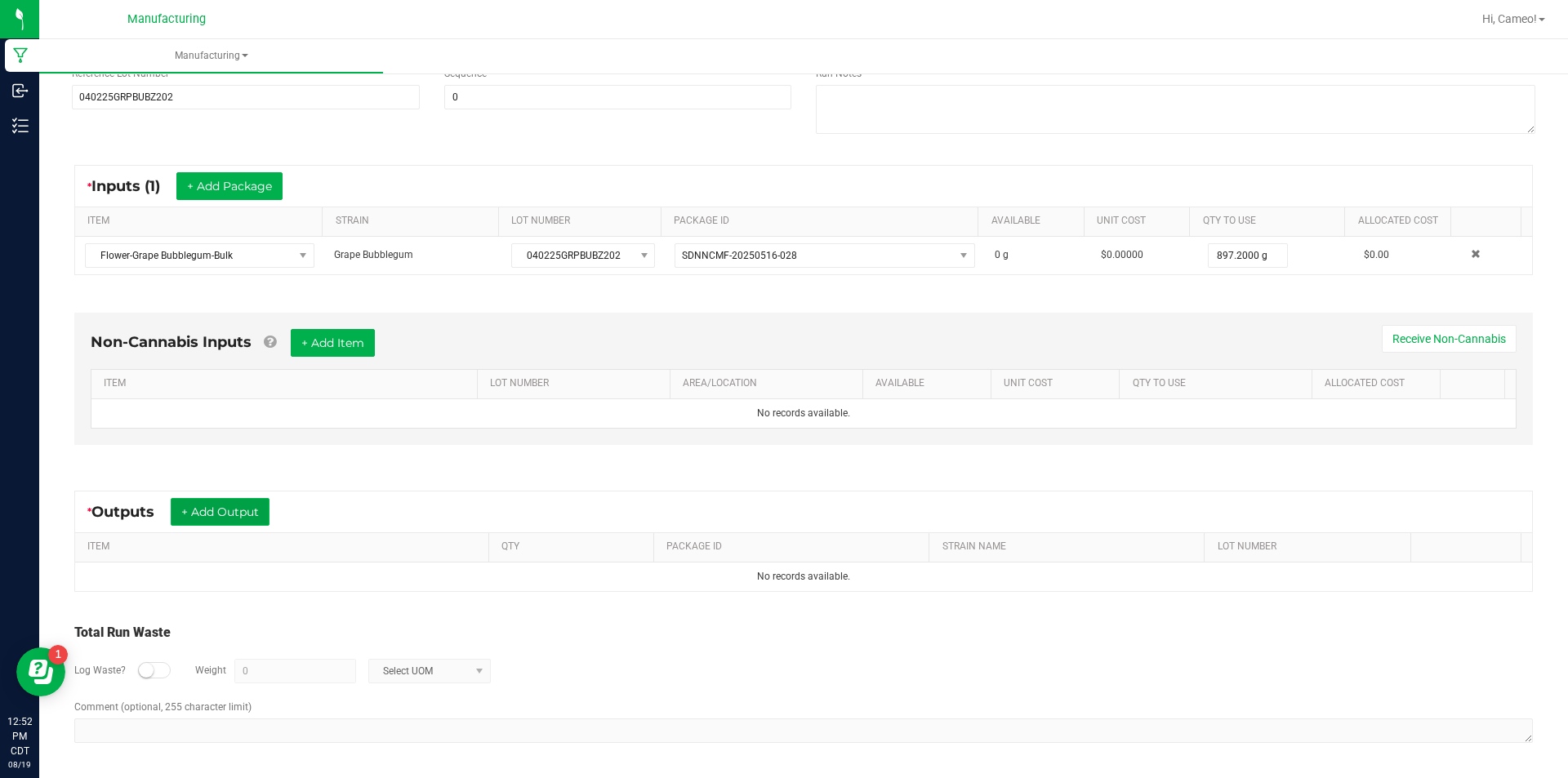
click at [214, 505] on button "+ Add Output" at bounding box center [220, 511] width 99 height 27
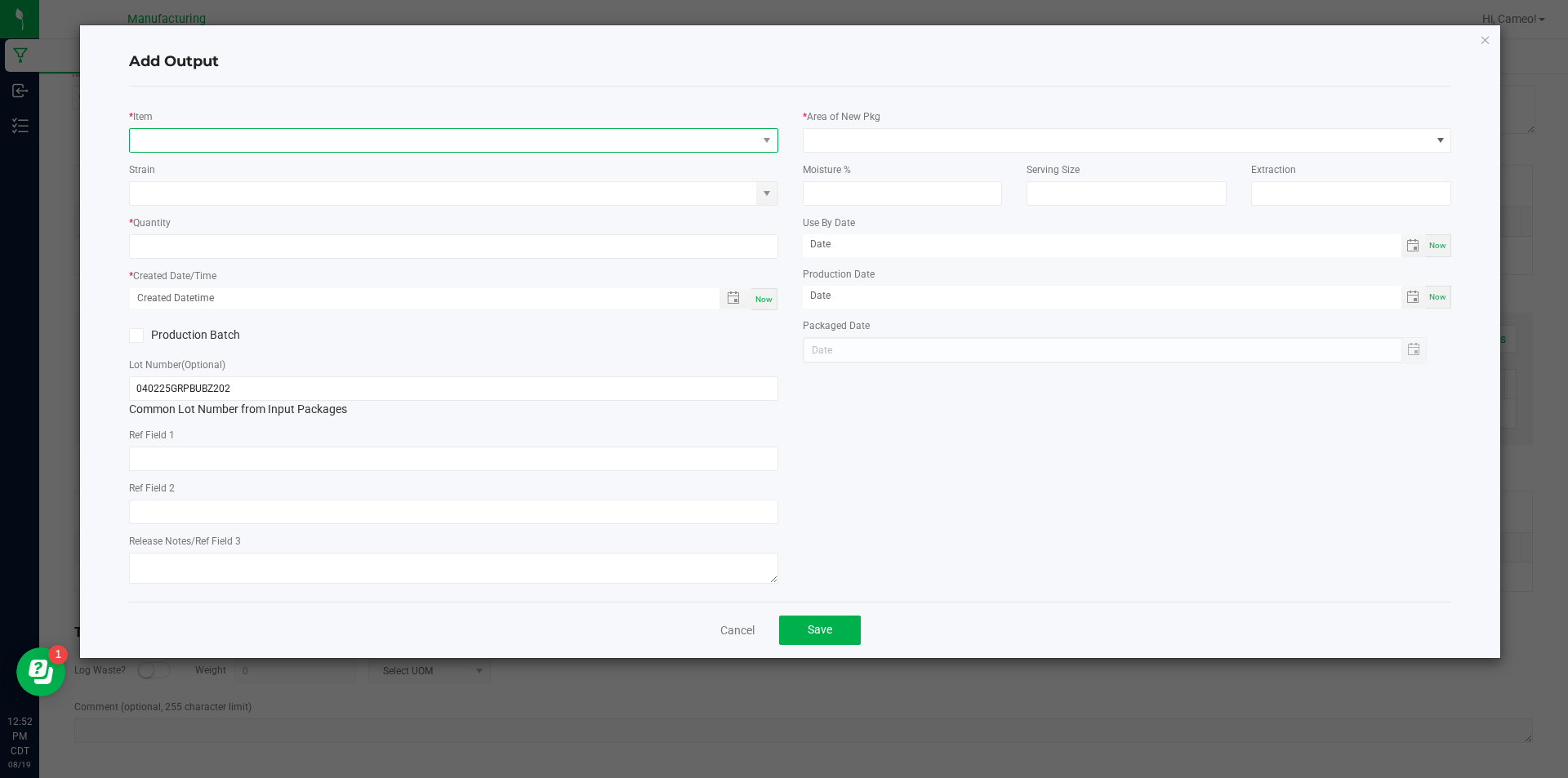
click at [345, 141] on span "NO DATA FOUND" at bounding box center [444, 140] width 628 height 22
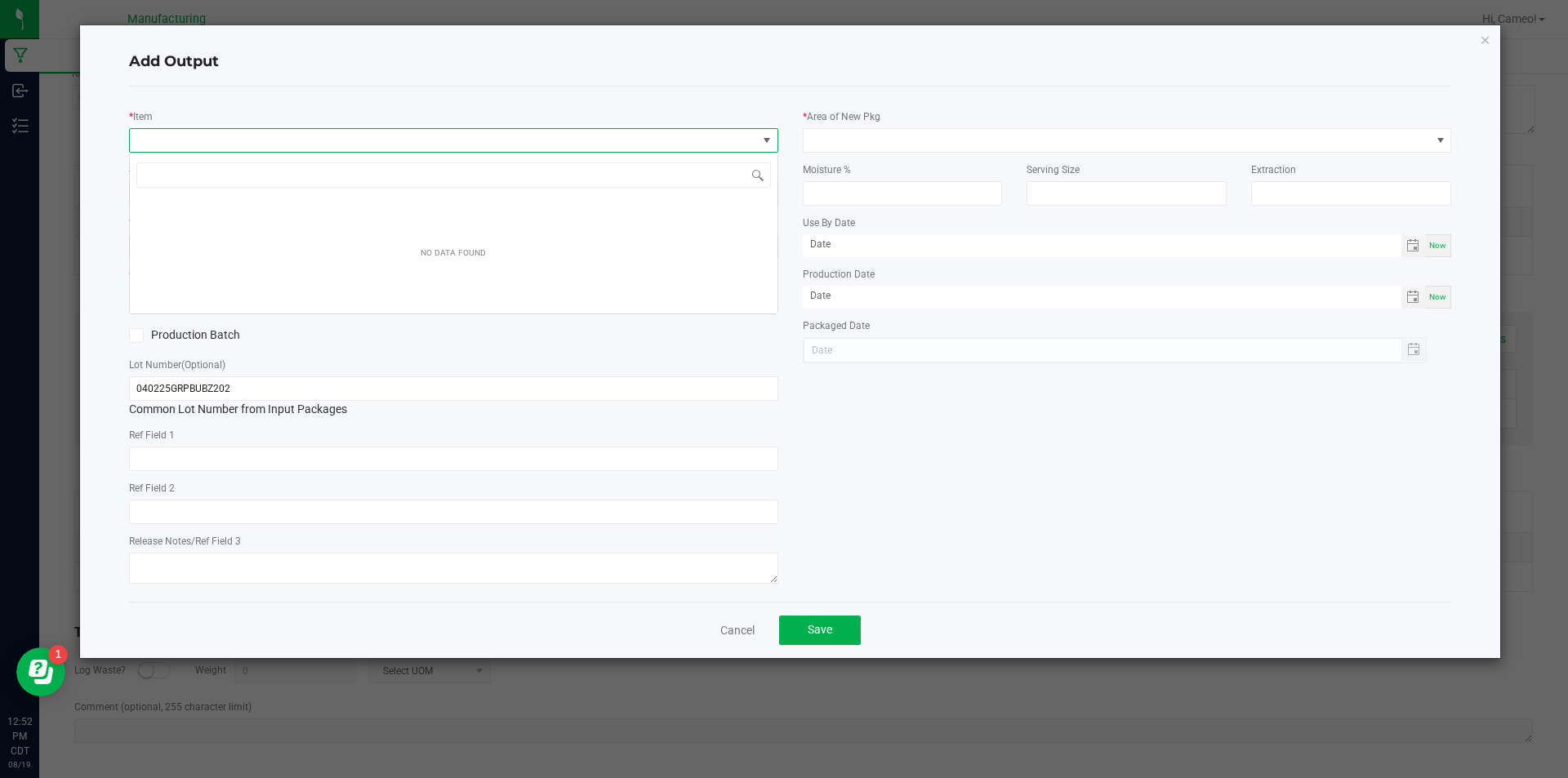
scroll to position [24, 649]
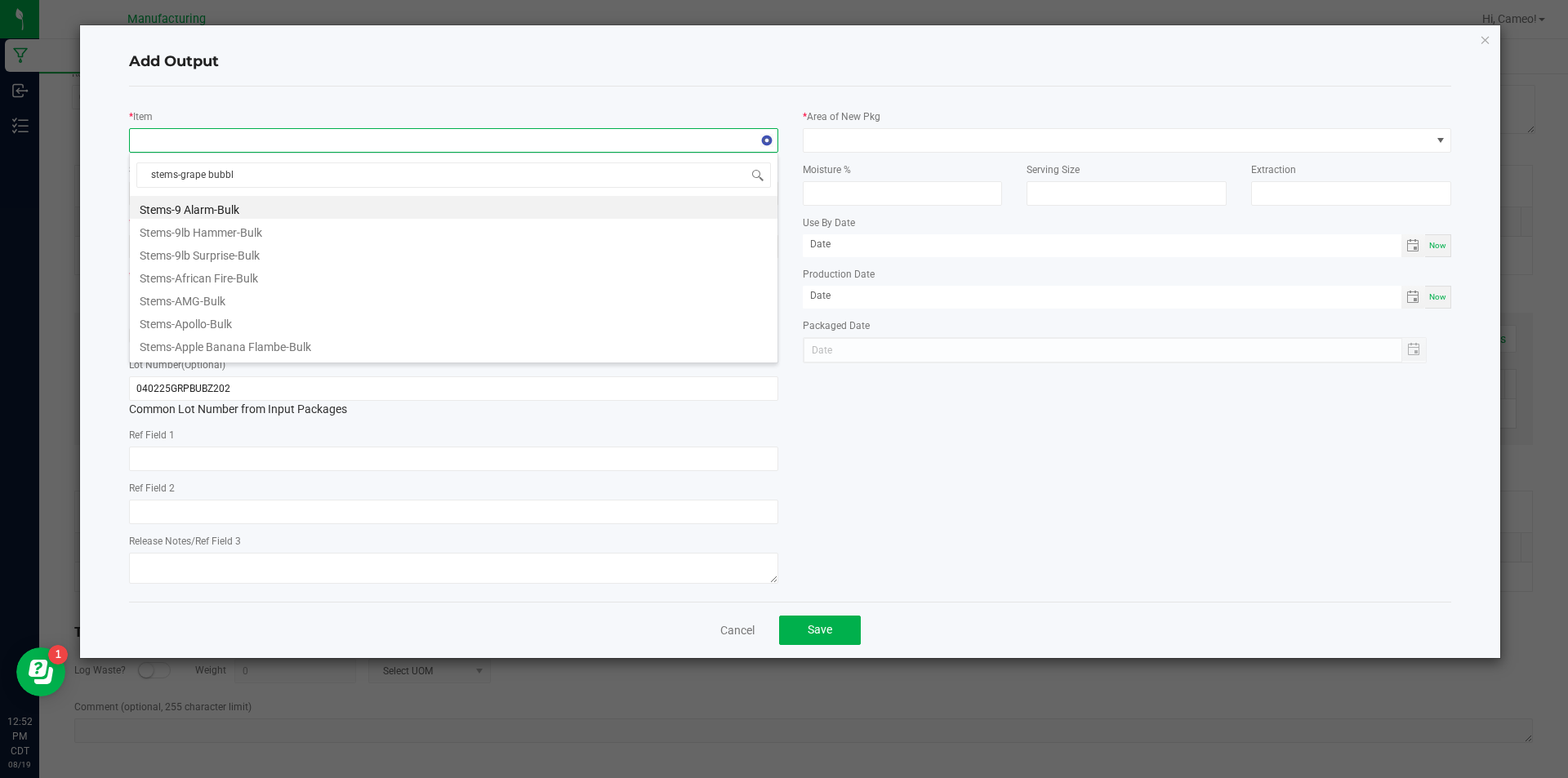
type input "stems-grape bubble"
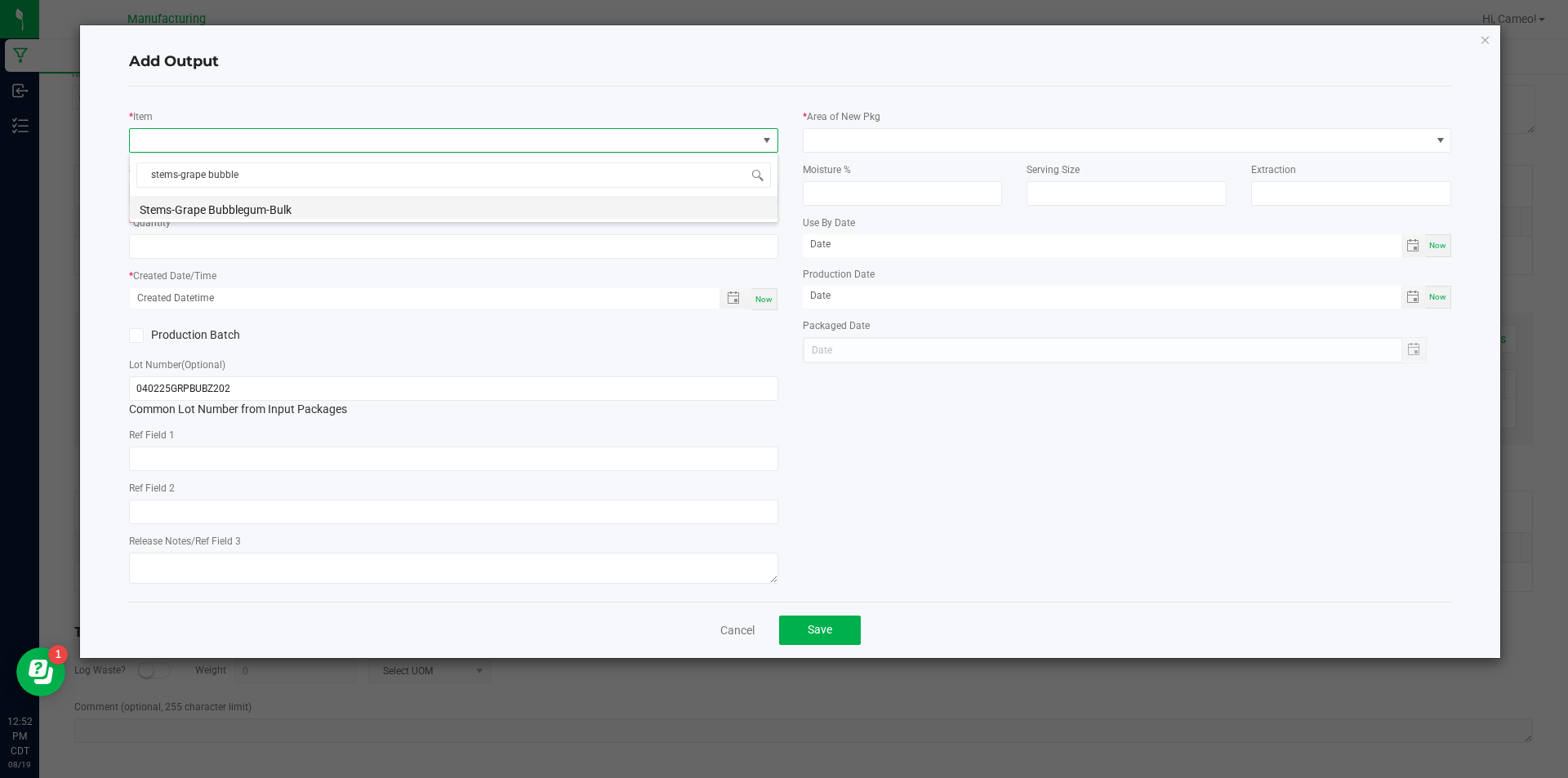
click at [329, 204] on li "Stems-Grape Bubblegum-Bulk" at bounding box center [454, 206] width 648 height 22
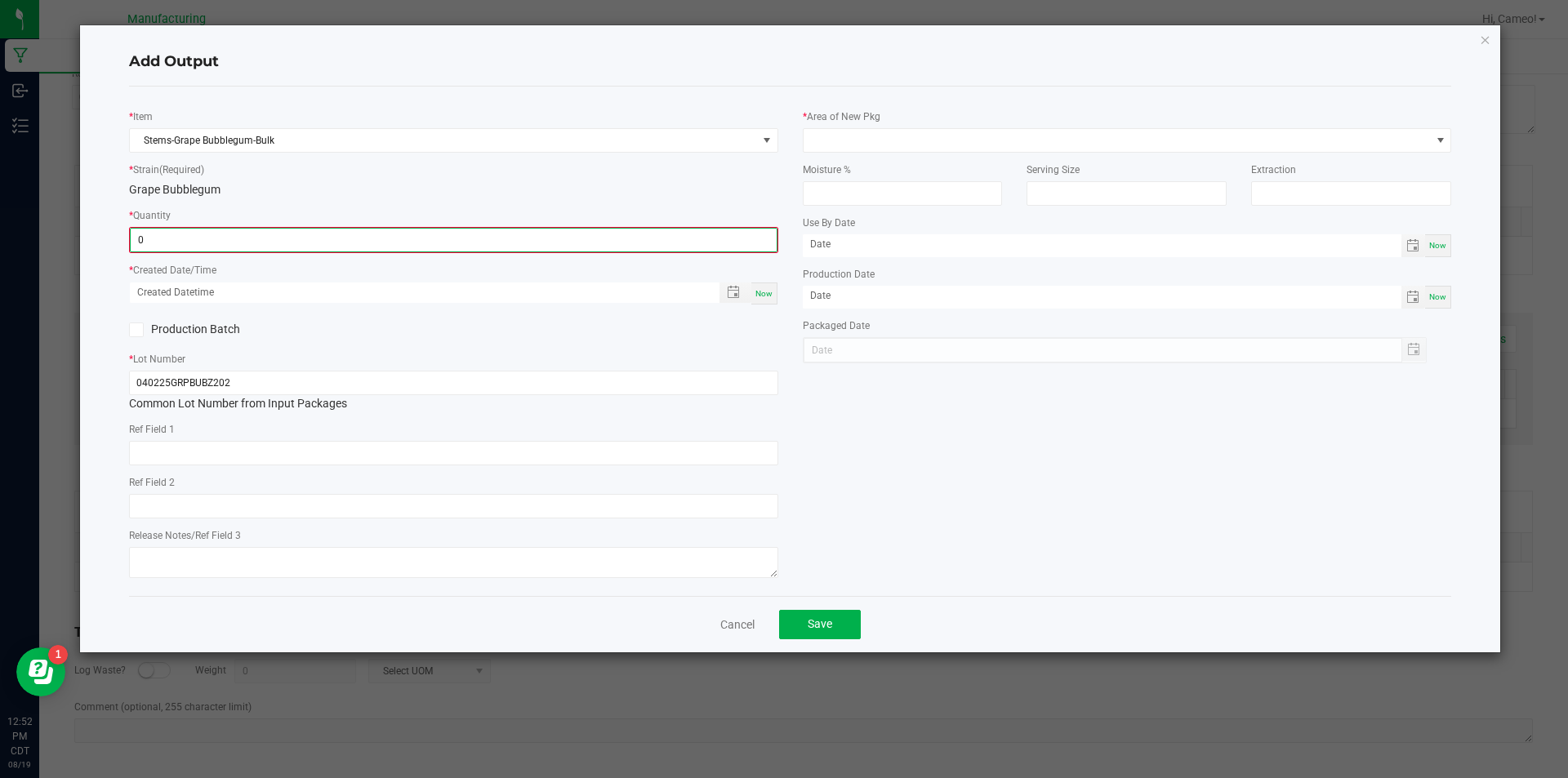
click at [315, 236] on input "0" at bounding box center [454, 240] width 646 height 22
click at [282, 238] on input "0" at bounding box center [454, 240] width 646 height 22
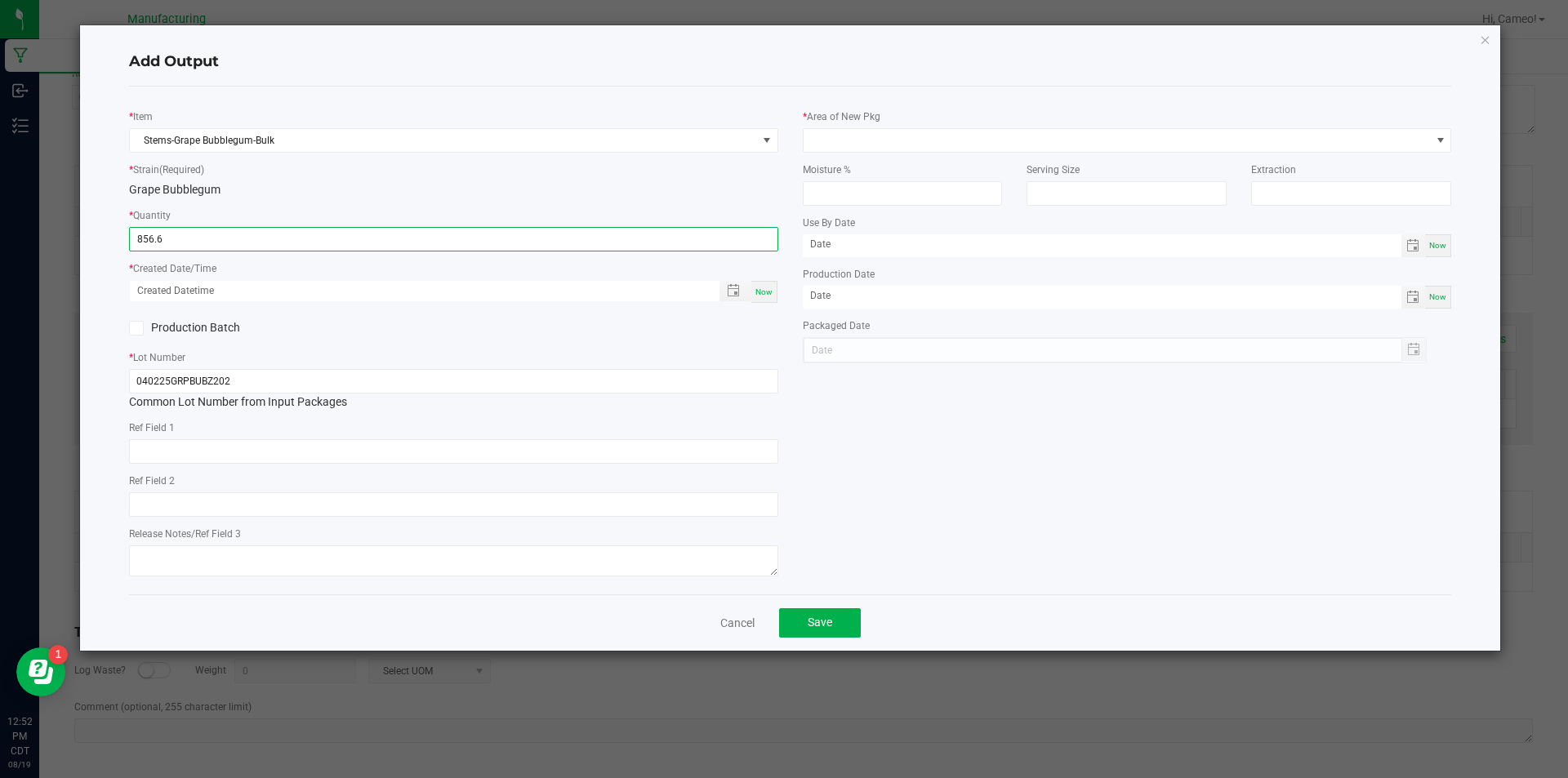
type input "856.6000 g"
click at [764, 287] on span "Now" at bounding box center [764, 291] width 17 height 9
type input "[DATE] 12:52 PM"
type input "[DATE]"
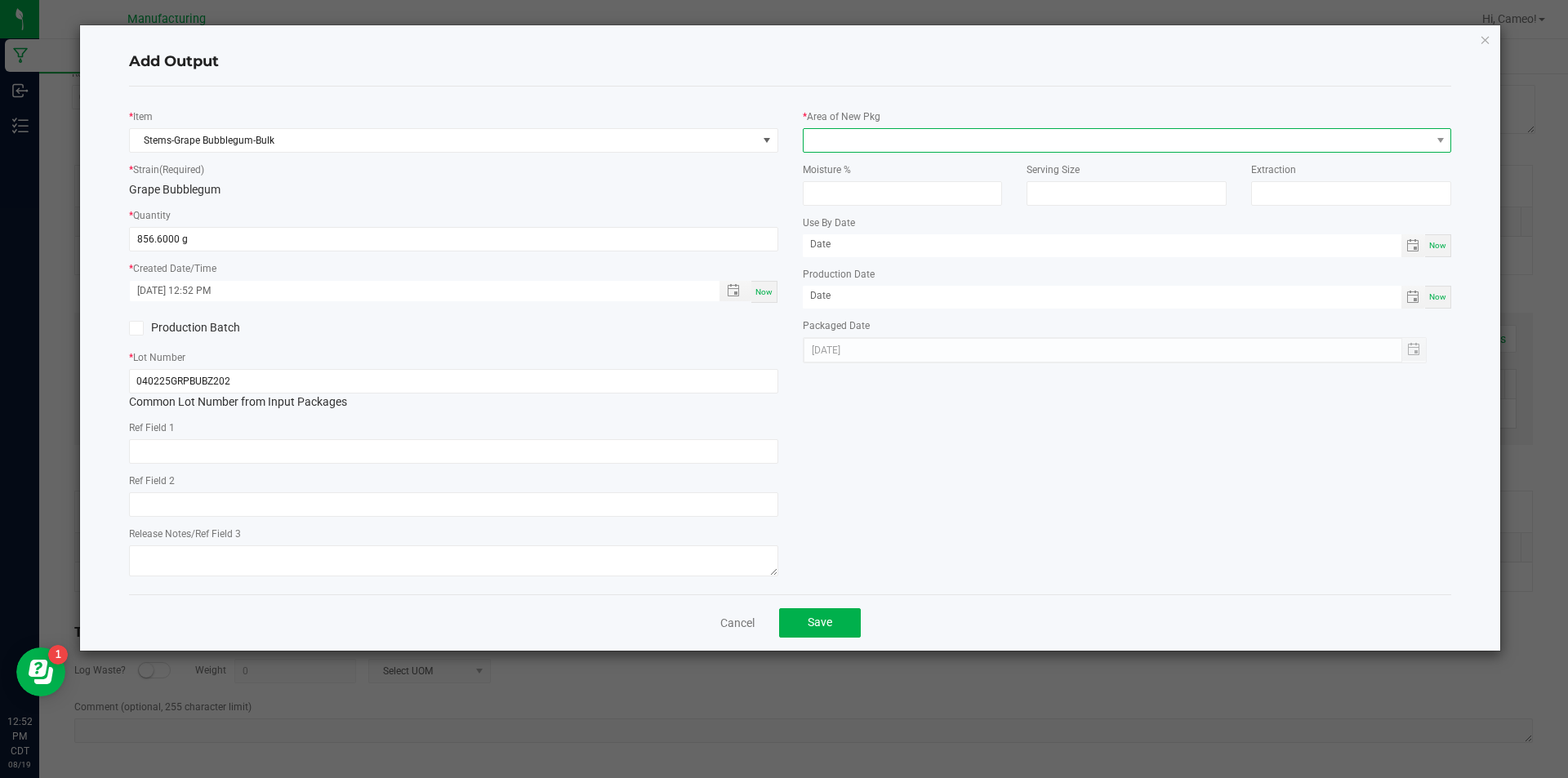
click at [910, 146] on span at bounding box center [1117, 140] width 628 height 22
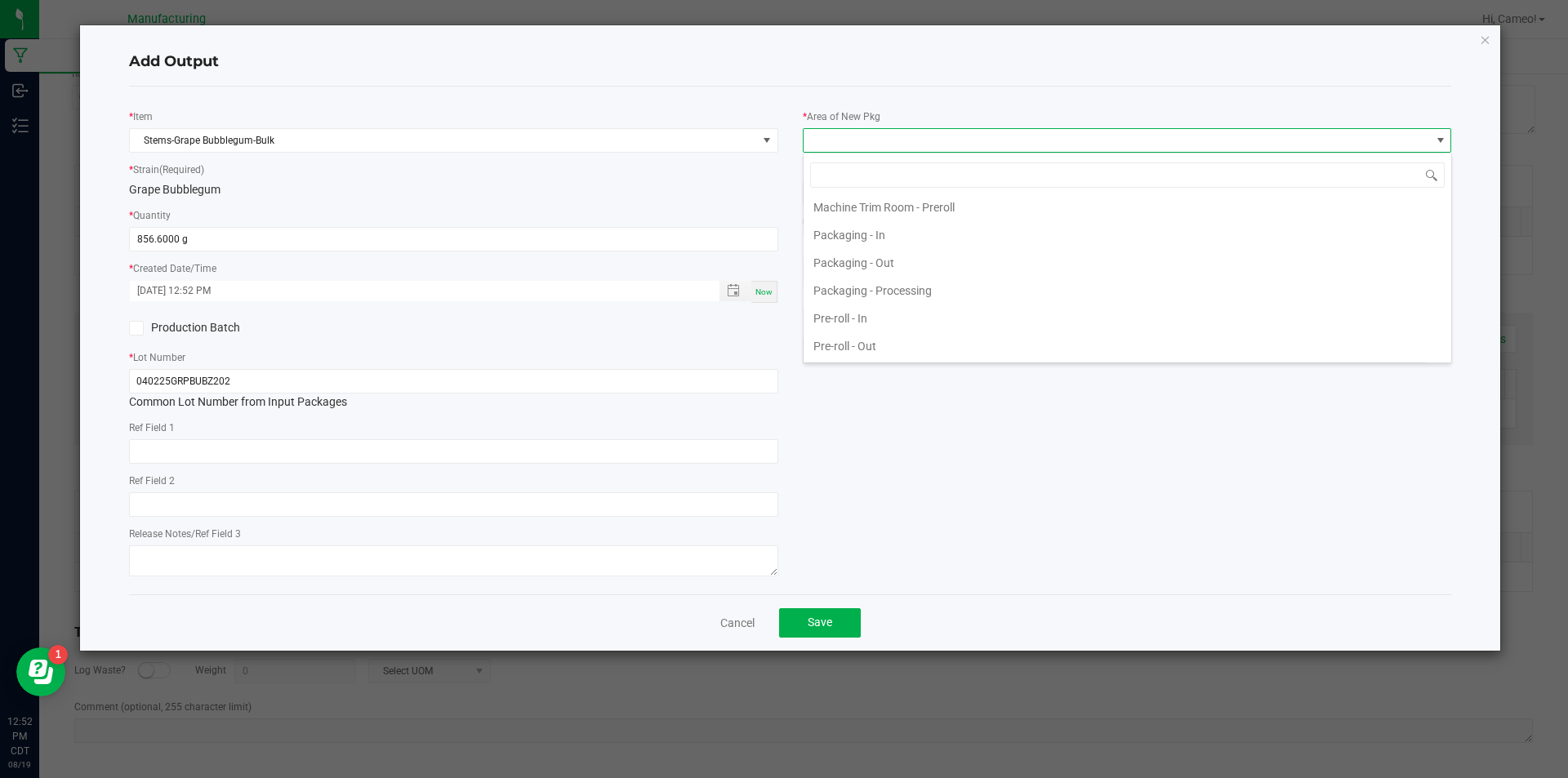
scroll to position [572, 0]
click at [861, 227] on li "Pre-roll - In" at bounding box center [1127, 221] width 648 height 27
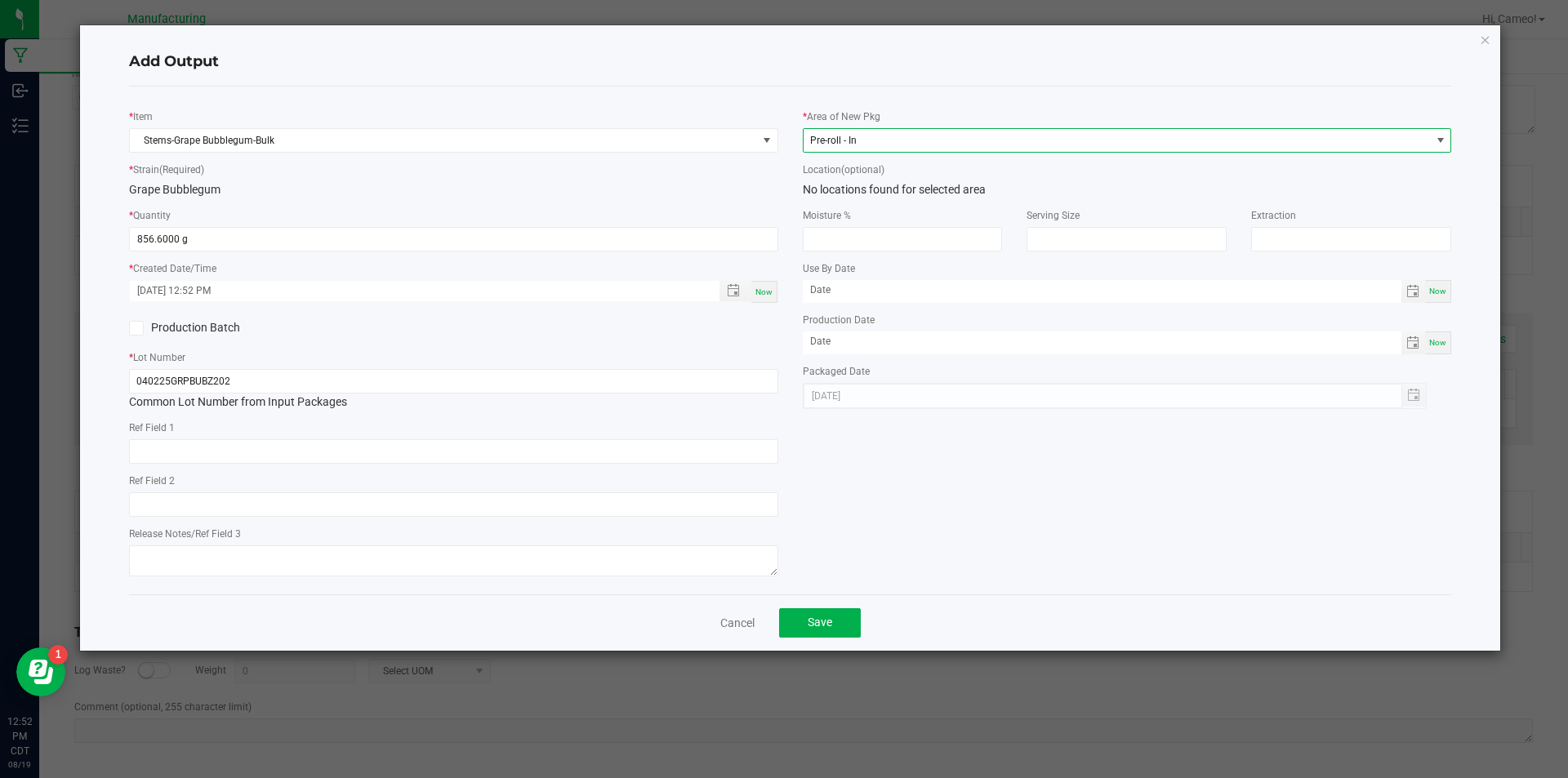
click at [810, 640] on div "Cancel Save" at bounding box center [790, 622] width 1322 height 57
click at [816, 627] on span "Save" at bounding box center [819, 622] width 24 height 13
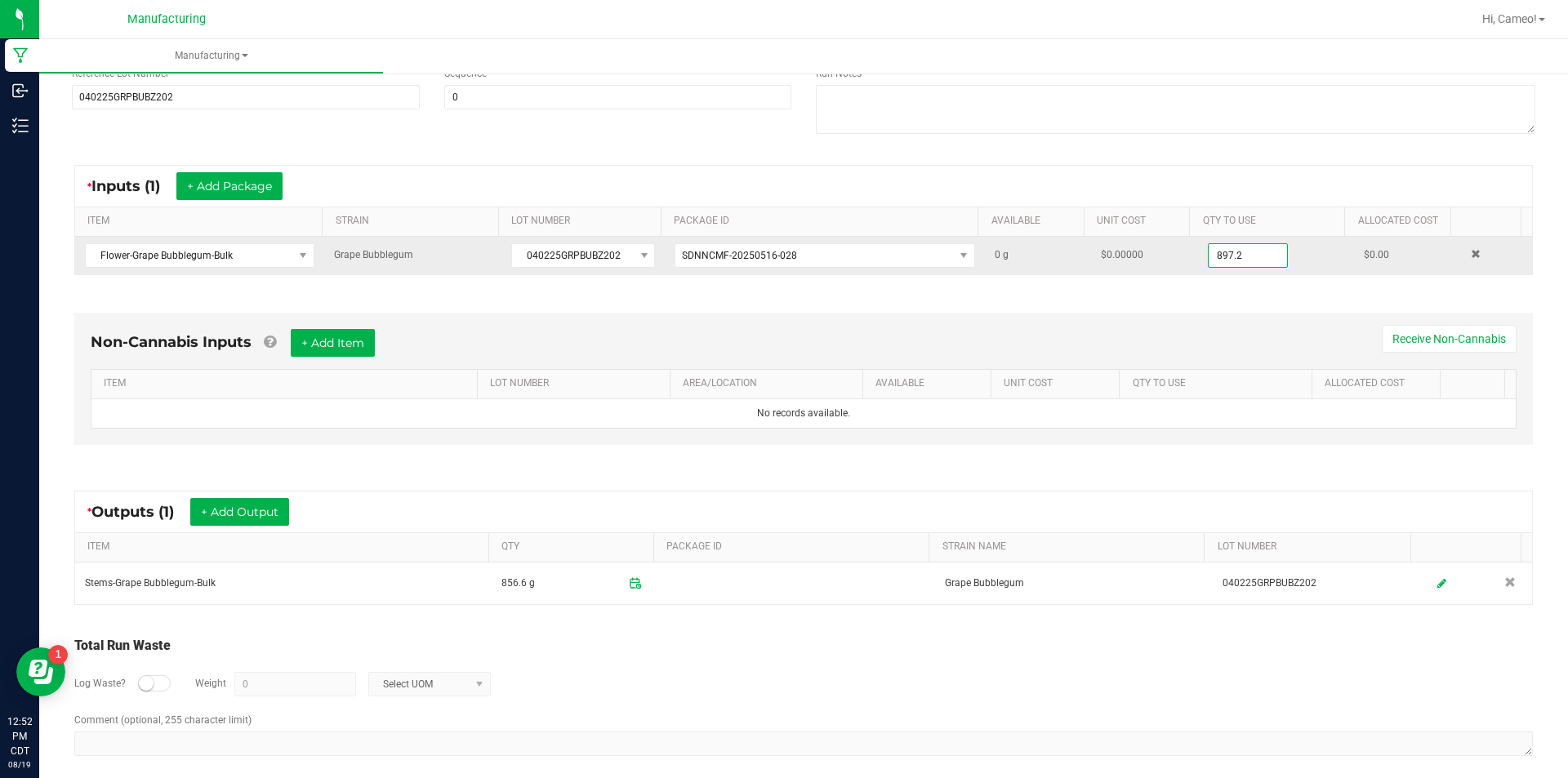
click at [1235, 258] on input "897.2" at bounding box center [1248, 255] width 78 height 22
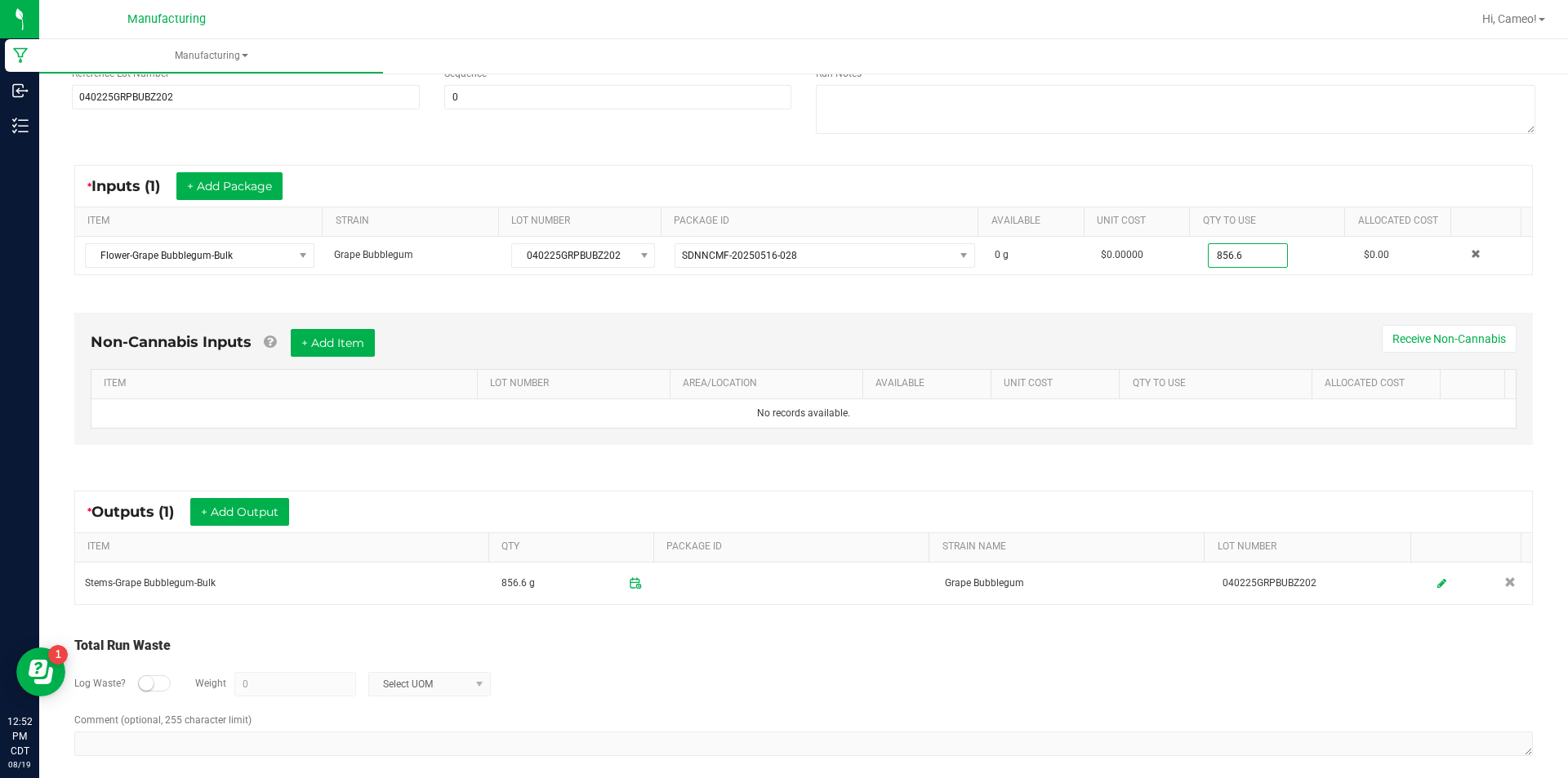
type input "856.6000 g"
click at [1290, 299] on div "Non-Cannabis Inputs + Add Item Receive Non-Cannabis ITEM LOT NUMBER AREA/LOCATI…" at bounding box center [804, 383] width 1488 height 186
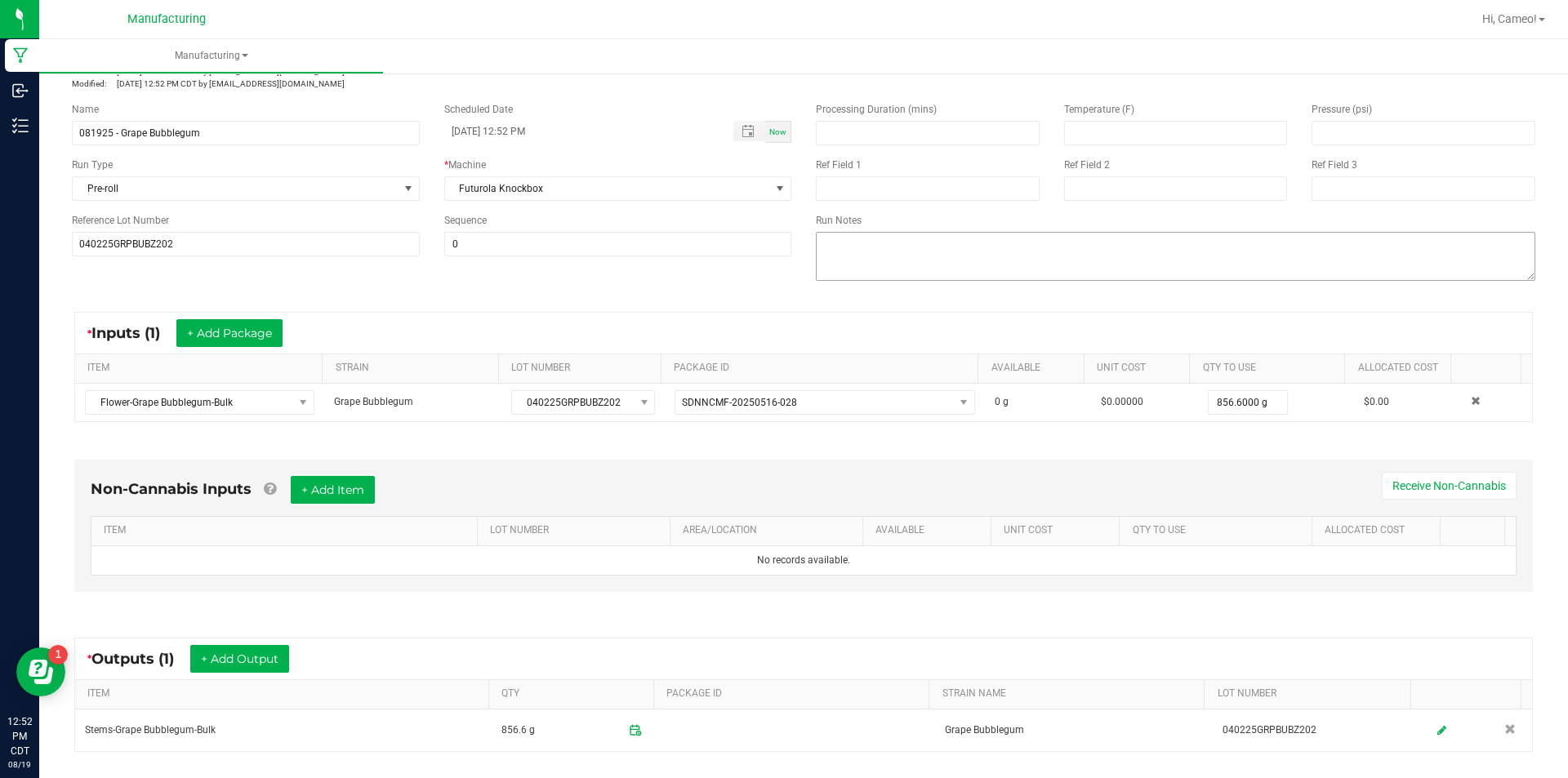
scroll to position [0, 0]
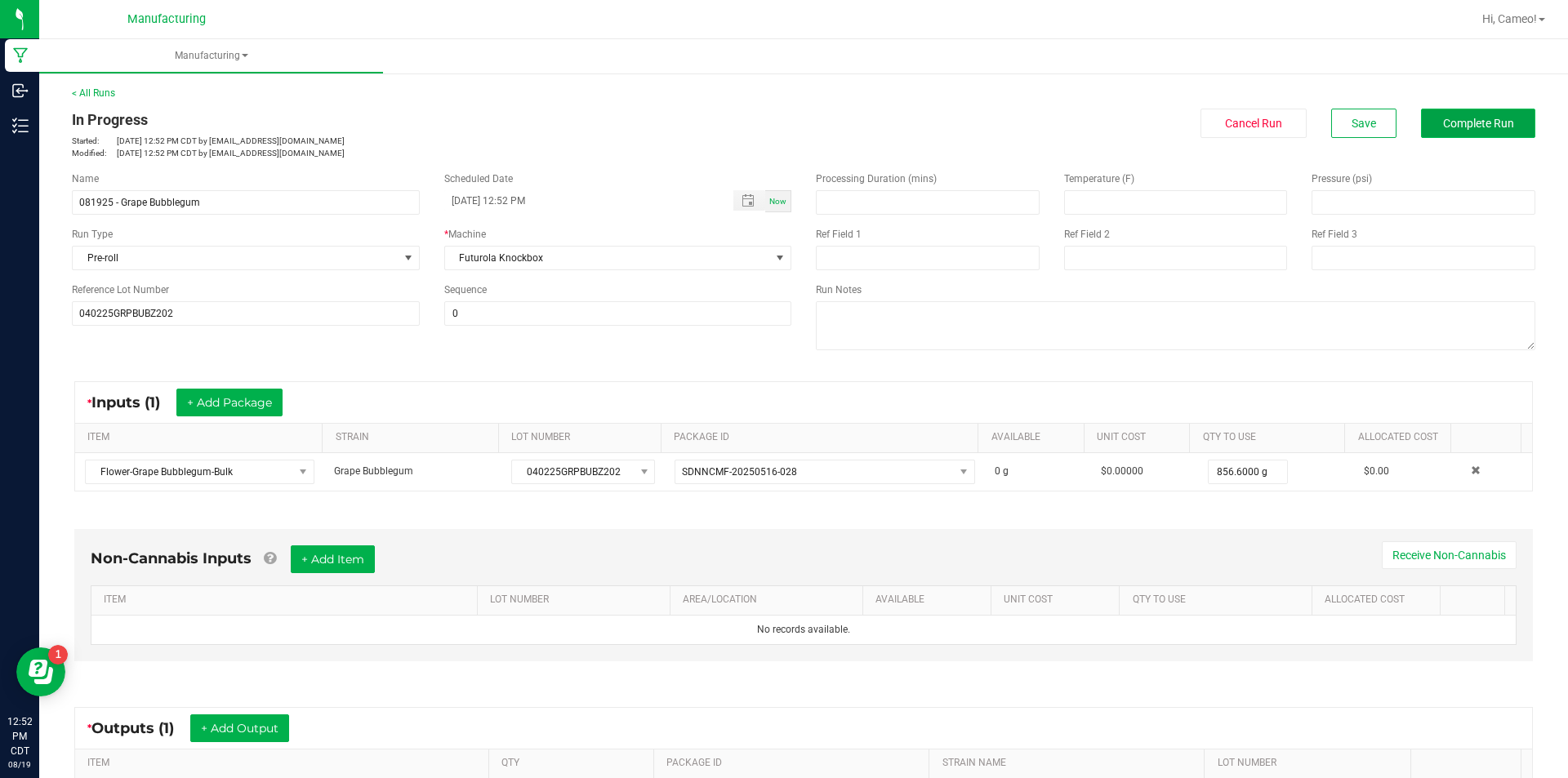
click at [1499, 125] on span "Complete Run" at bounding box center [1478, 123] width 71 height 13
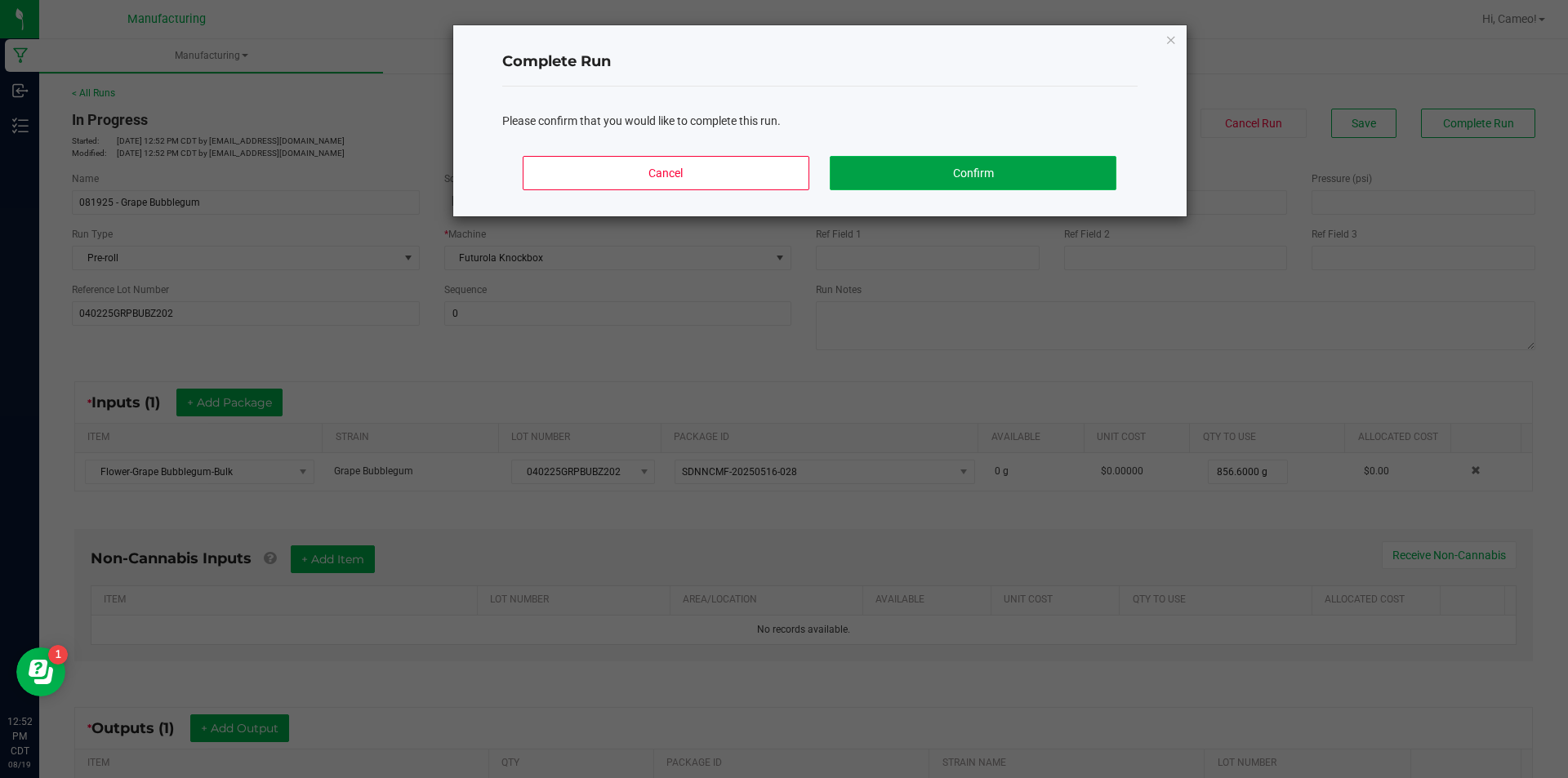
click at [1047, 176] on button "Confirm" at bounding box center [972, 172] width 285 height 34
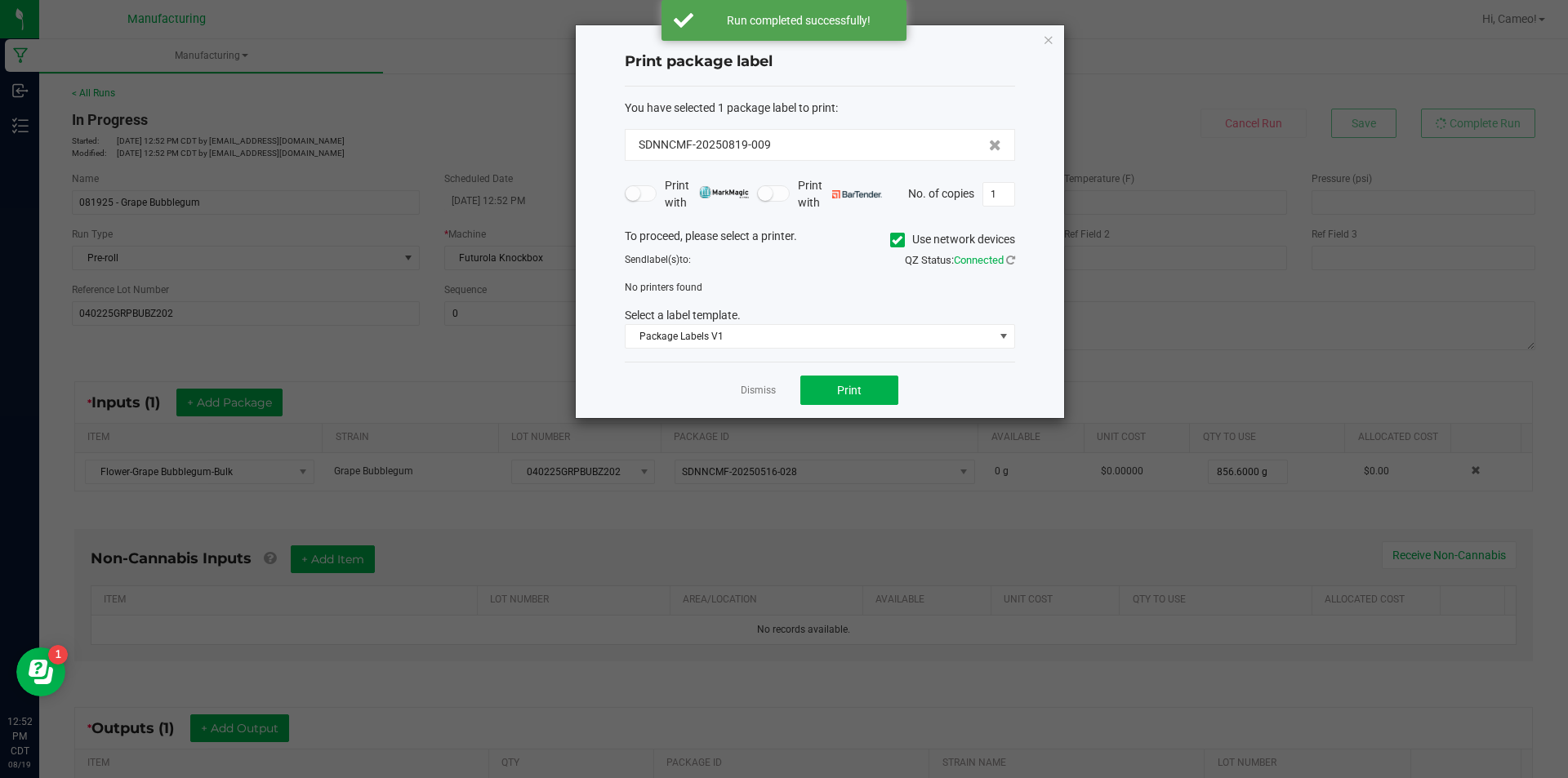
click at [900, 240] on icon at bounding box center [896, 240] width 11 height 0
click at [0, 0] on input "Use network devices" at bounding box center [0, 0] width 0 height 0
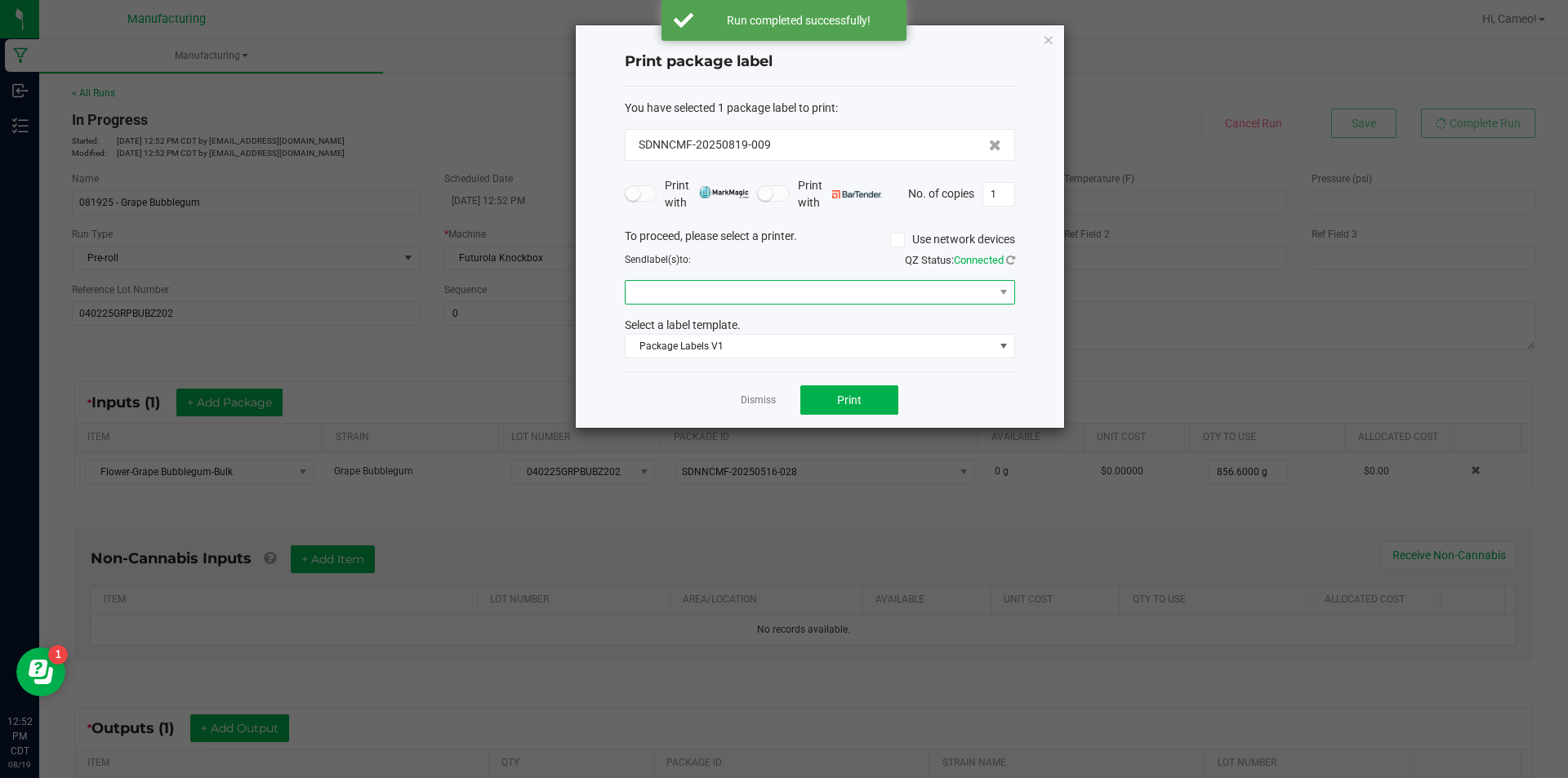
click at [861, 292] on span at bounding box center [810, 292] width 368 height 22
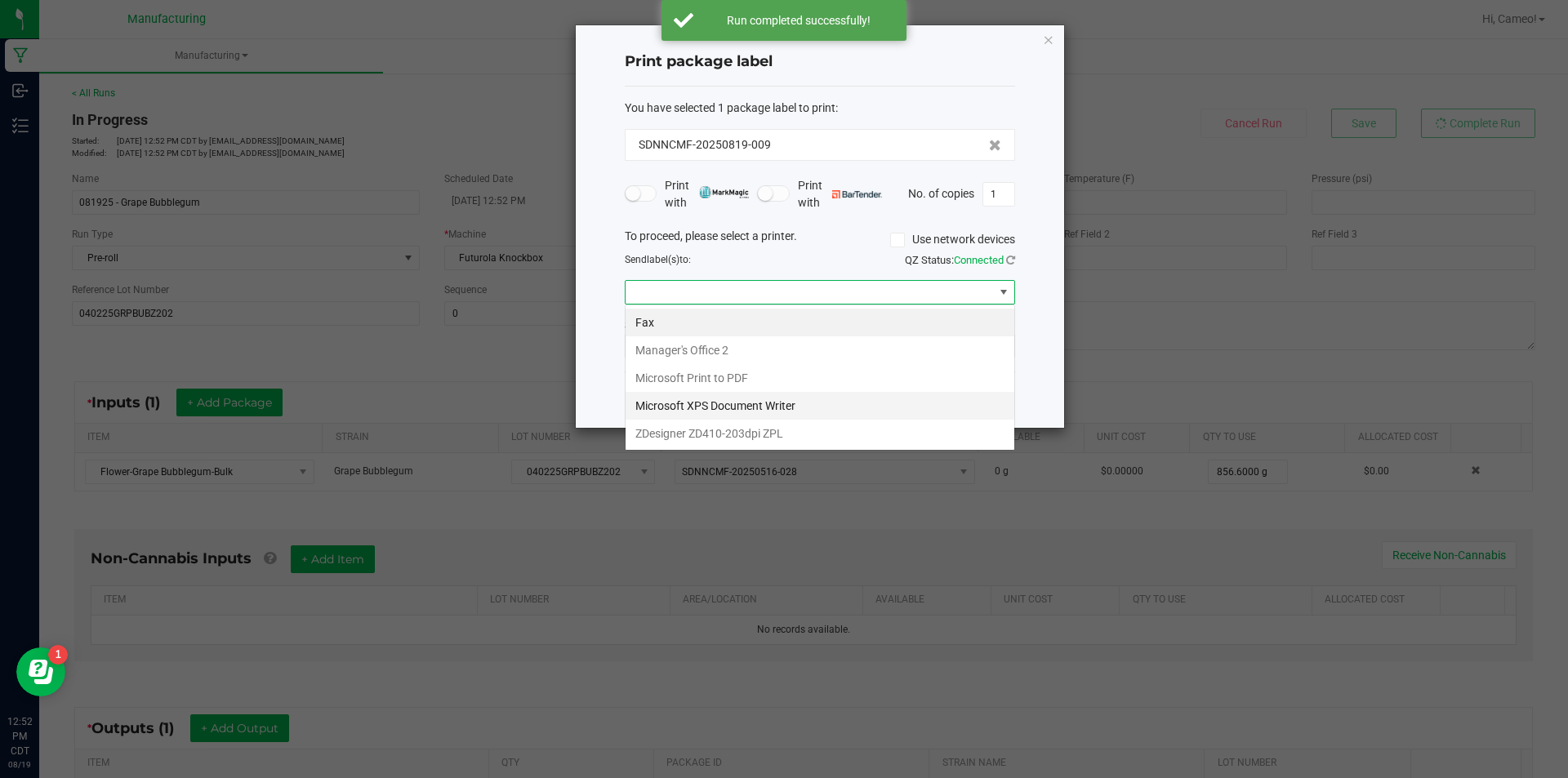
scroll to position [24, 390]
click at [779, 441] on ZPL "ZDesigner ZD410-203dpi ZPL" at bounding box center [820, 433] width 389 height 27
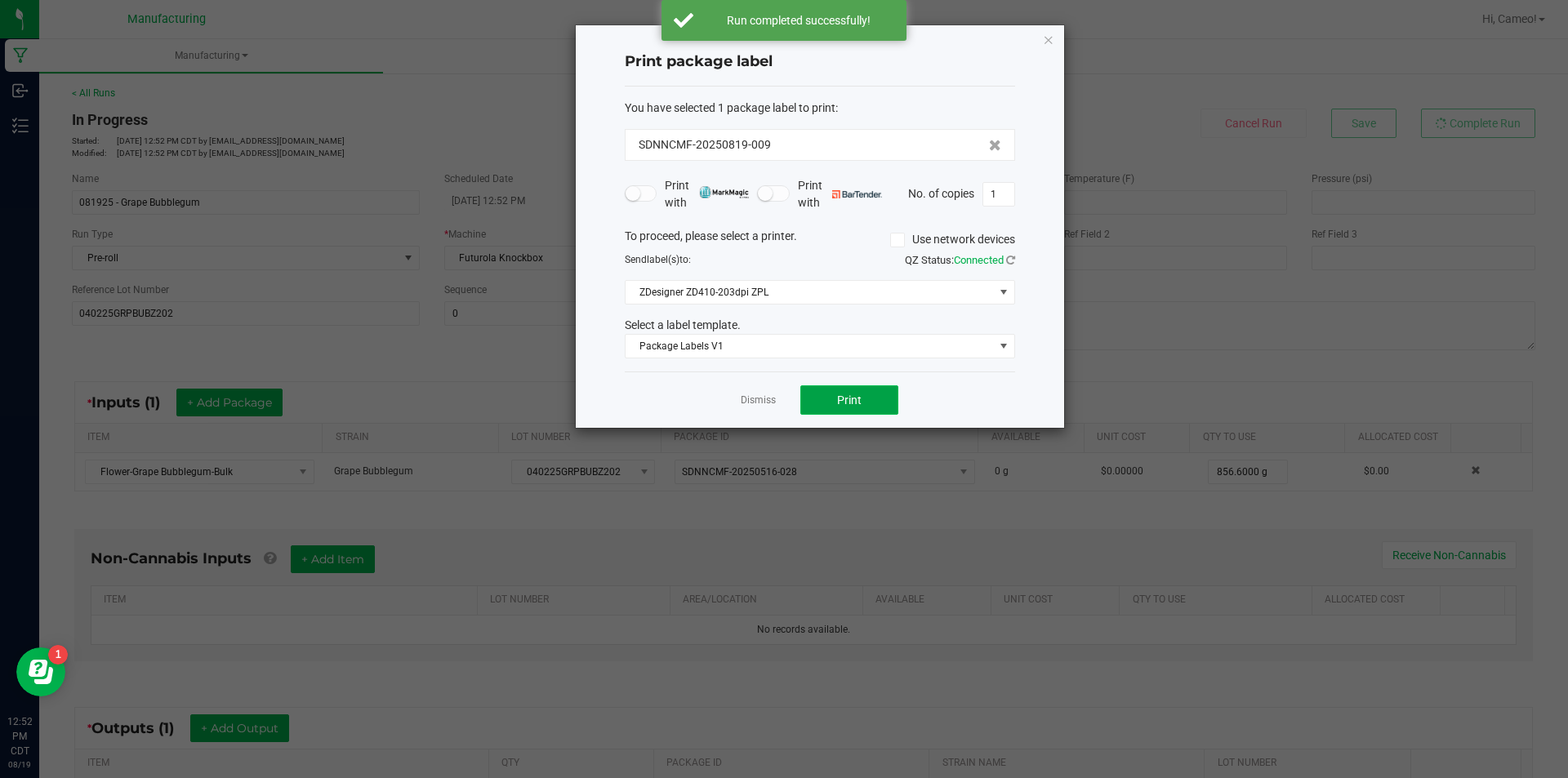
click at [855, 392] on button "Print" at bounding box center [850, 399] width 98 height 29
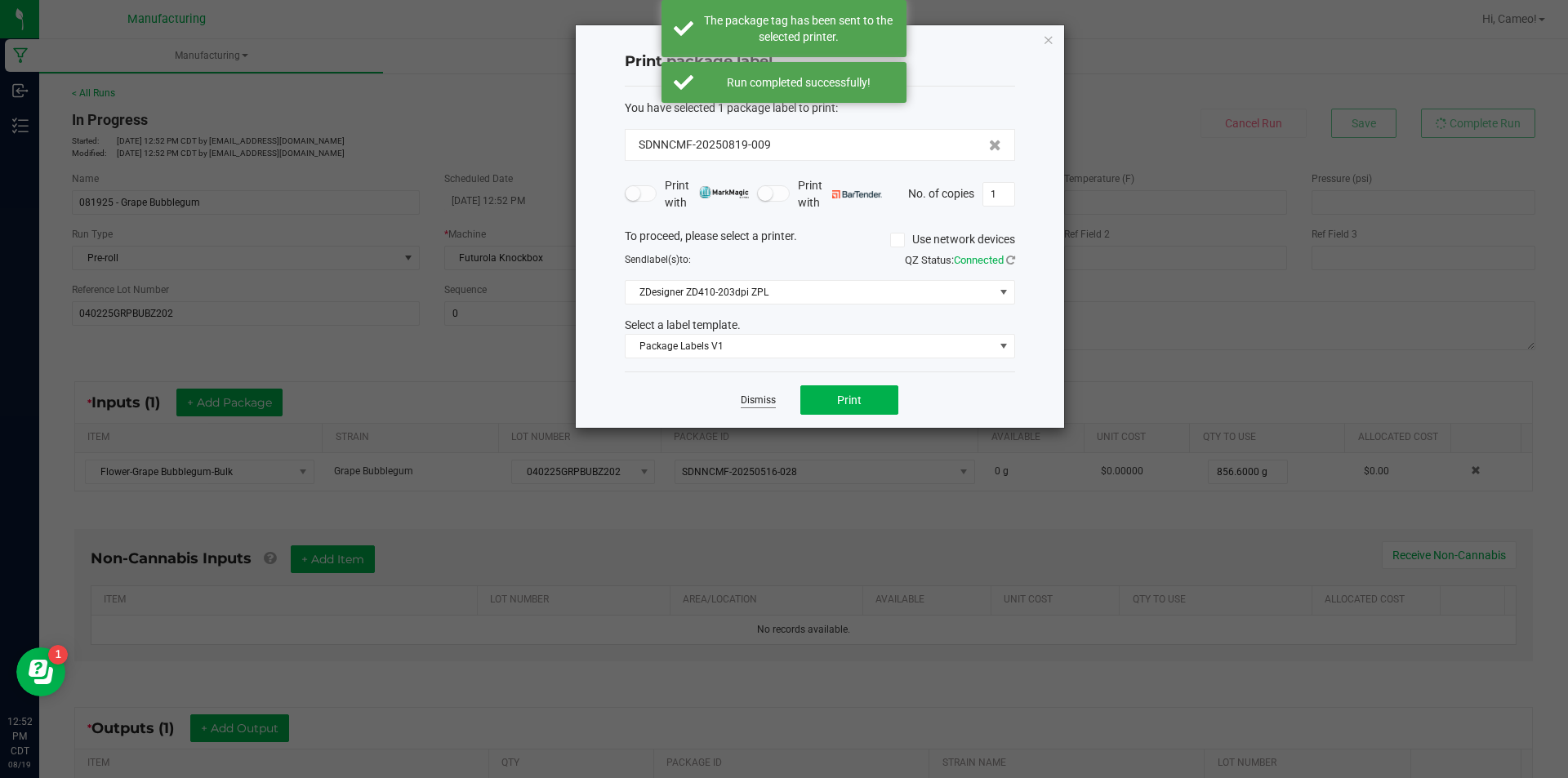
click at [768, 399] on link "Dismiss" at bounding box center [758, 400] width 35 height 14
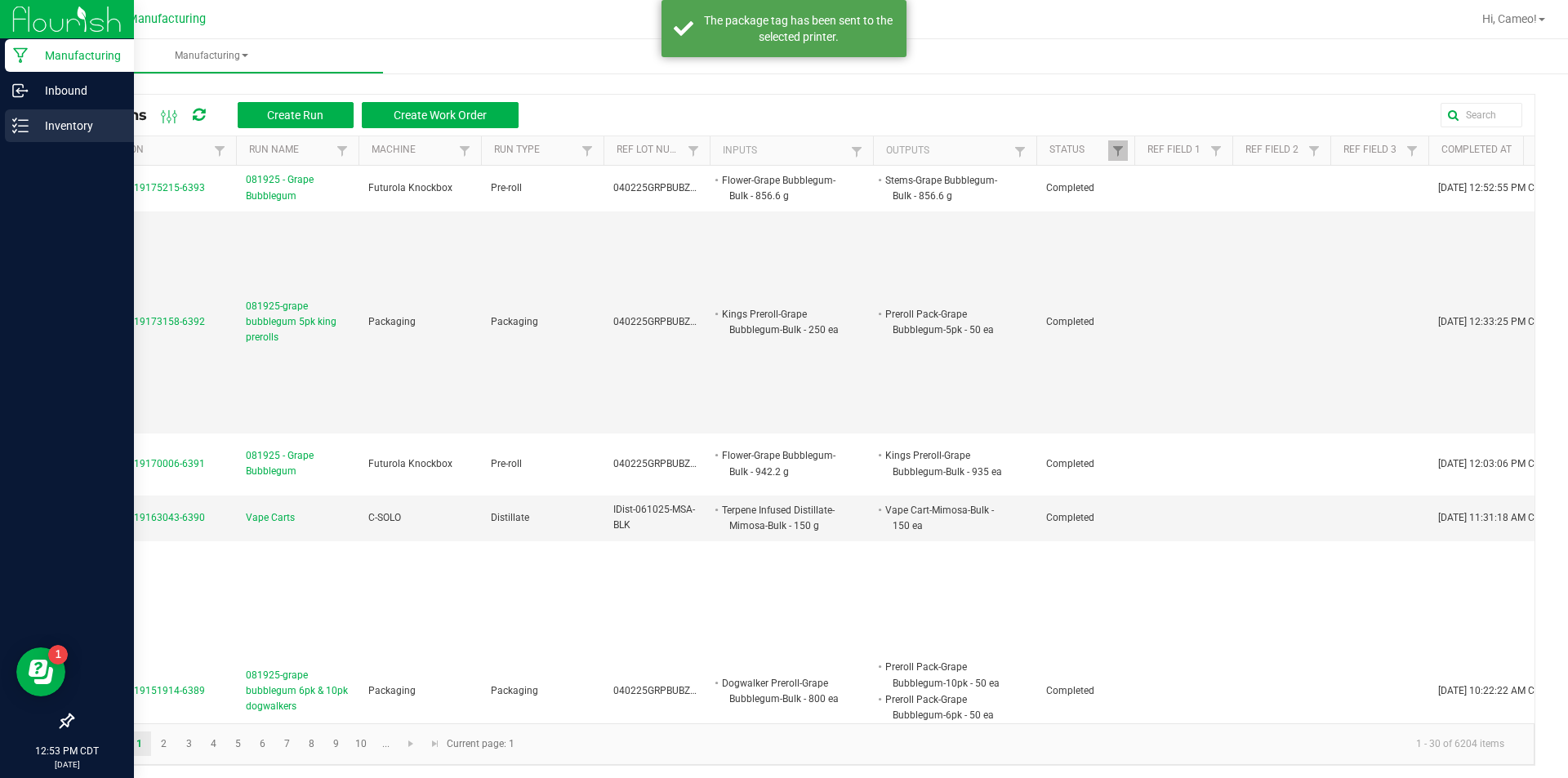
click at [50, 122] on p "Inventory" at bounding box center [77, 126] width 98 height 20
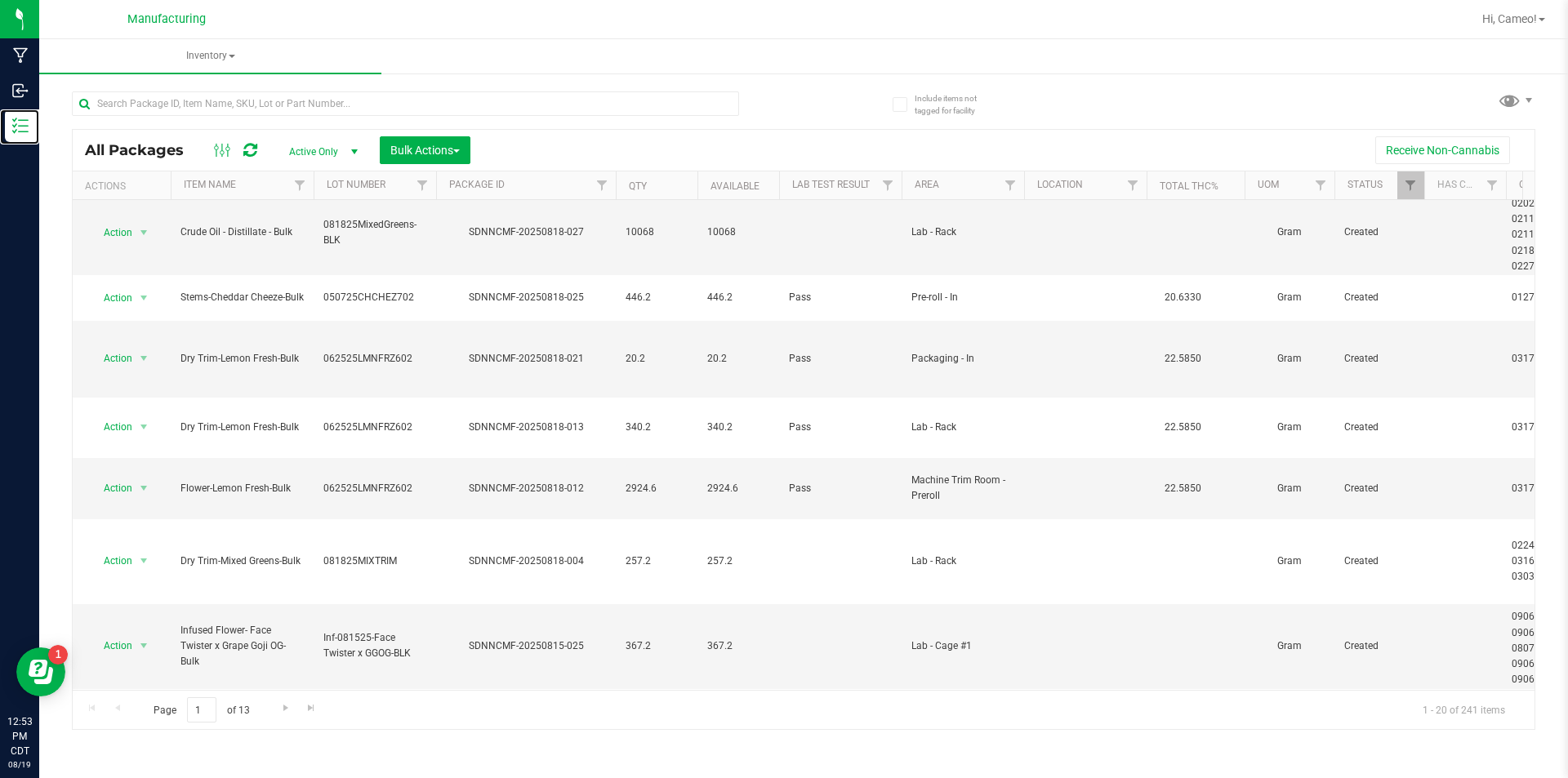
scroll to position [812, 0]
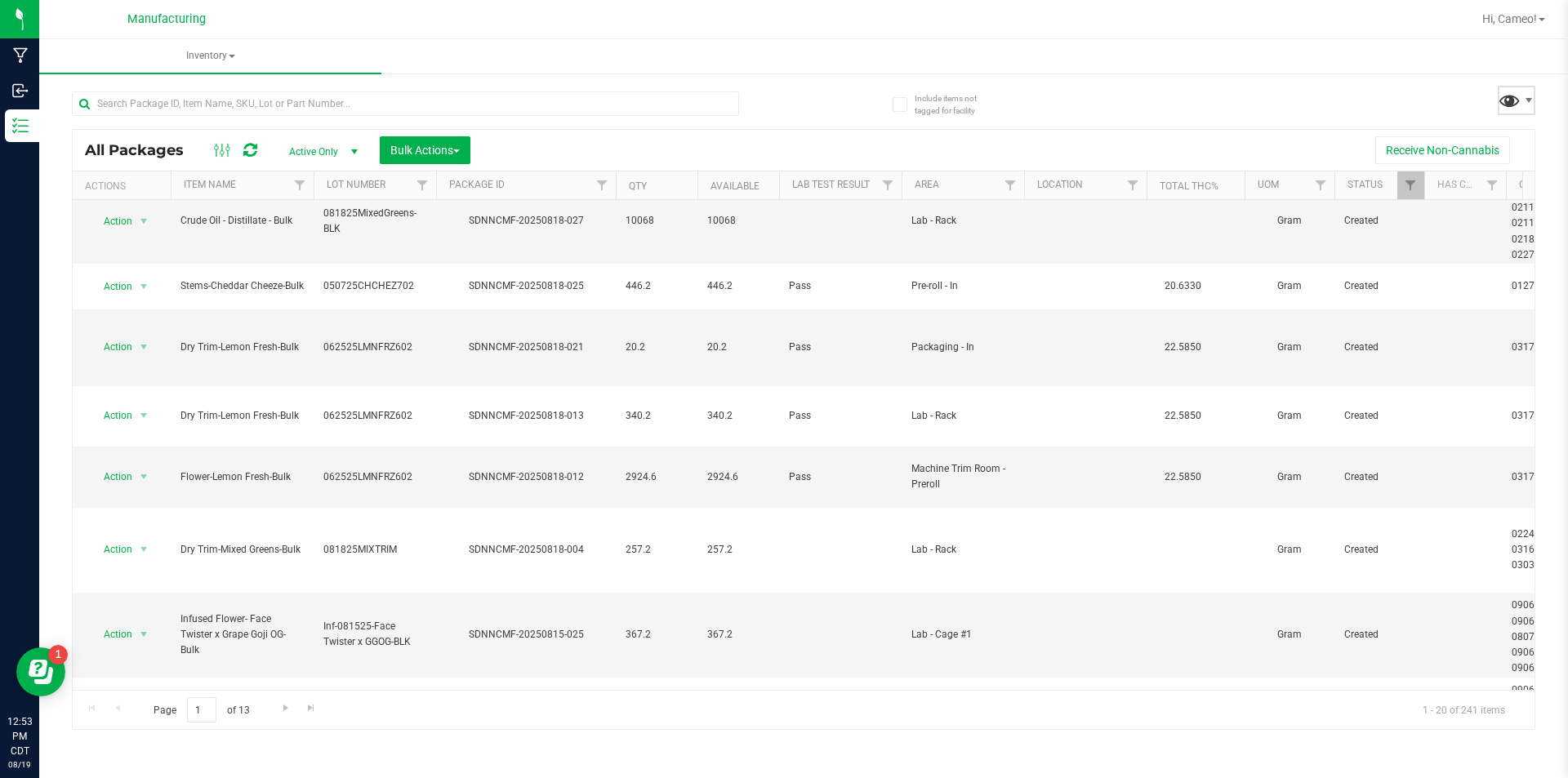
click at [1502, 92] on span at bounding box center [1509, 100] width 23 height 23
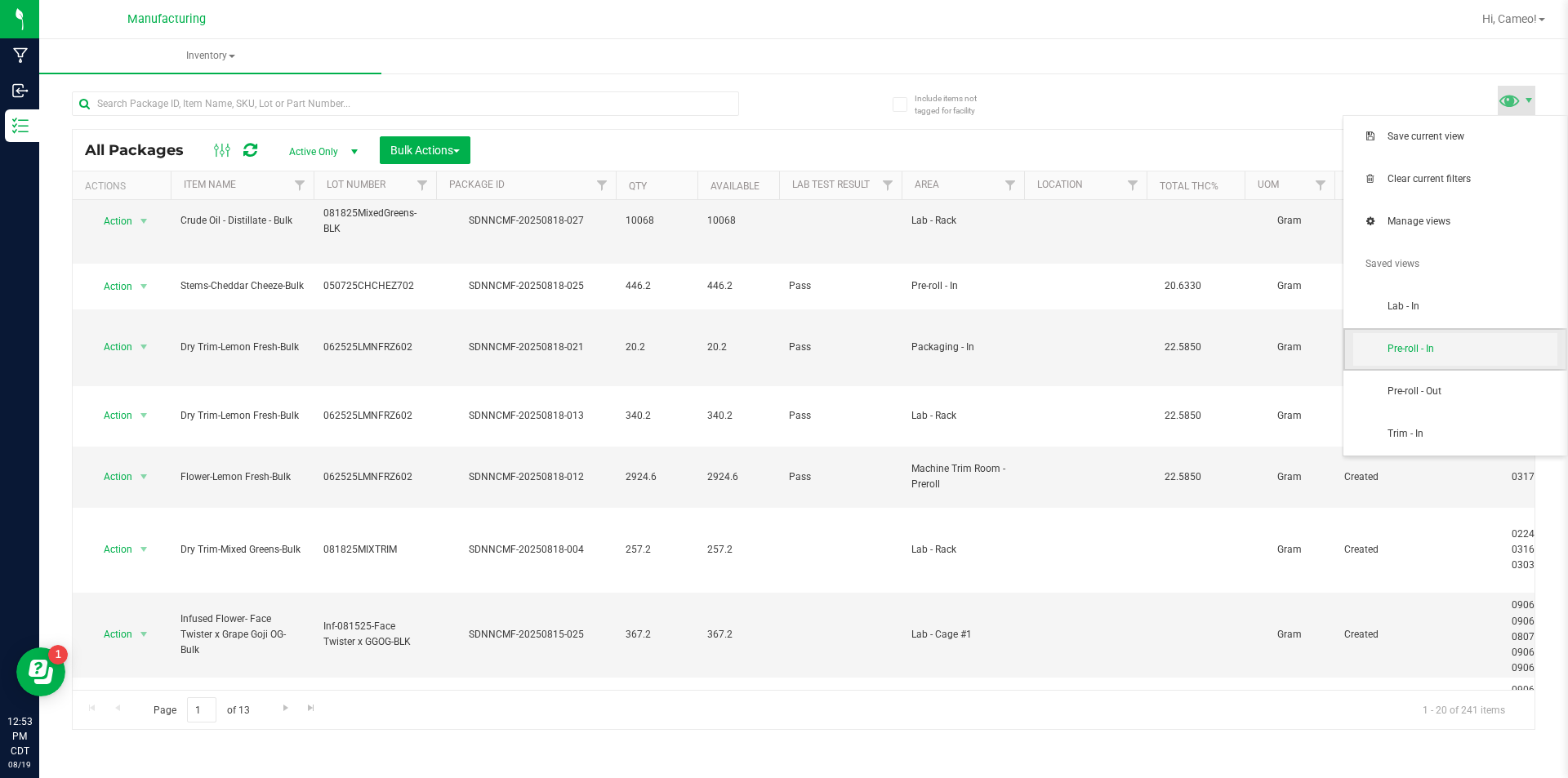
click at [1414, 356] on span "Pre-roll - In" at bounding box center [1472, 349] width 170 height 14
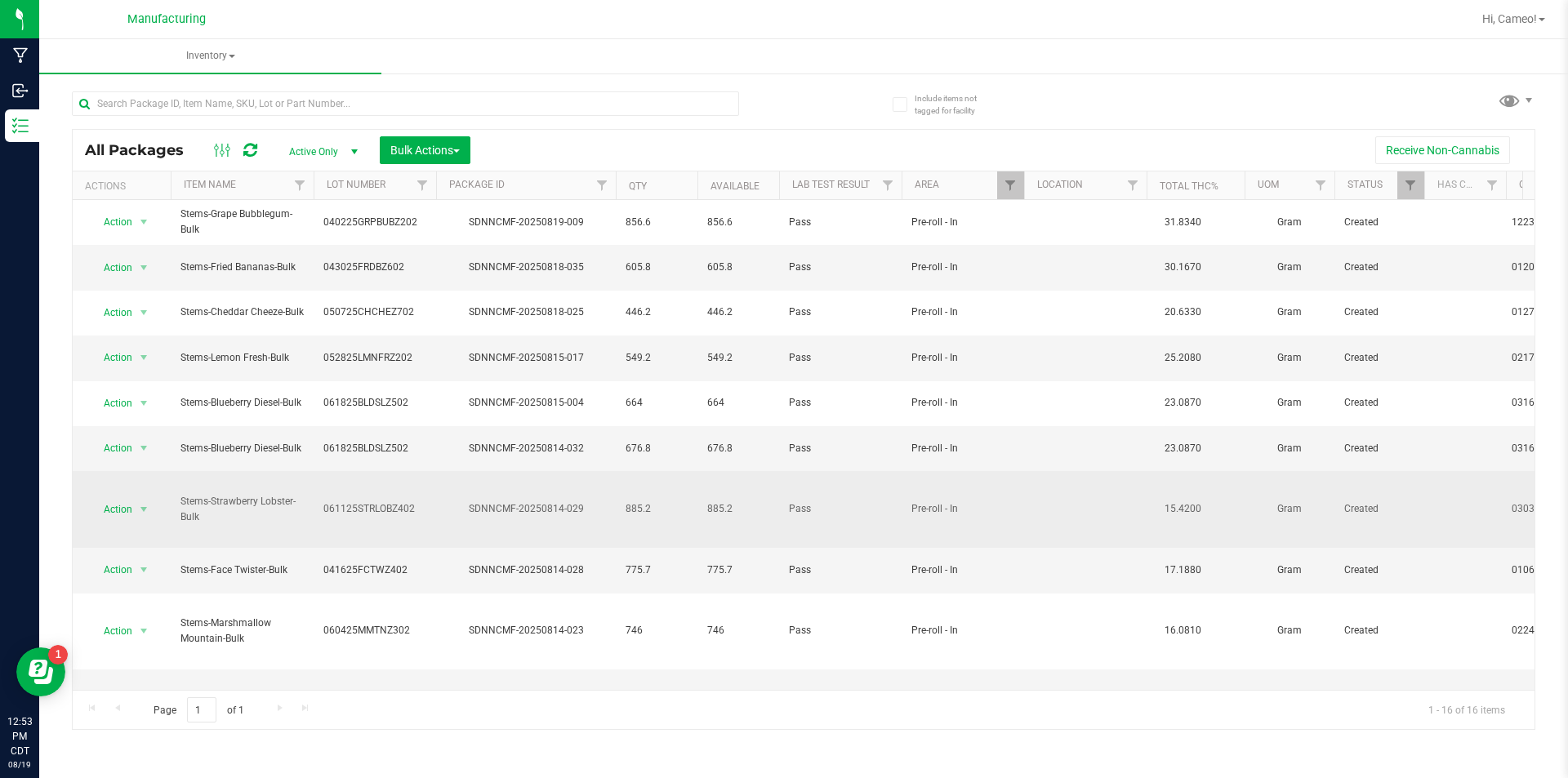
scroll to position [248, 0]
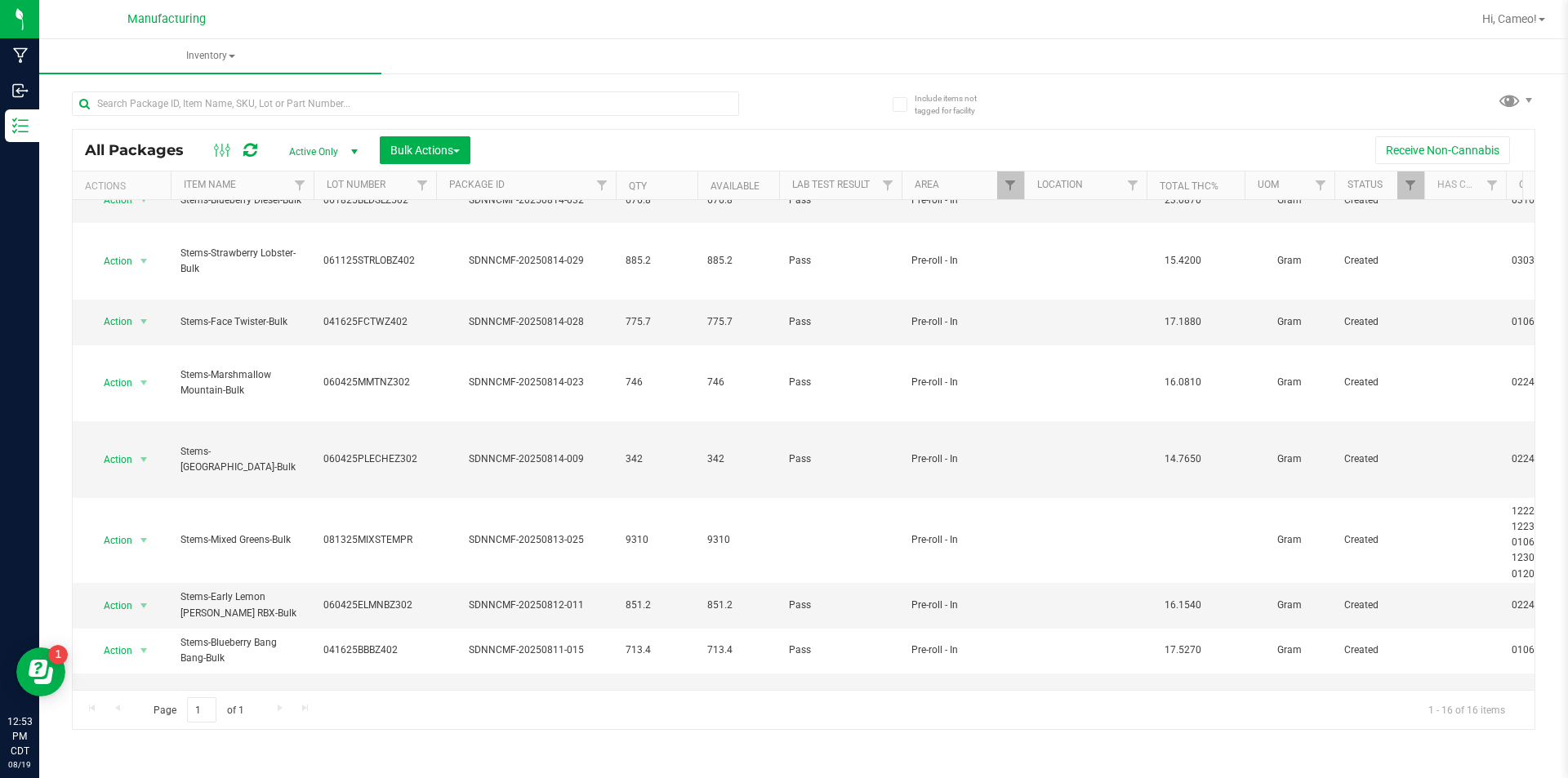
click at [151, 456] on li "Adjust qty" at bounding box center [141, 458] width 103 height 24
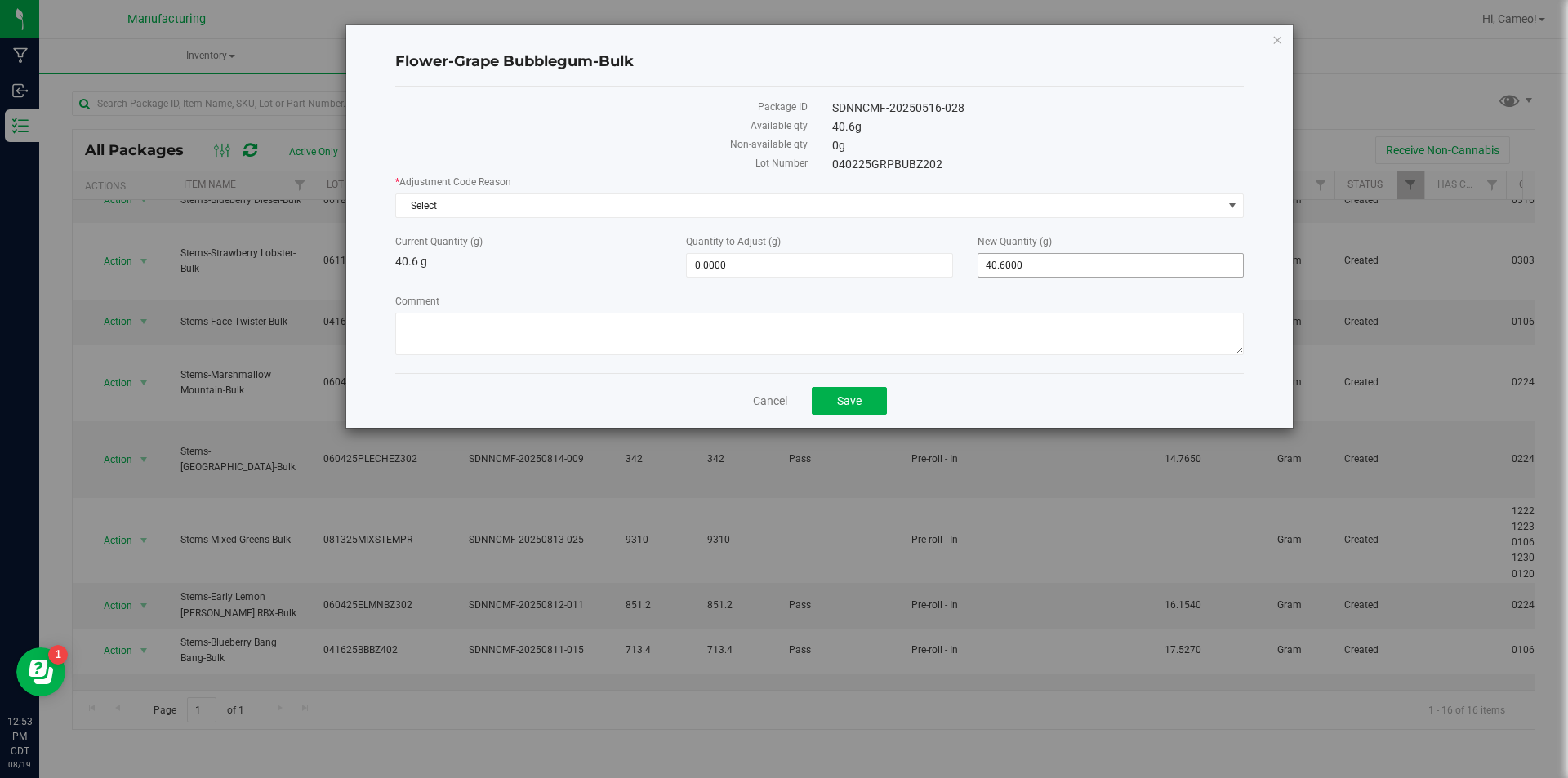
click at [1044, 269] on span "40.6000 40.6" at bounding box center [1110, 265] width 266 height 24
click at [1044, 269] on input "40.6" at bounding box center [1110, 265] width 265 height 22
type input "0"
type input "-40.6000"
type input "0.0000"
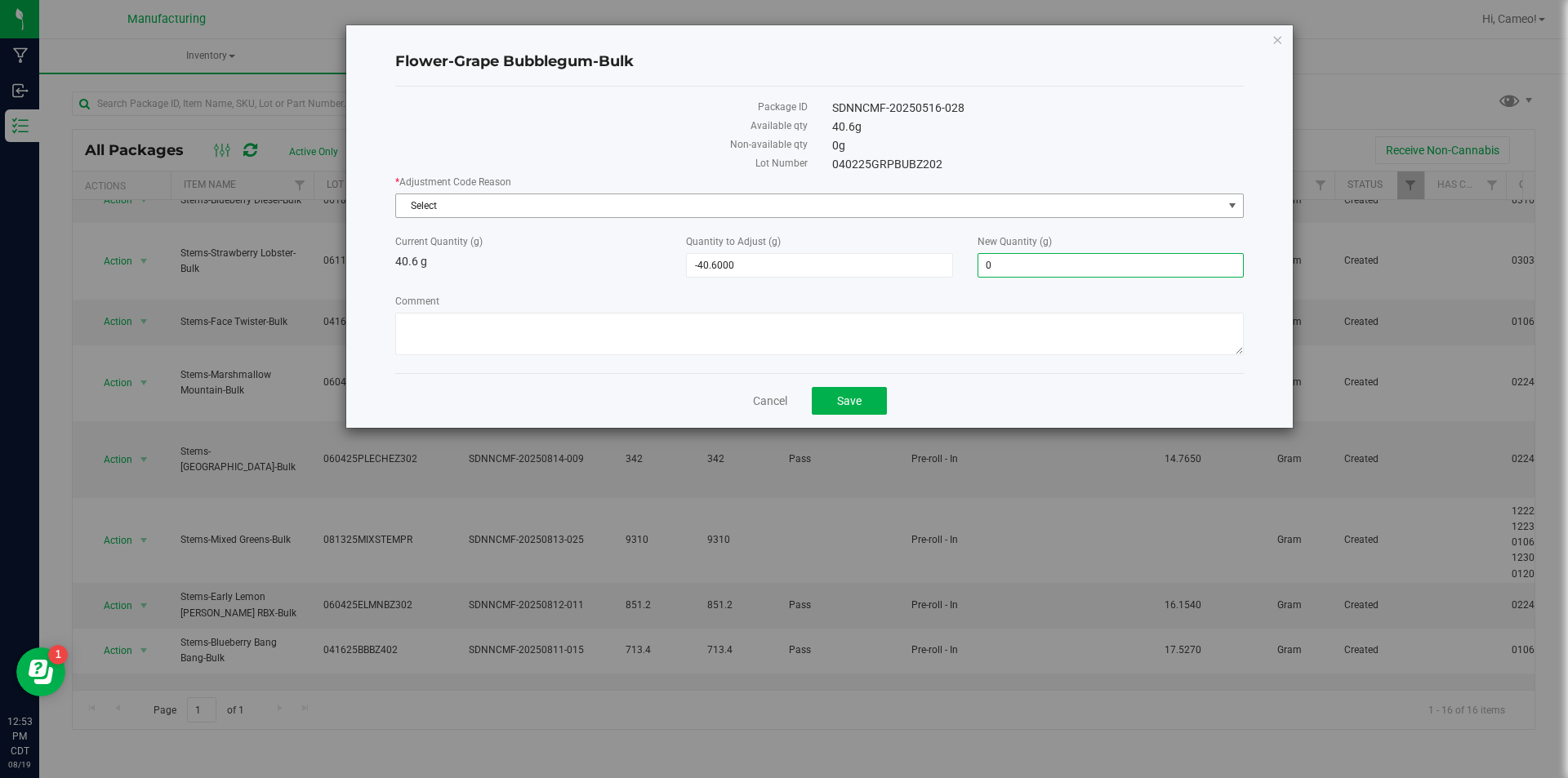
click at [976, 202] on span "Select" at bounding box center [809, 206] width 826 height 22
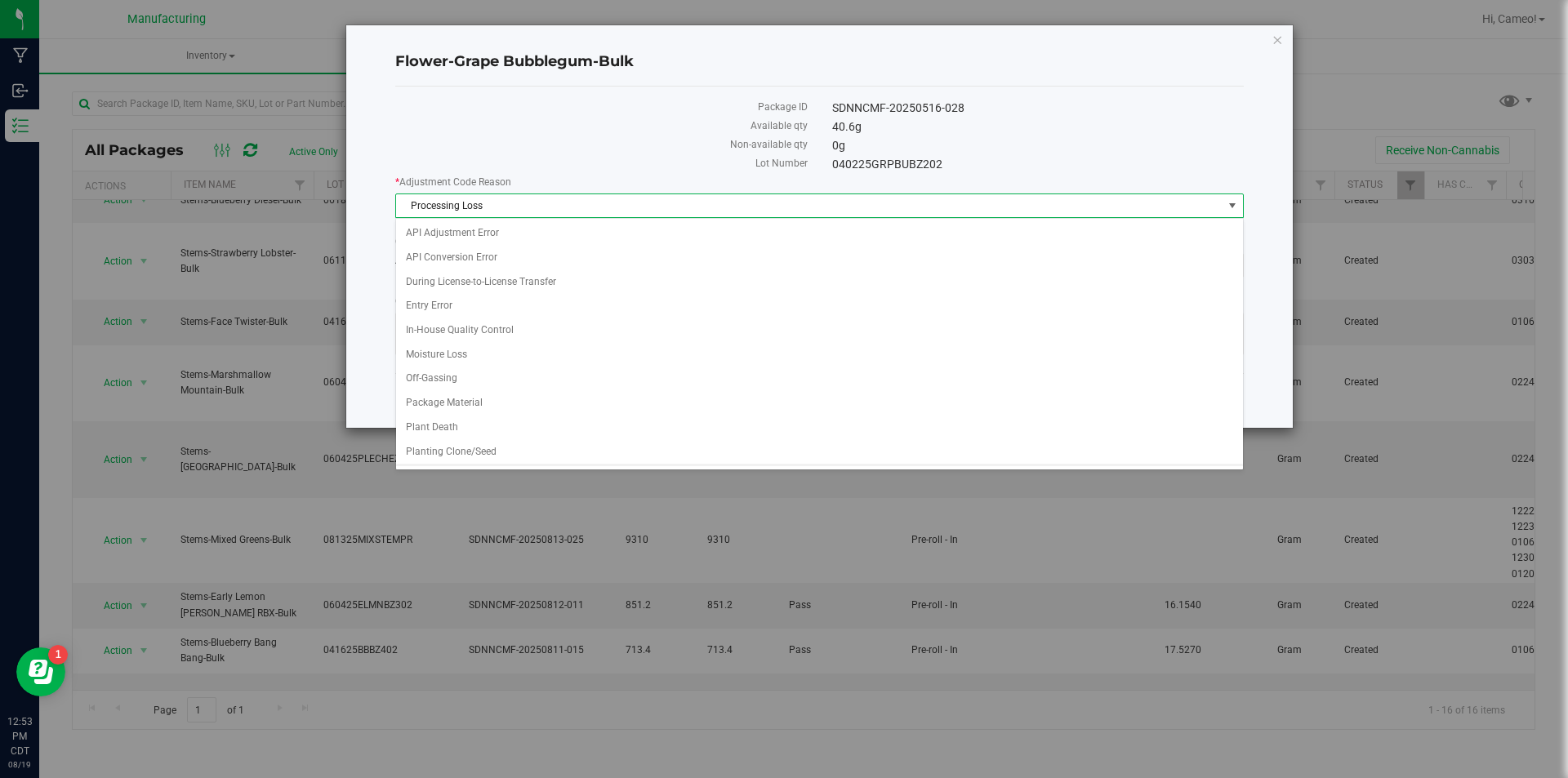
scroll to position [22, 0]
click at [976, 202] on span "Processing Loss" at bounding box center [809, 206] width 826 height 22
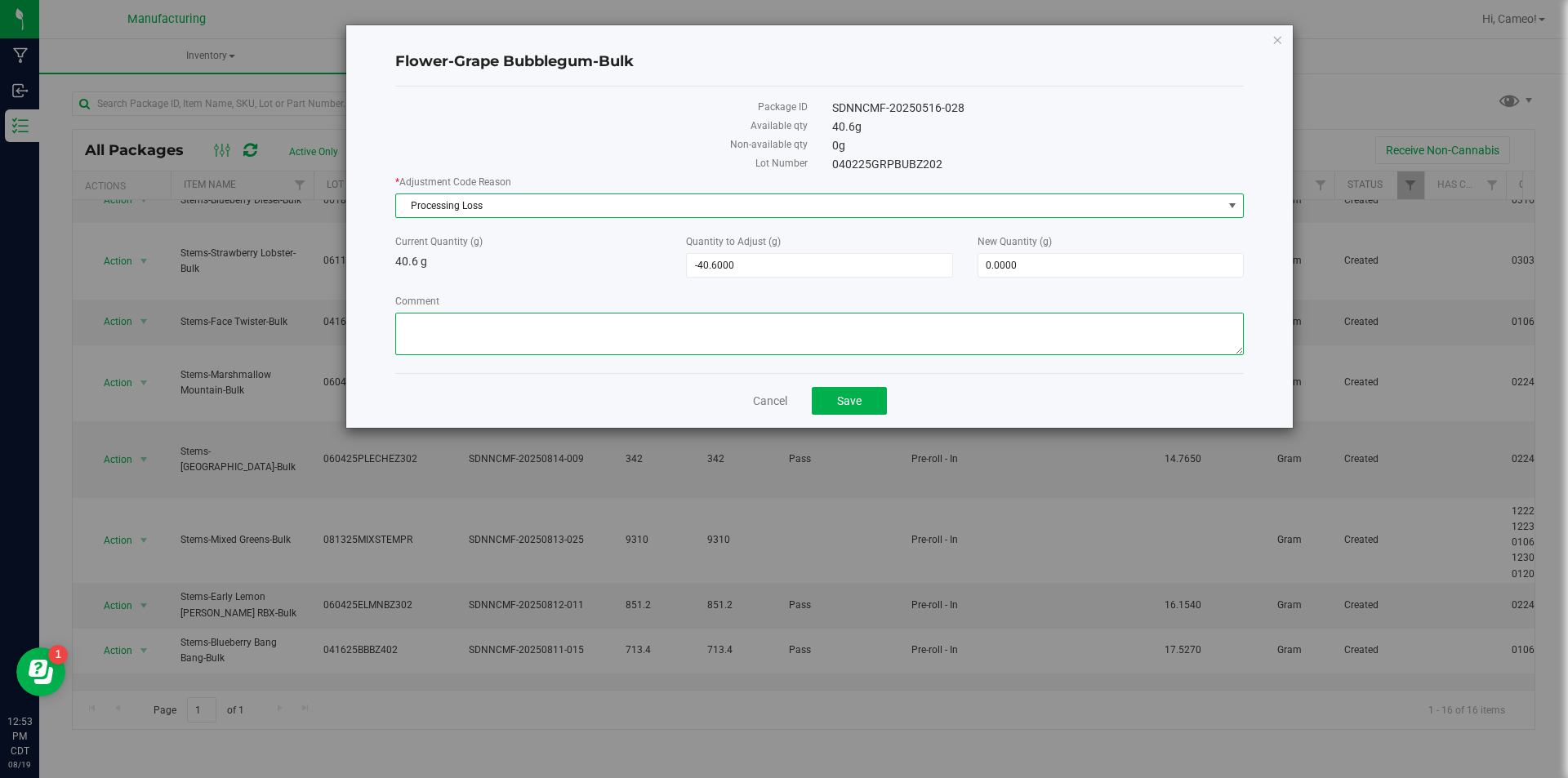
click at [902, 334] on textarea "Comment" at bounding box center [819, 334] width 848 height 42
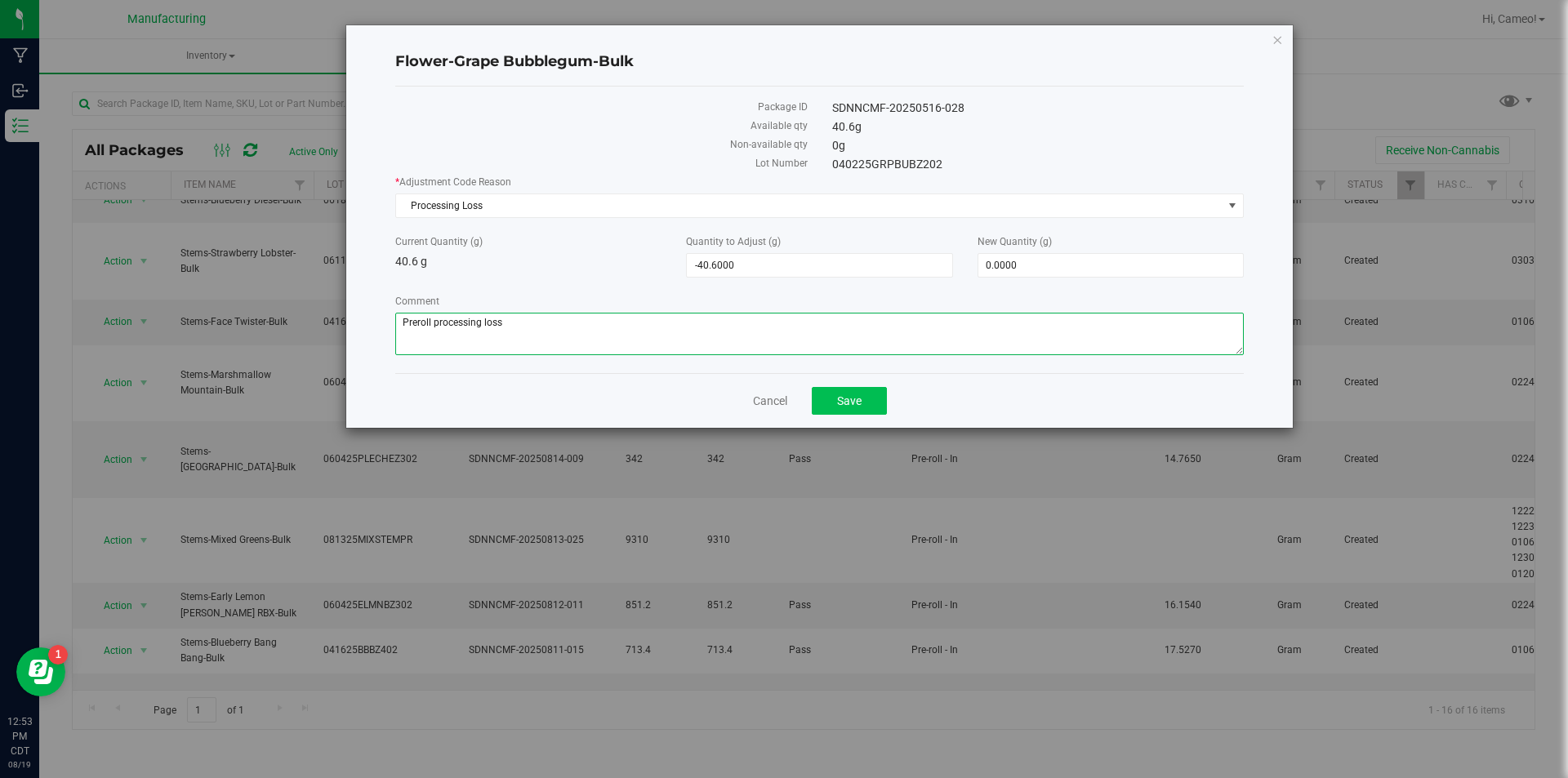
type textarea "Preroll processing loss"
click at [875, 393] on button "Save" at bounding box center [849, 400] width 75 height 27
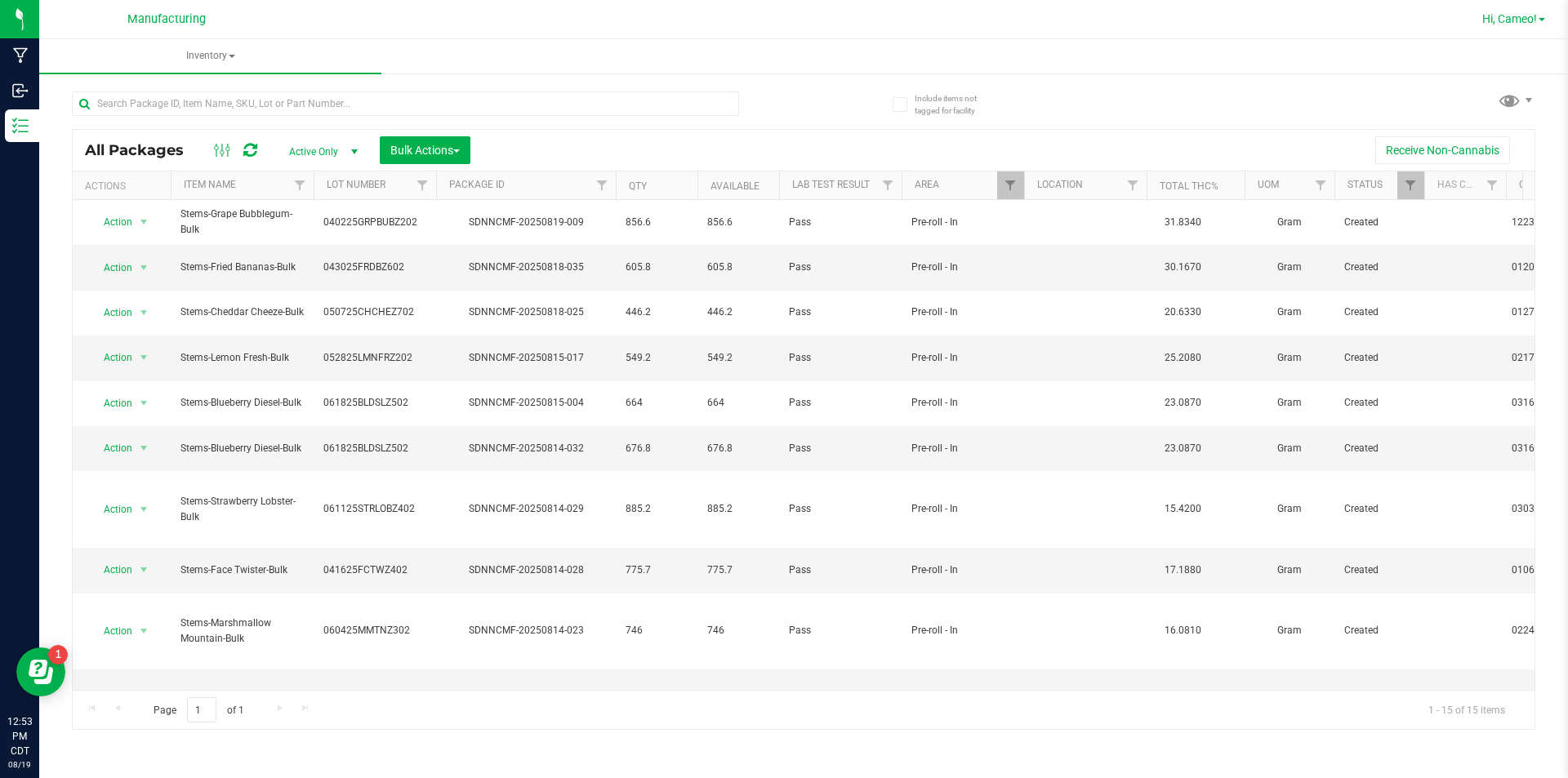
click at [1517, 17] on span "Hi, Cameo!" at bounding box center [1510, 19] width 55 height 13
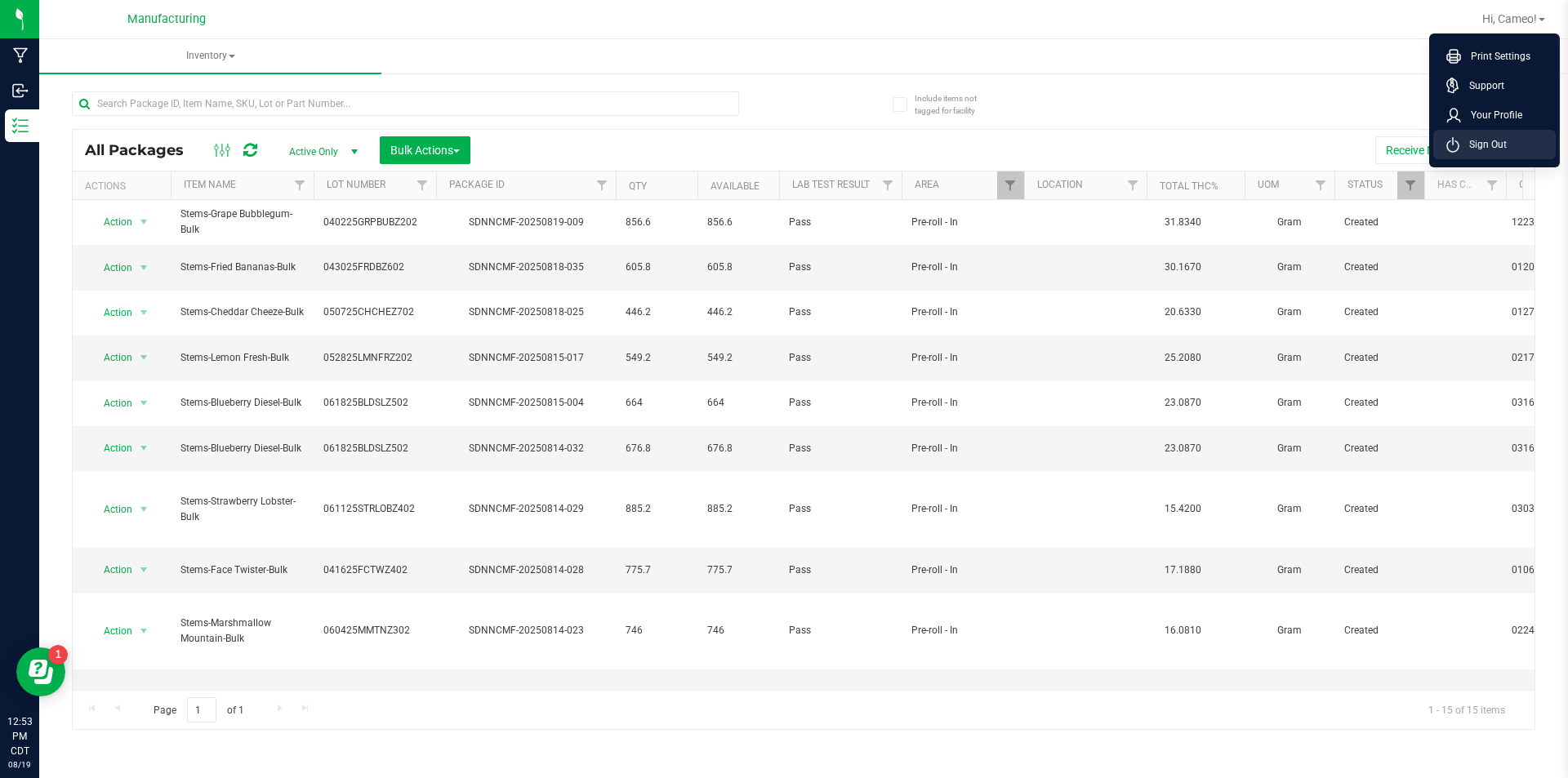
click at [1506, 150] on li "Sign Out" at bounding box center [1494, 144] width 122 height 29
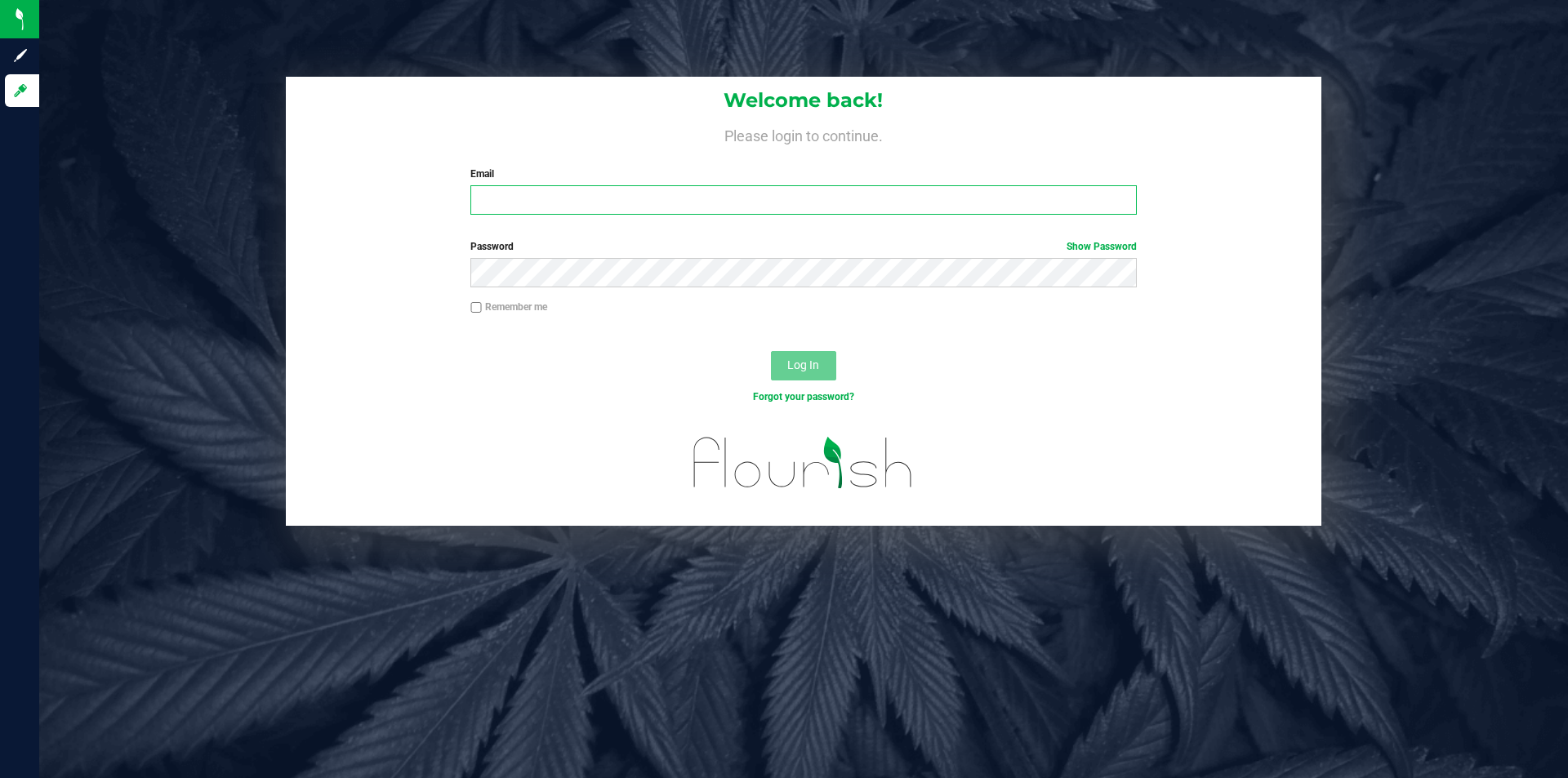
click at [496, 198] on input "Email" at bounding box center [803, 200] width 666 height 29
type input "[PERSON_NAME][EMAIL_ADDRESS][PERSON_NAME][DOMAIN_NAME]"
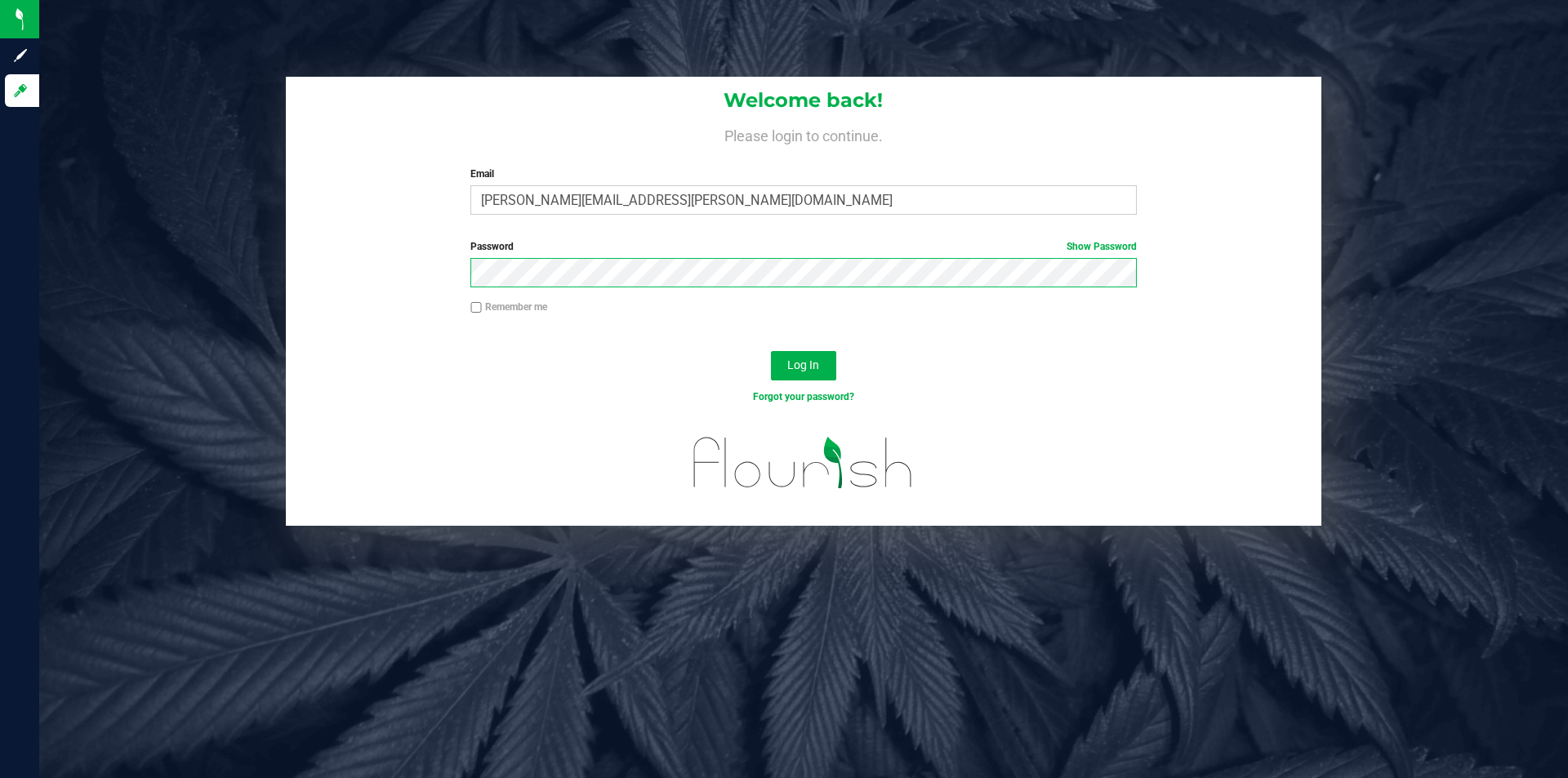
click at [771, 351] on button "Log In" at bounding box center [803, 365] width 65 height 29
click at [1131, 240] on link "Show Password" at bounding box center [1101, 246] width 70 height 12
click at [771, 351] on button "Log In" at bounding box center [803, 365] width 65 height 29
